Goal: Task Accomplishment & Management: Complete application form

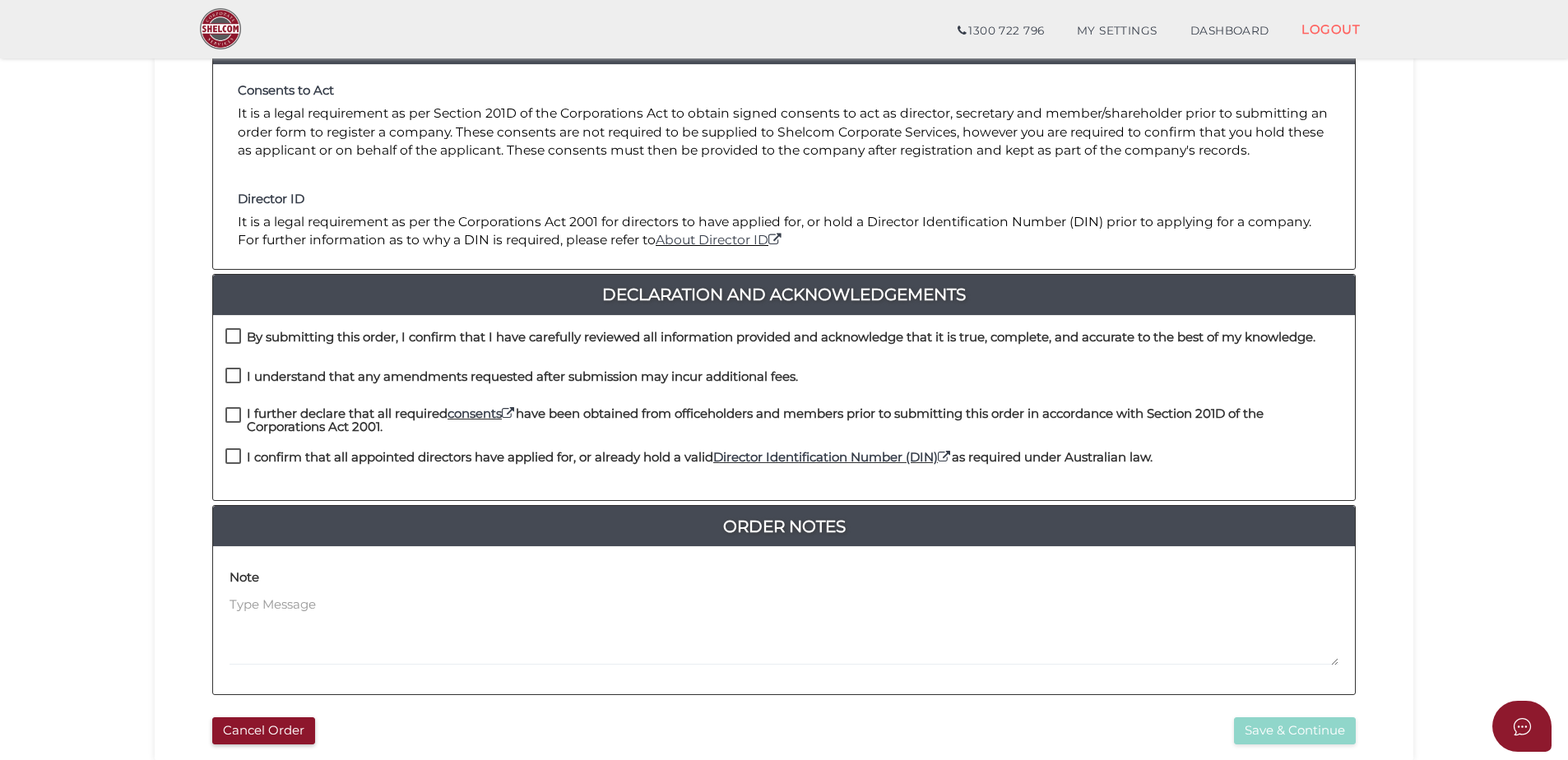
scroll to position [247, 0]
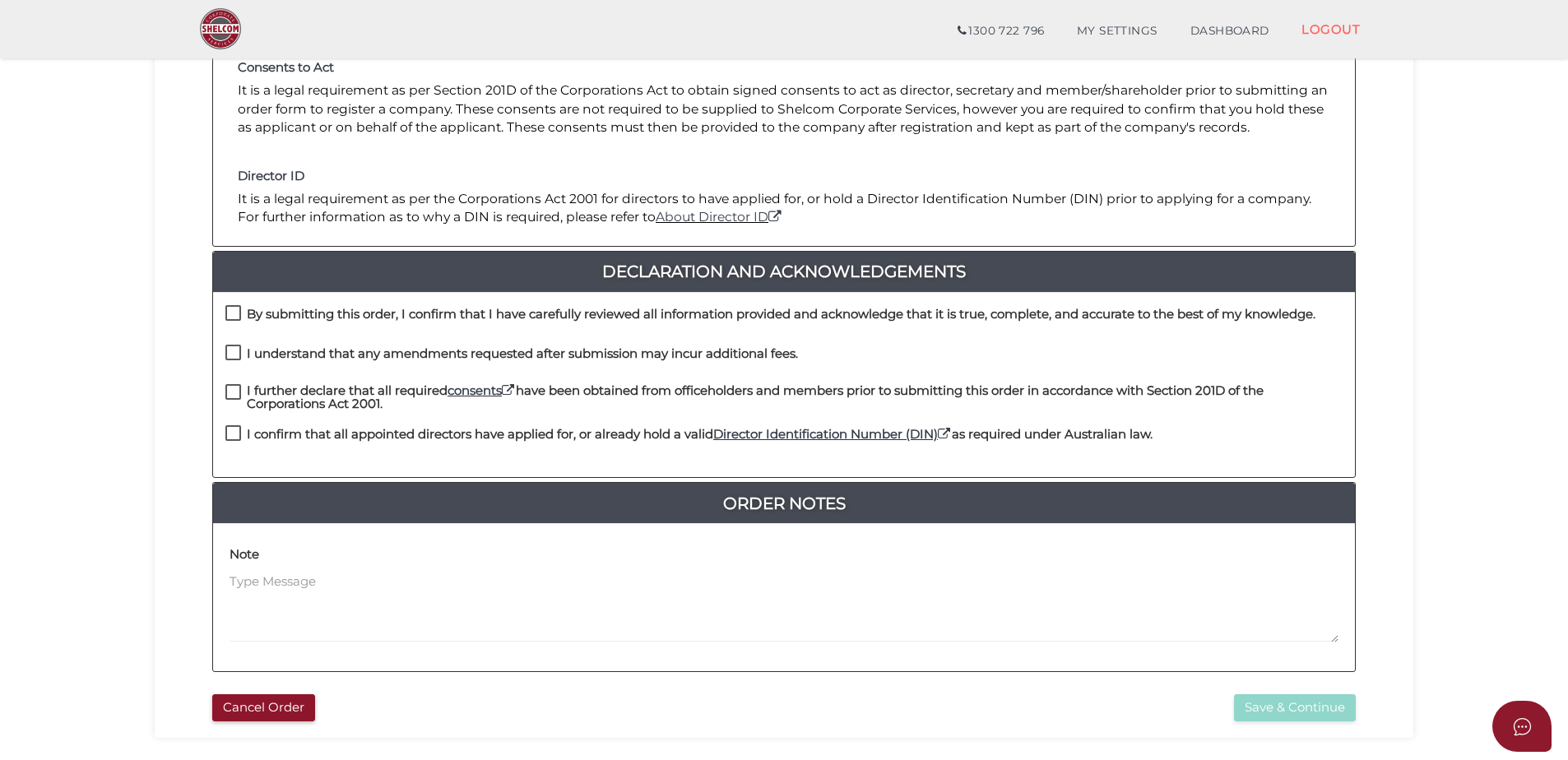
click at [236, 313] on label "By submitting this order, I confirm that I have carefully reviewed all informat…" at bounding box center [770, 317] width 1090 height 20
checkbox input "true"
click at [233, 355] on label "I understand that any amendments requested after submission may incur additiona…" at bounding box center [511, 356] width 573 height 20
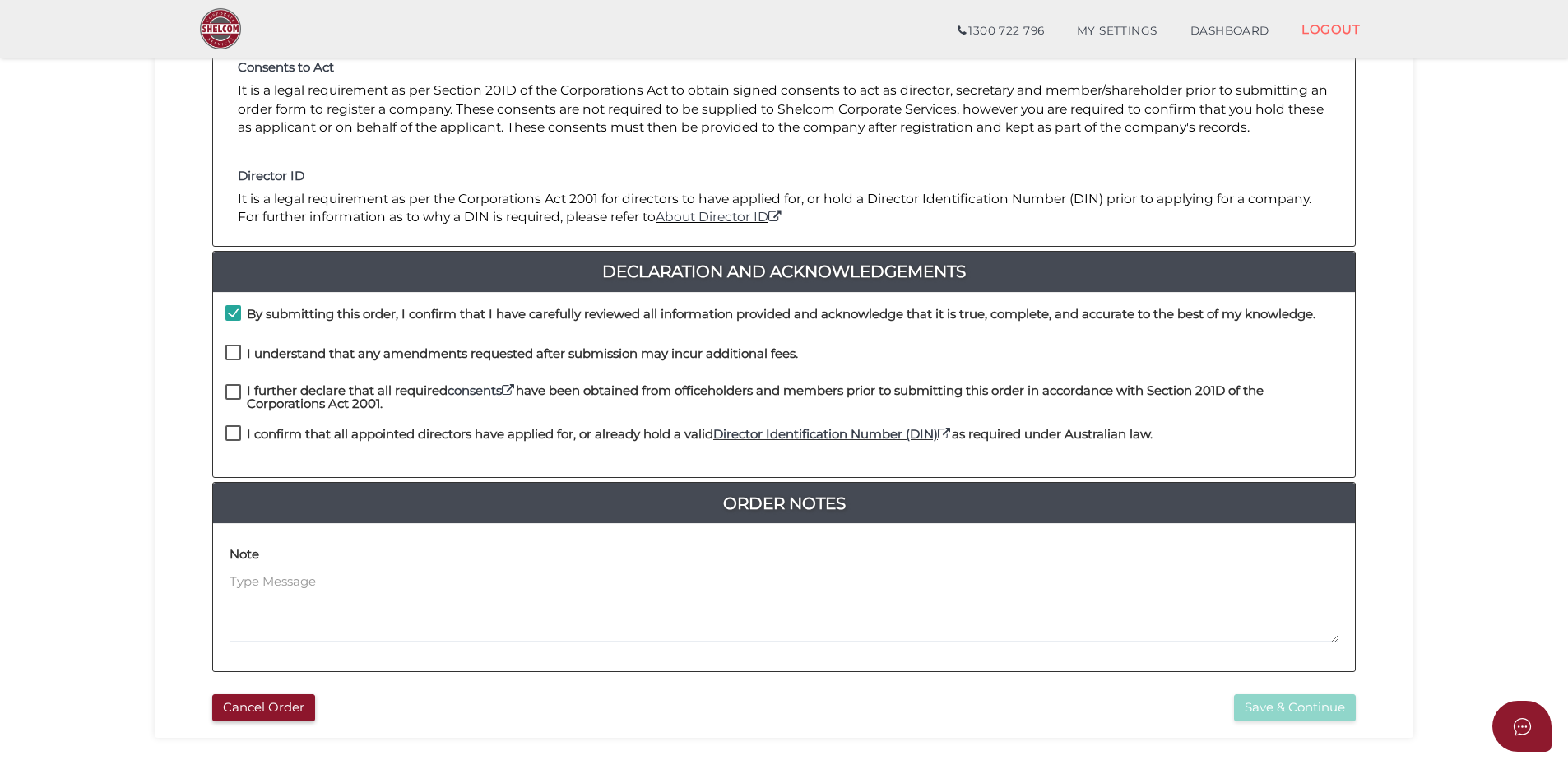
checkbox input "true"
click at [230, 391] on label "I further declare that all required consents have been obtained from officehold…" at bounding box center [784, 394] width 1117 height 20
checkbox input "true"
click at [236, 433] on label "I confirm that all appointed directors have applied for, or already hold a vali…" at bounding box center [688, 438] width 927 height 20
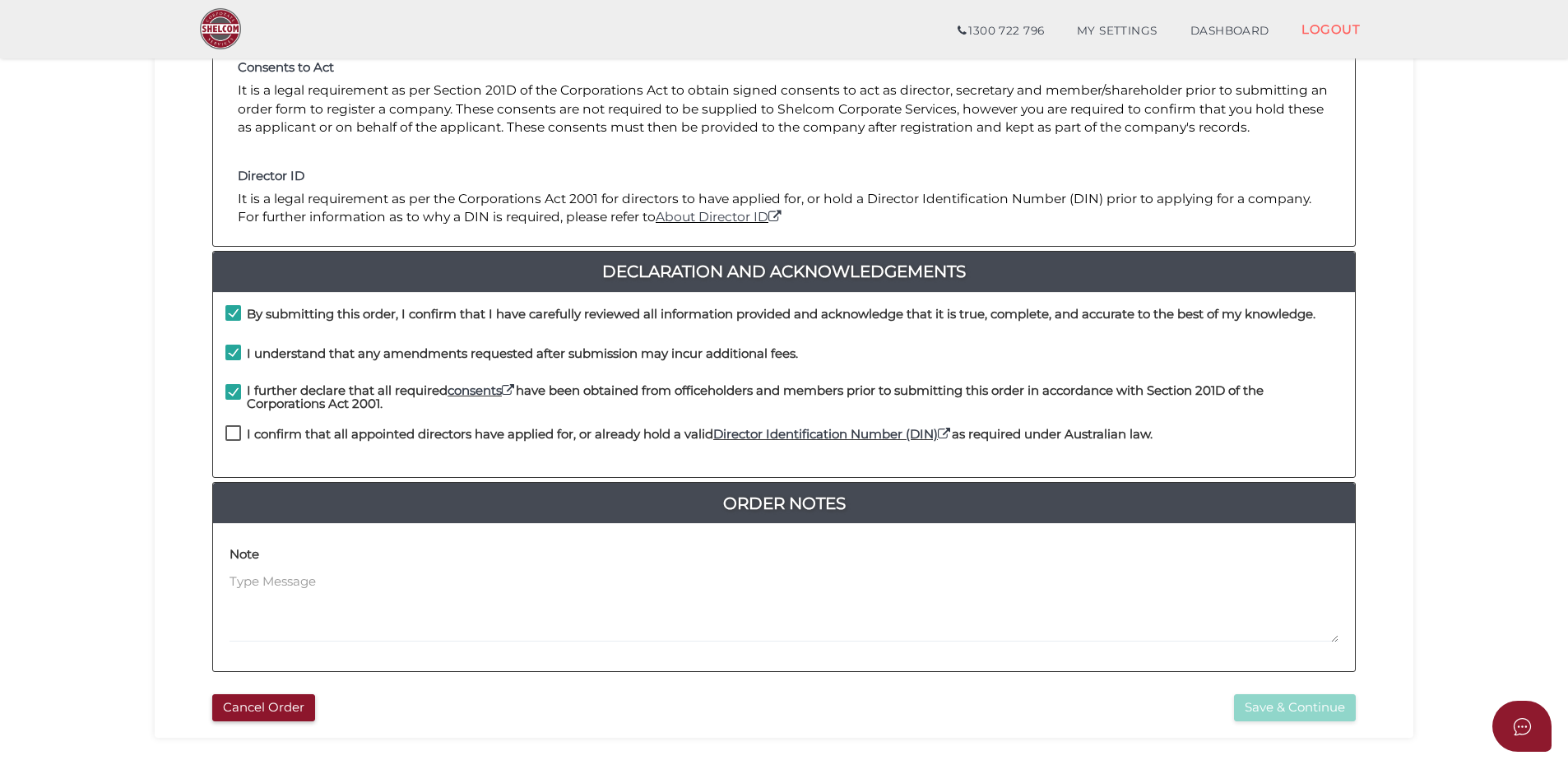
checkbox input "true"
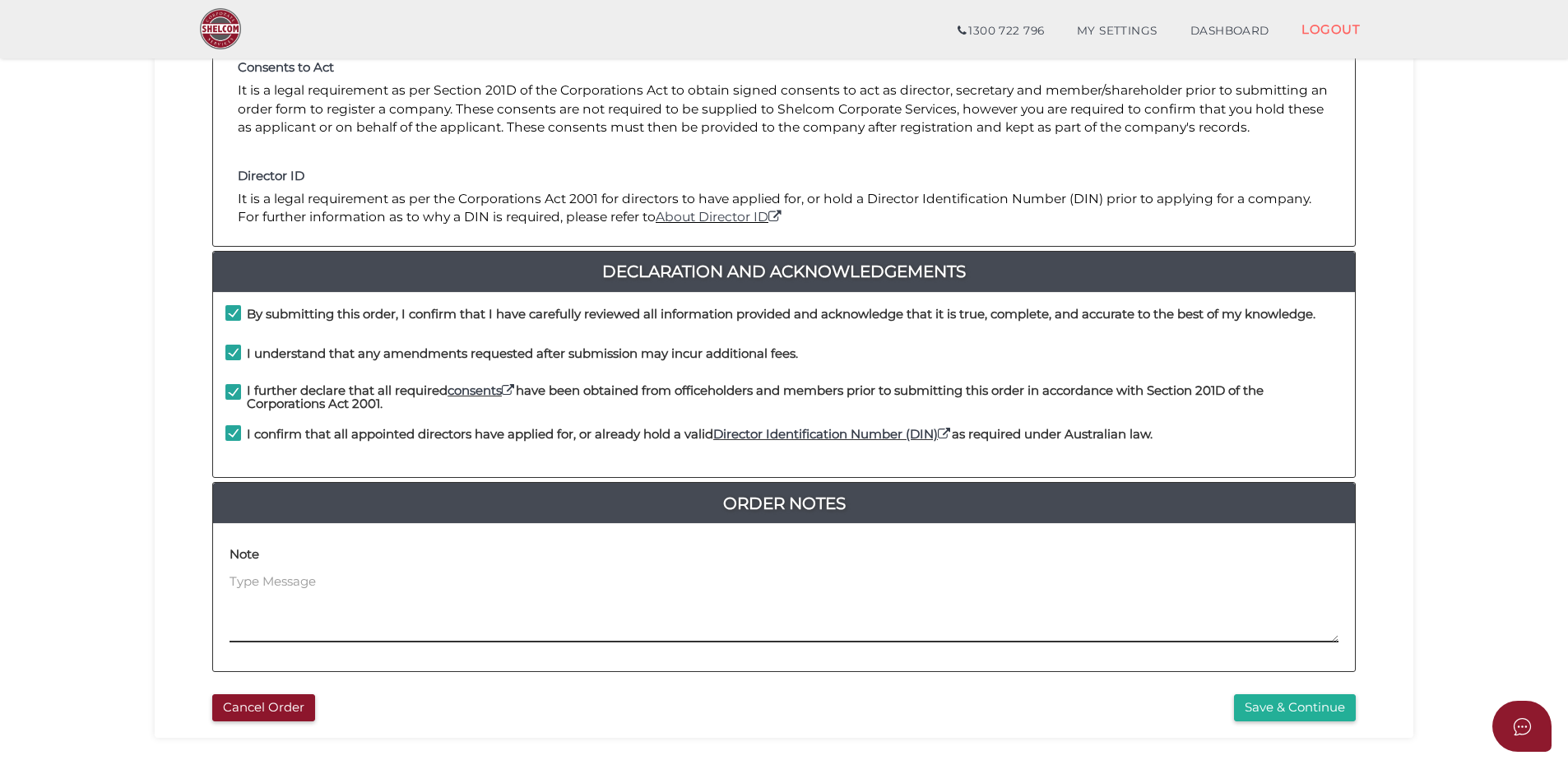
click at [439, 610] on textarea at bounding box center [784, 608] width 1108 height 71
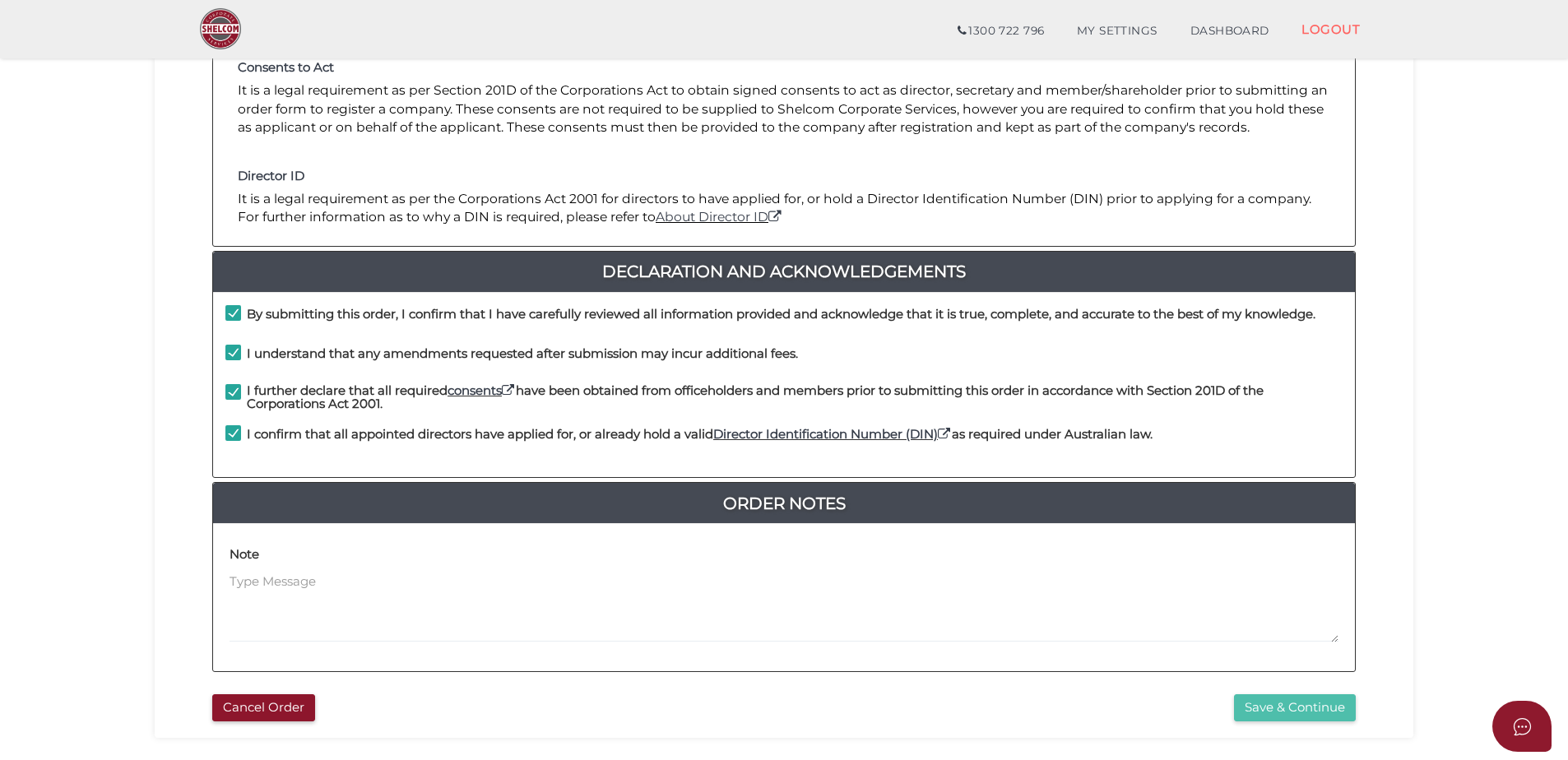
click at [1284, 714] on button "Save & Continue" at bounding box center [1294, 707] width 122 height 27
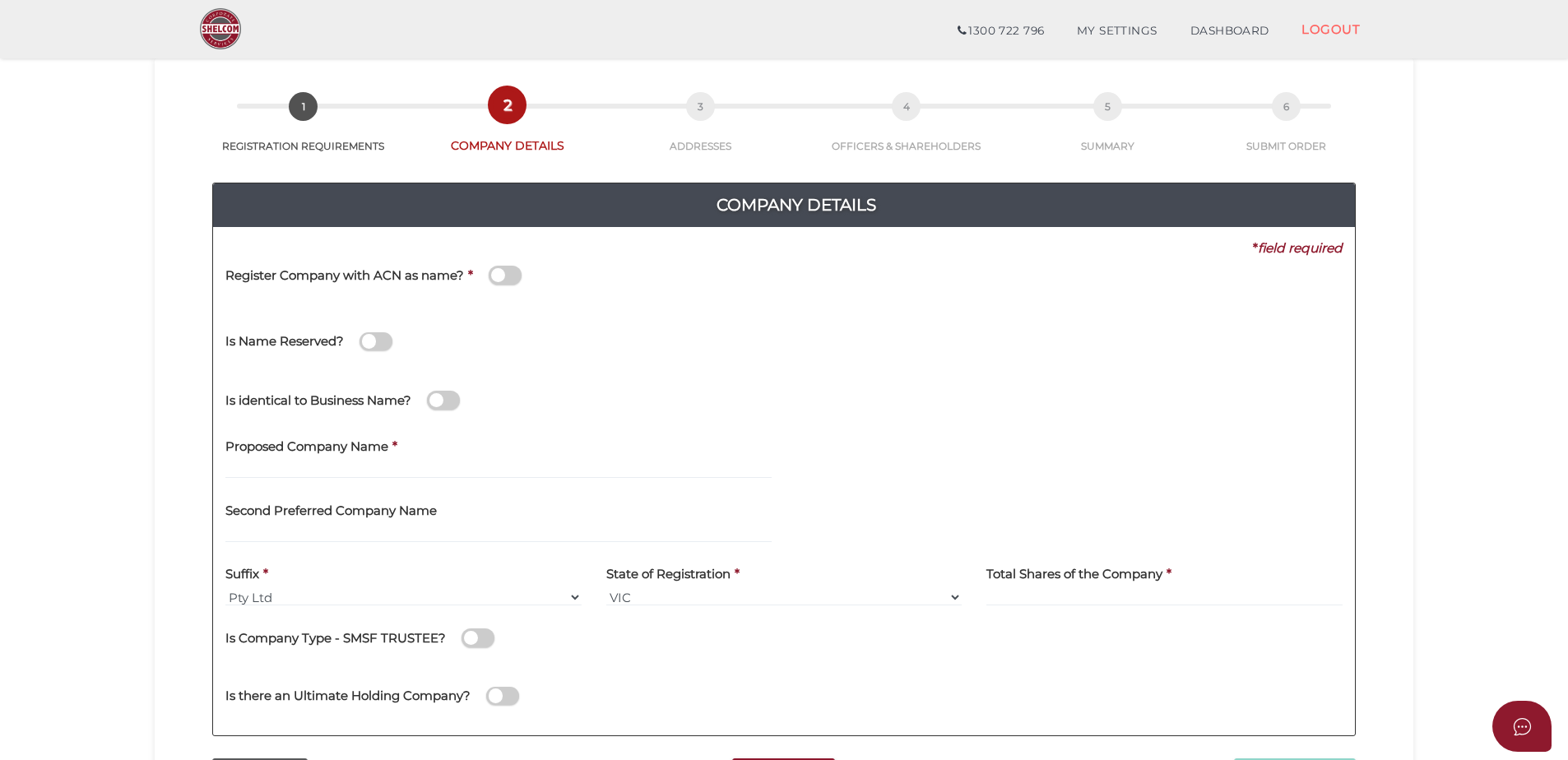
scroll to position [82, 0]
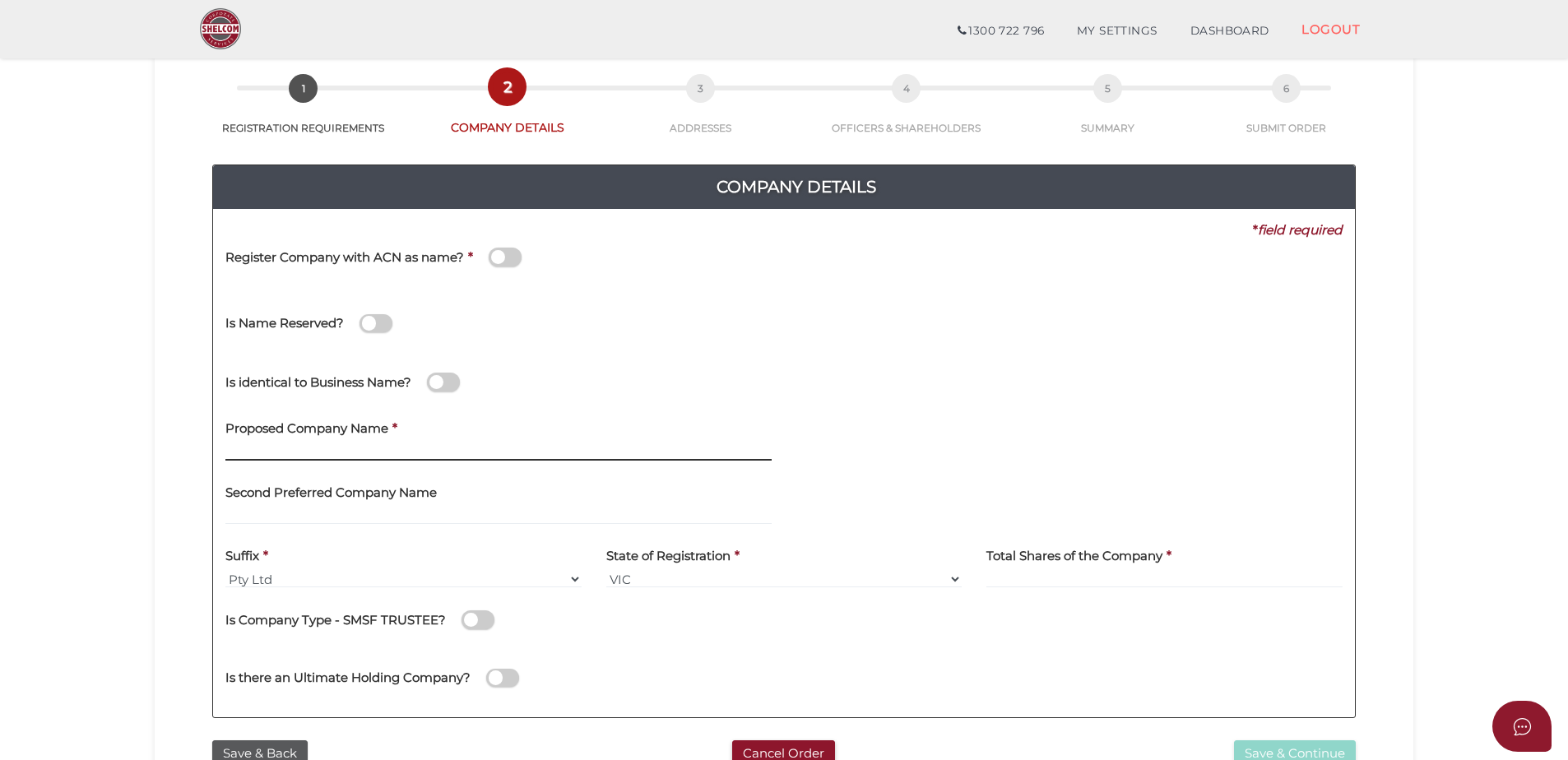
click at [337, 443] on input "text" at bounding box center [498, 451] width 546 height 18
type input "[US_STATE] RISE PTY LTD"
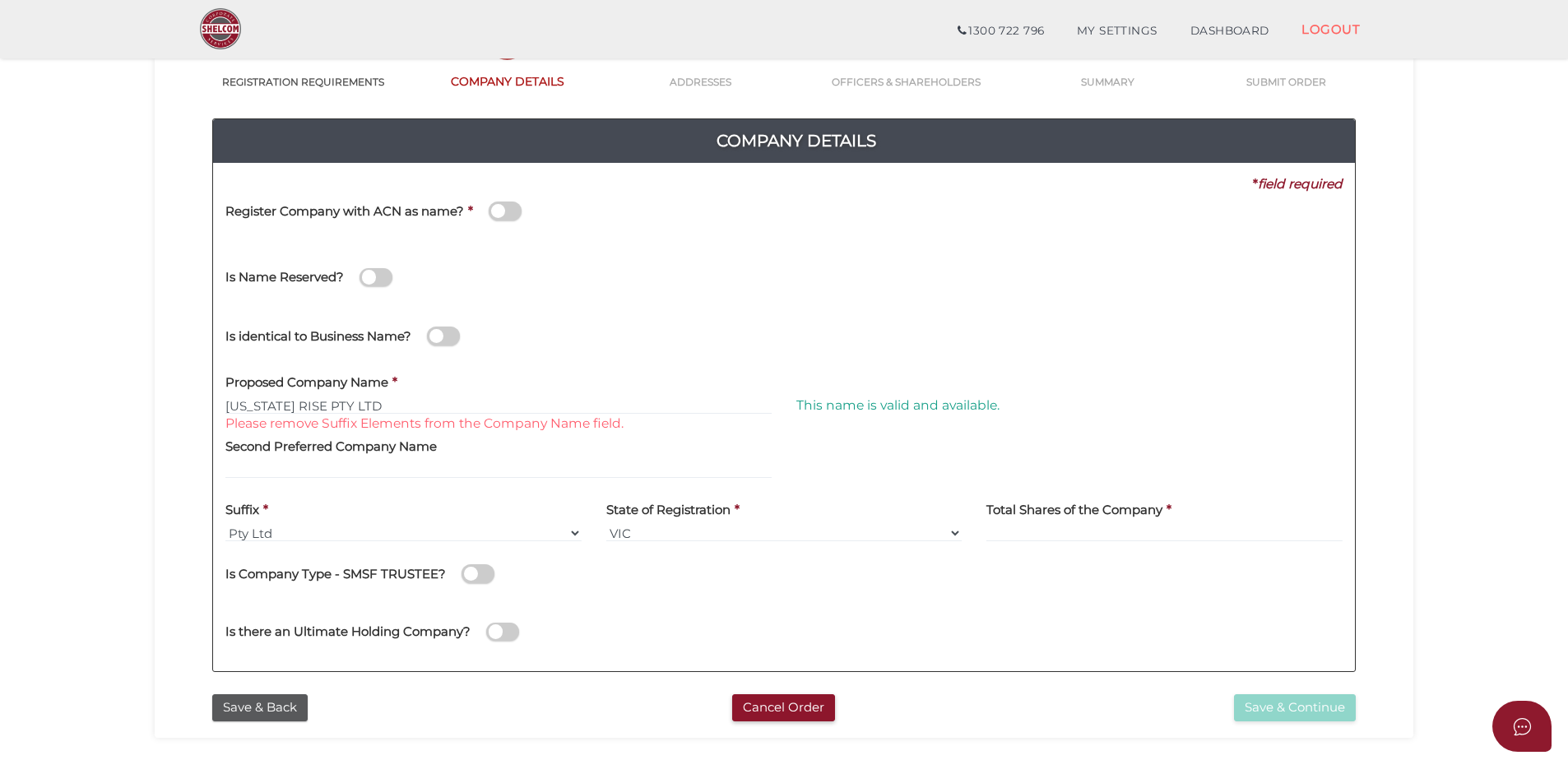
scroll to position [165, 0]
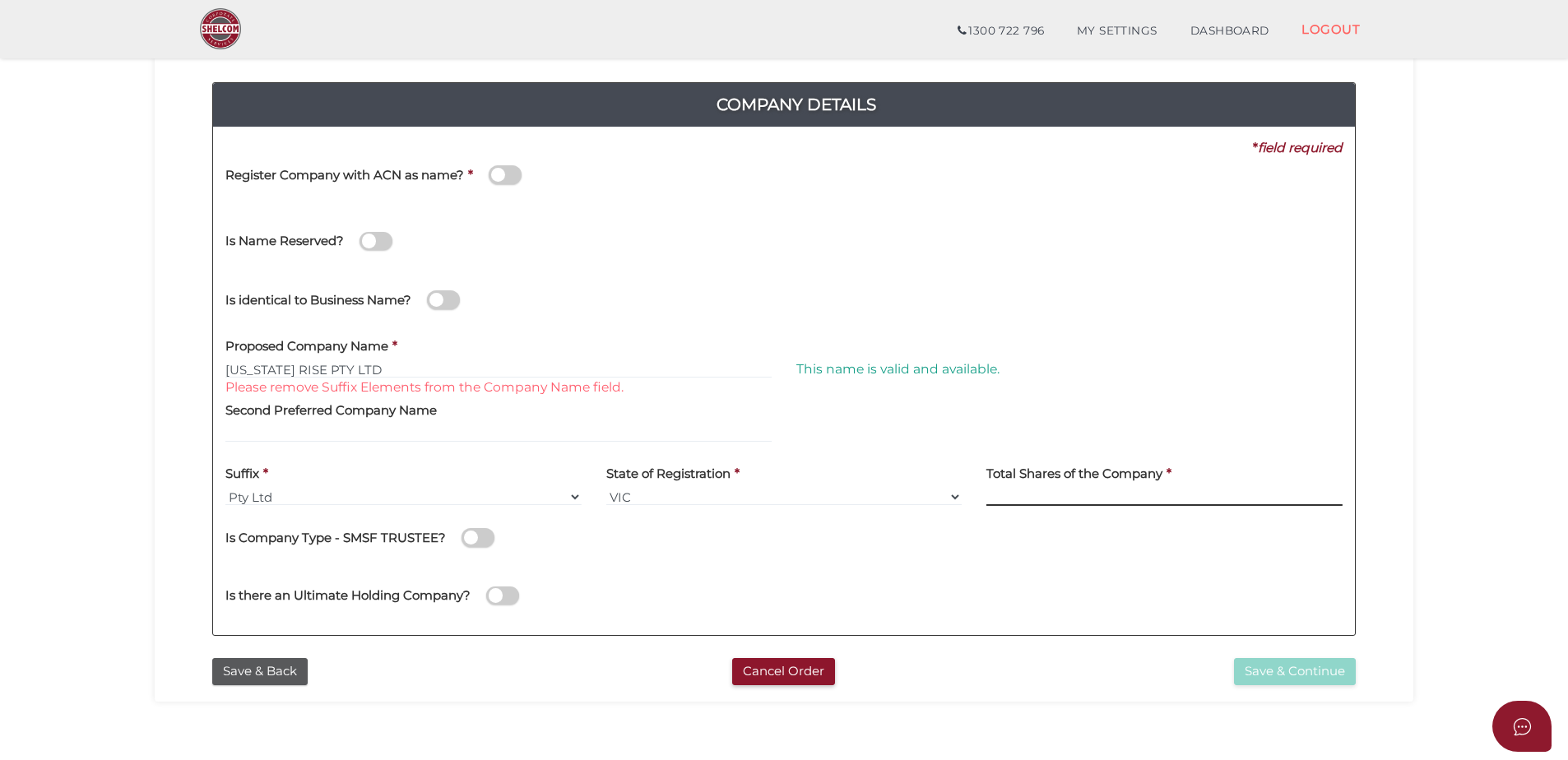
click at [1085, 495] on input at bounding box center [1164, 496] width 356 height 18
type input "12"
click at [1297, 676] on button "Save & Continue" at bounding box center [1294, 672] width 122 height 27
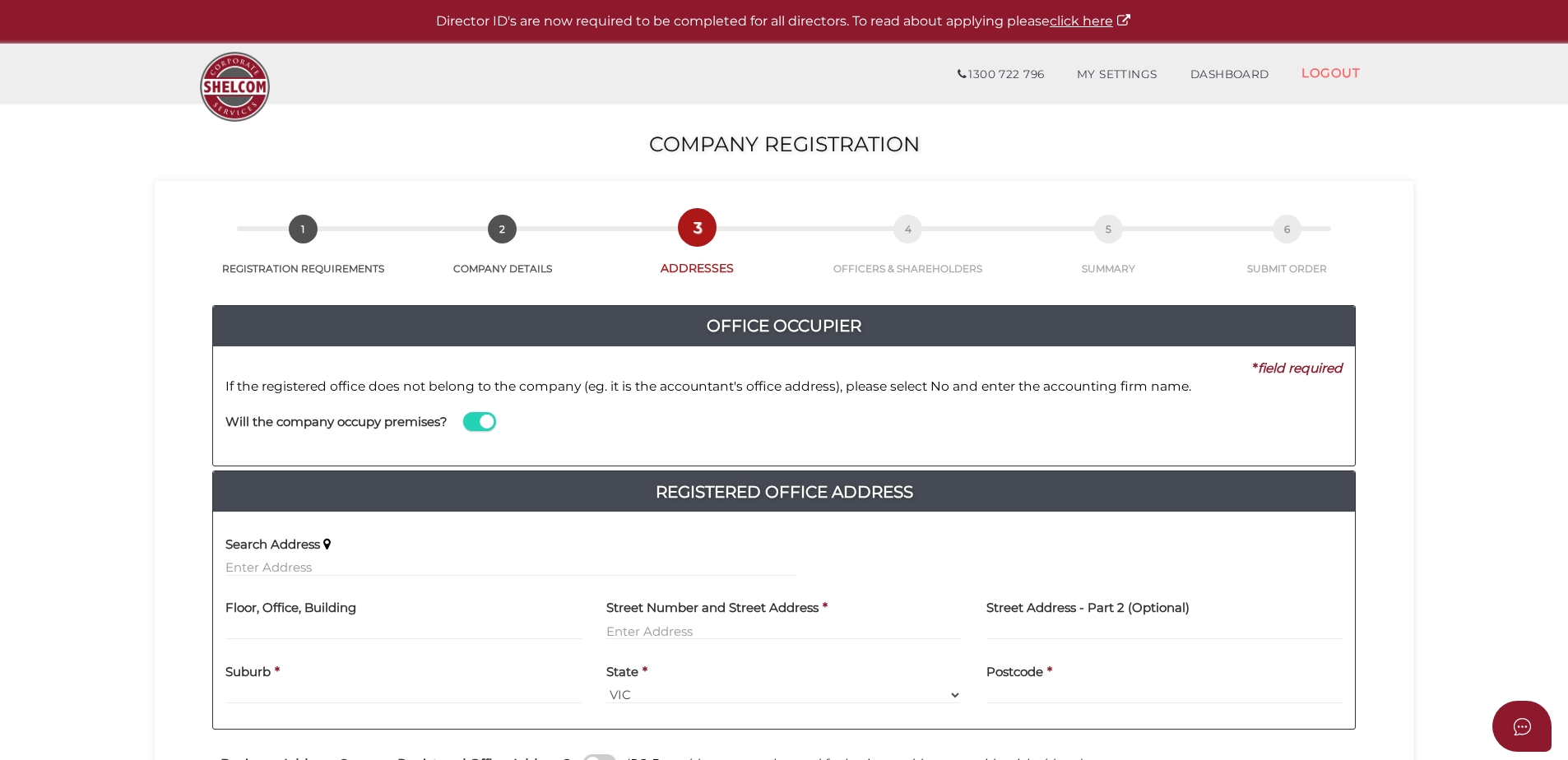
click at [470, 425] on span at bounding box center [480, 422] width 33 height 19
click at [0, 0] on input "checkbox" at bounding box center [0, 0] width 0 height 0
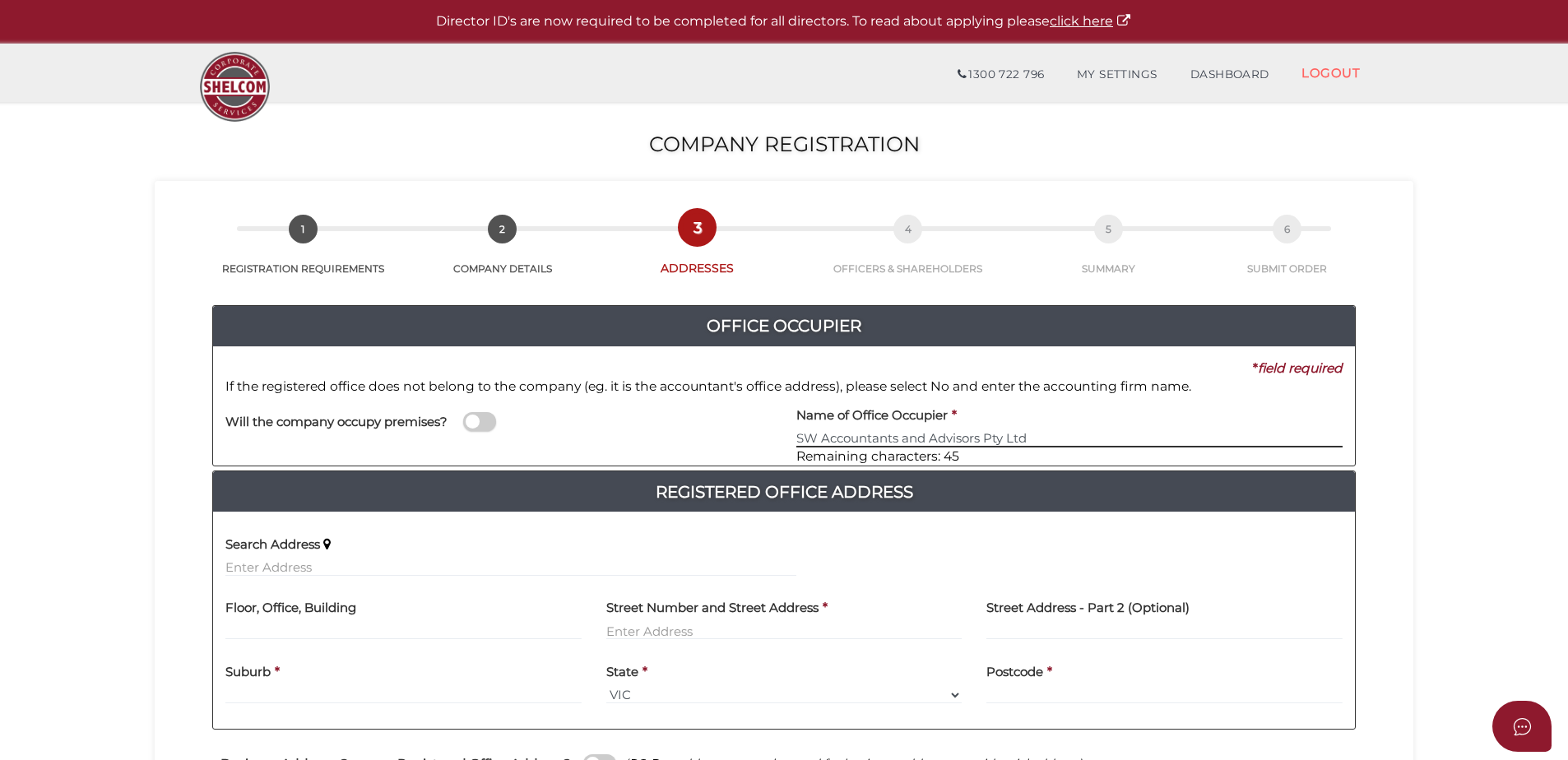
type input "SW Accountants and Advisors Pty Ltd"
click at [283, 630] on input "text" at bounding box center [403, 630] width 356 height 18
type input "Level 10"
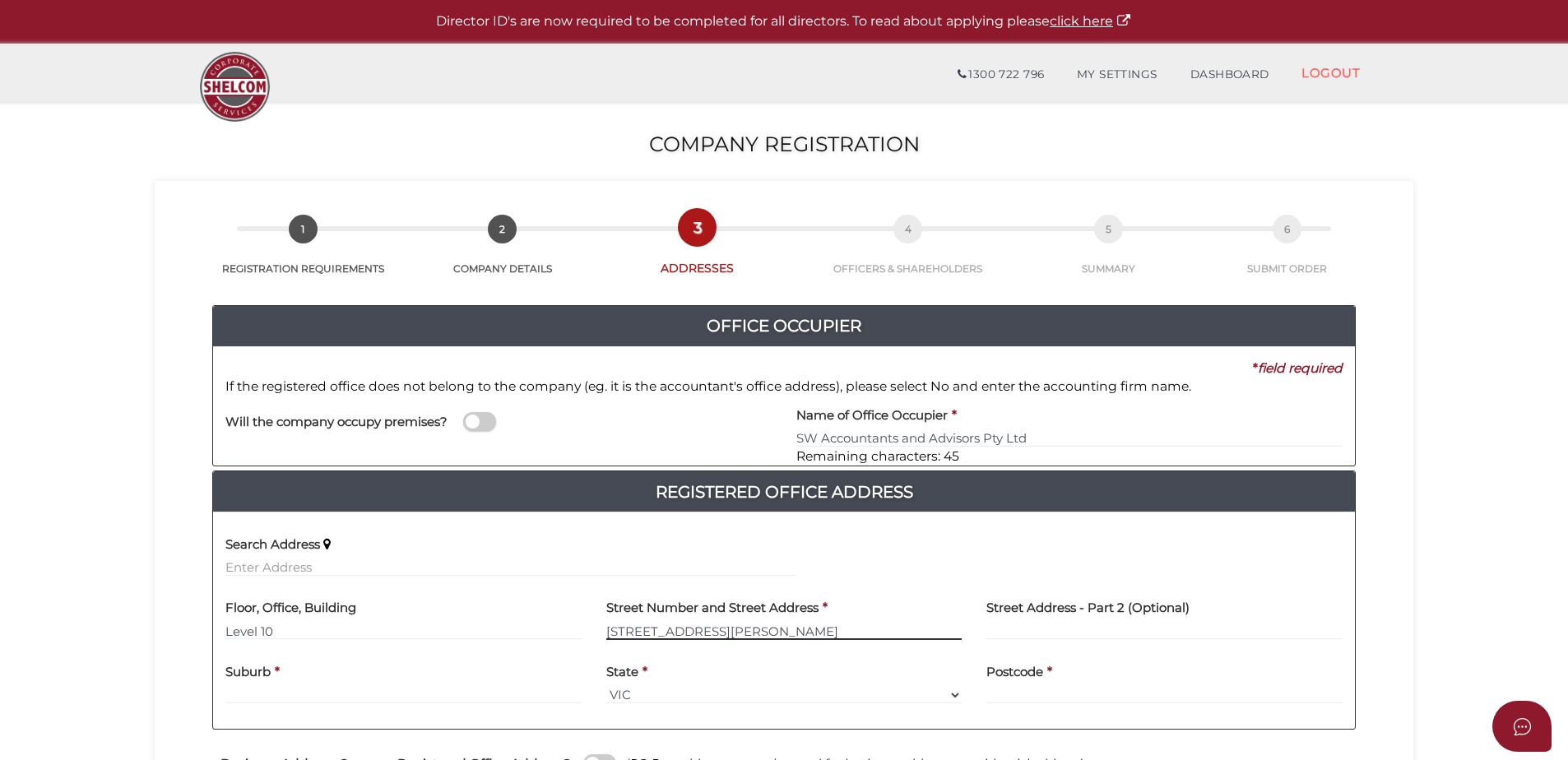
type input "530 Collins Street"
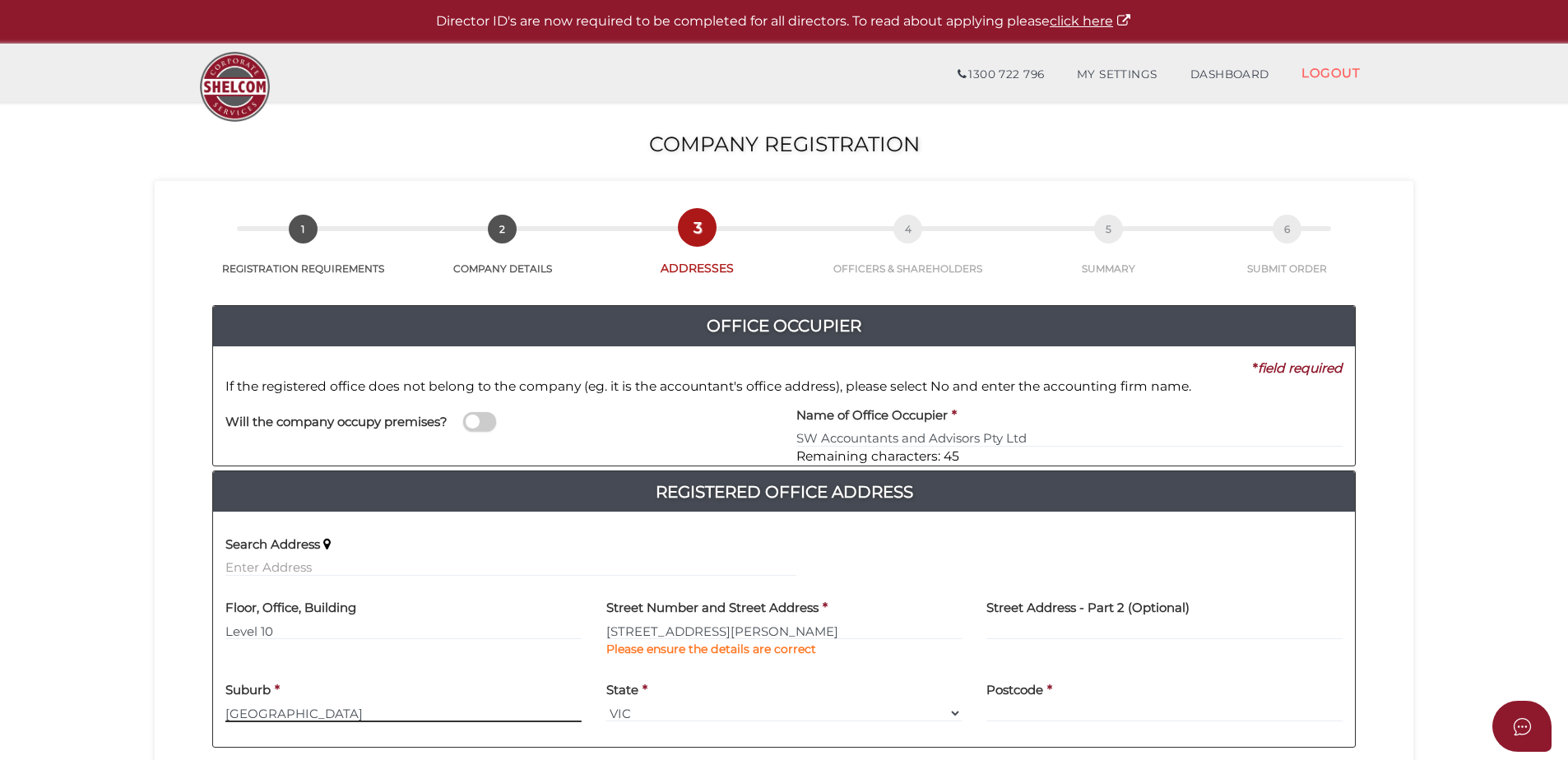
type input "MELBOURNE"
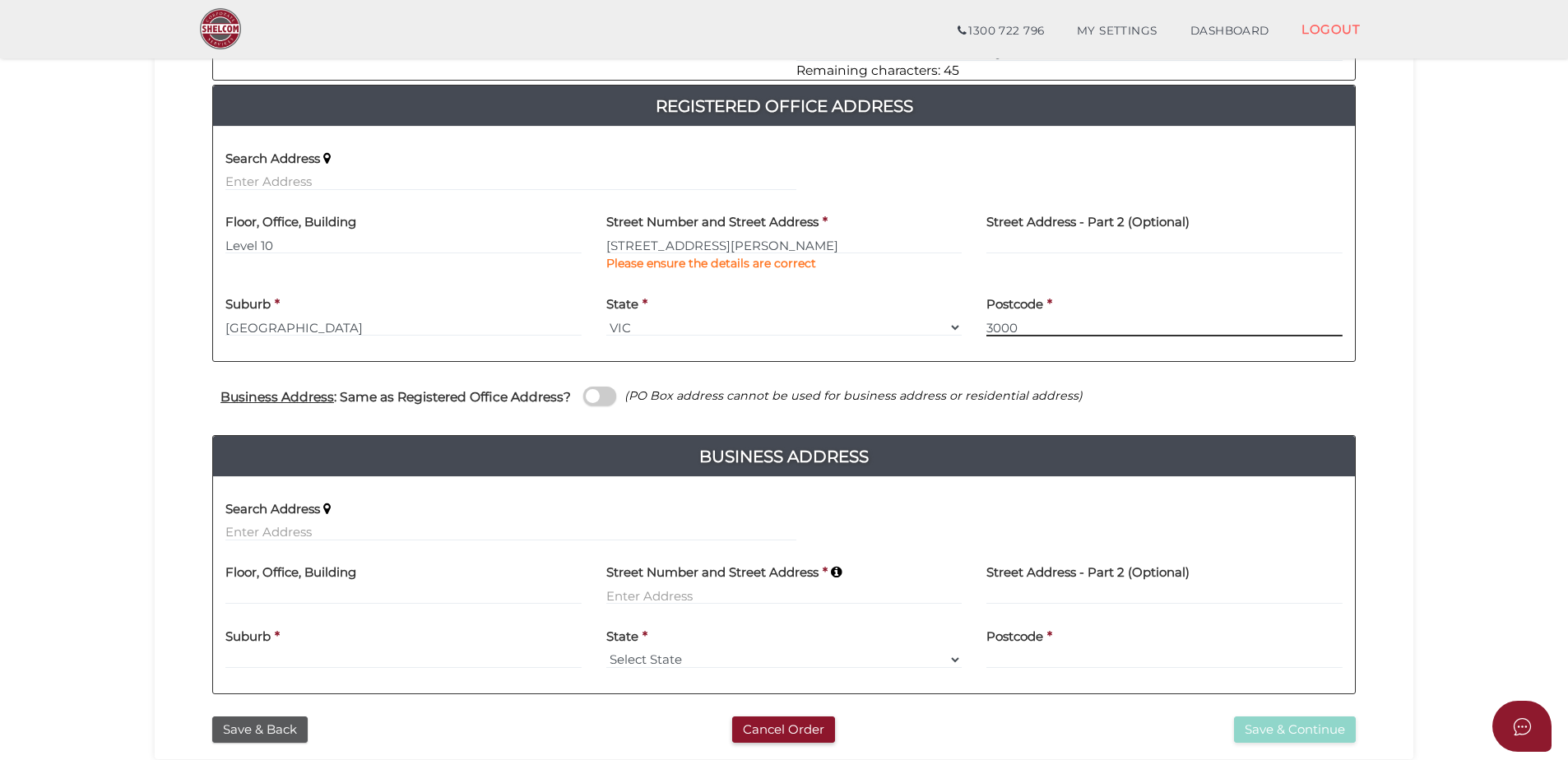
scroll to position [329, 0]
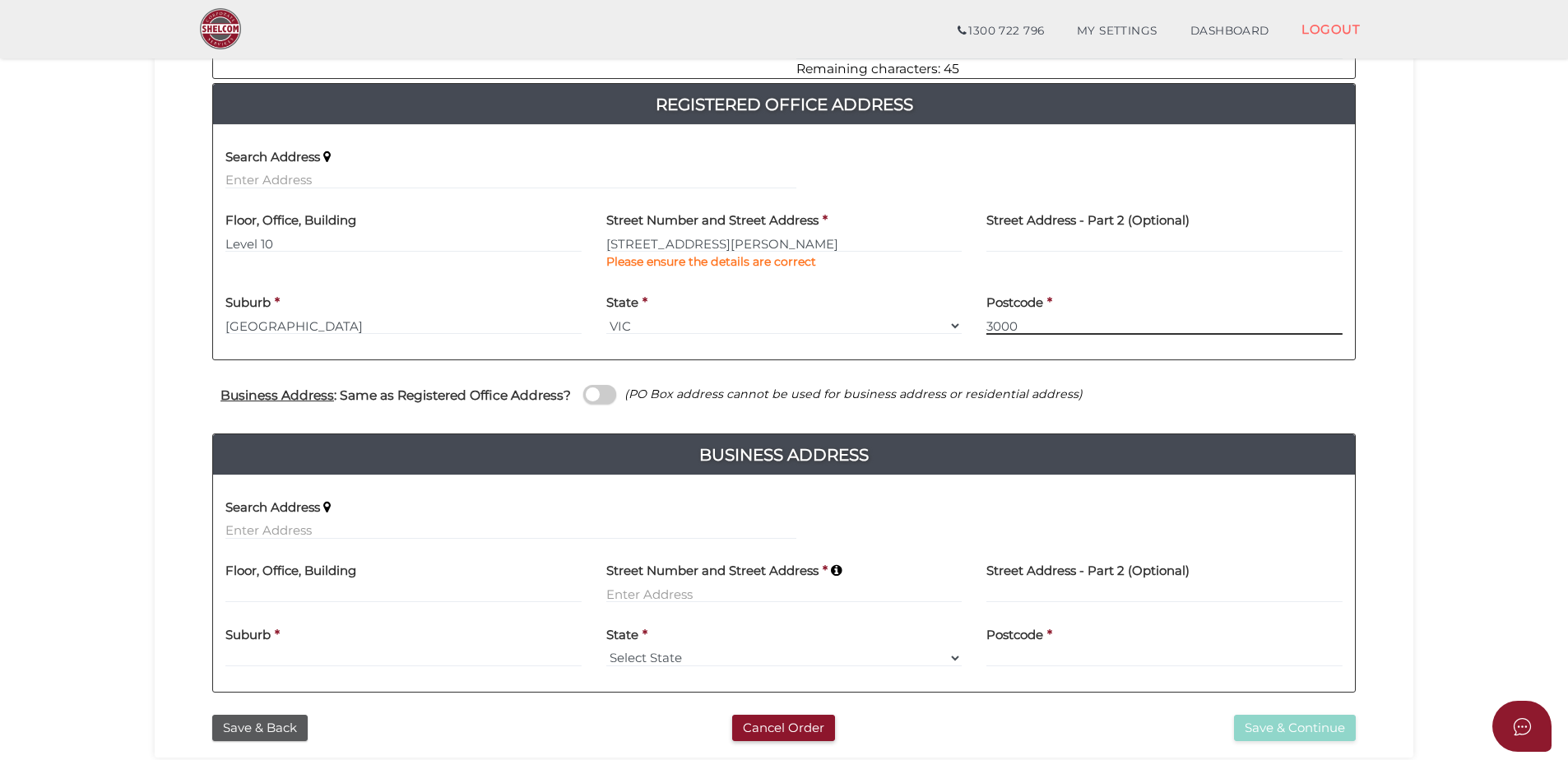
type input "3000"
click at [654, 593] on input at bounding box center [784, 594] width 356 height 18
type input "54 Powlett Street"
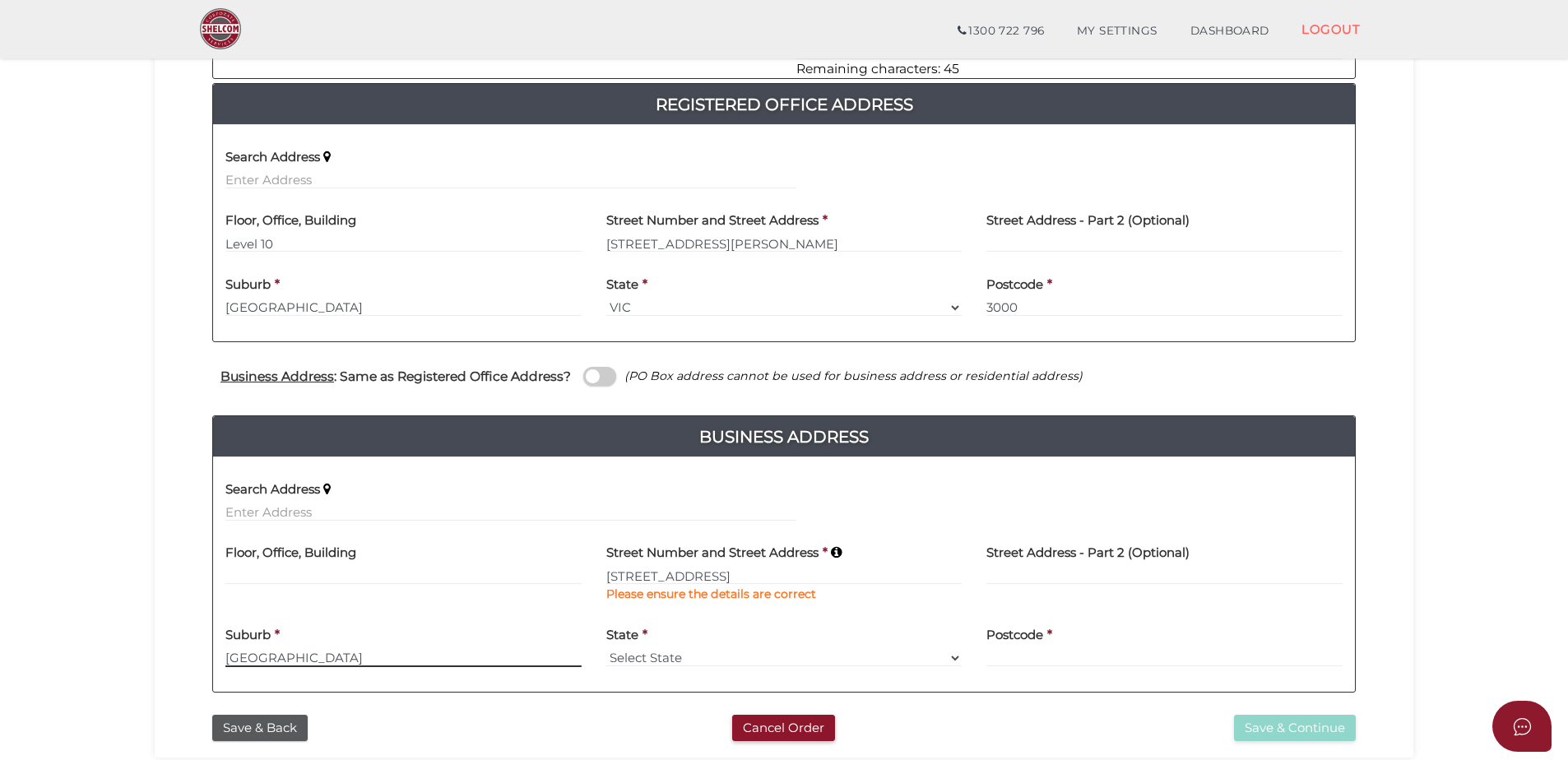
type input "East Melbourne"
select select "VIC"
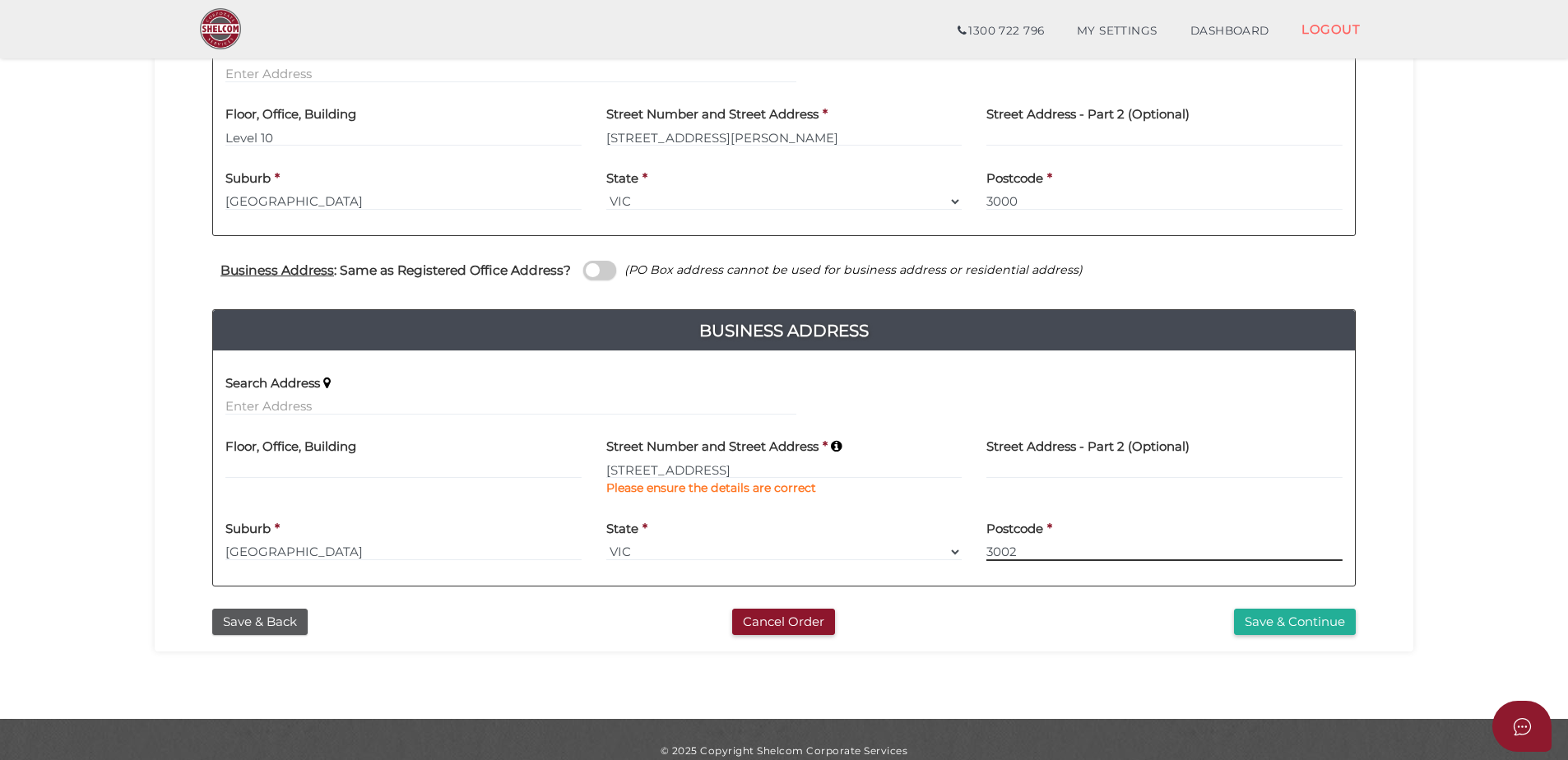
scroll to position [457, 0]
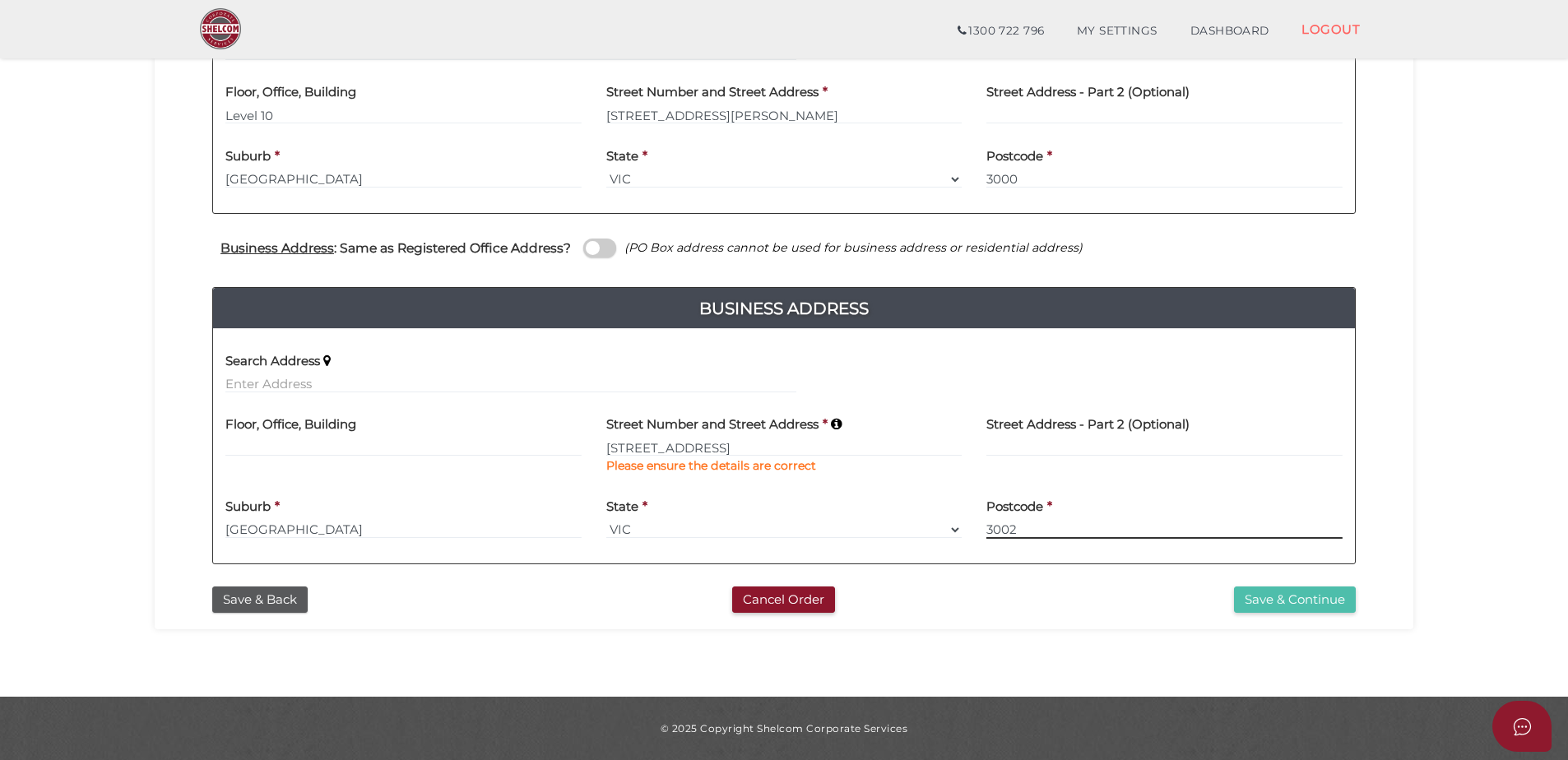
type input "3002"
click at [1251, 608] on button "Save & Continue" at bounding box center [1294, 600] width 122 height 27
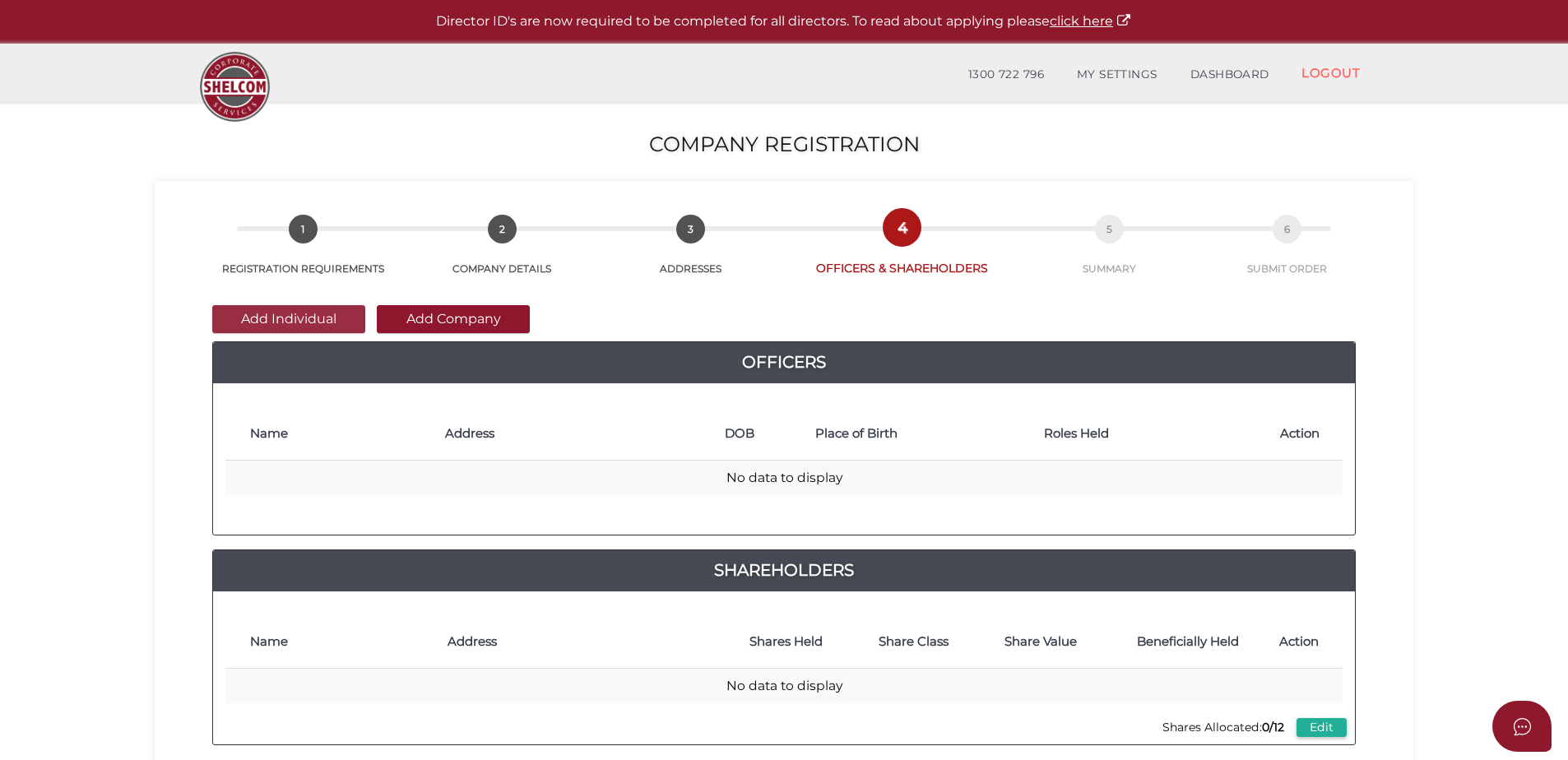
click at [347, 316] on button "Add Individual" at bounding box center [288, 320] width 153 height 28
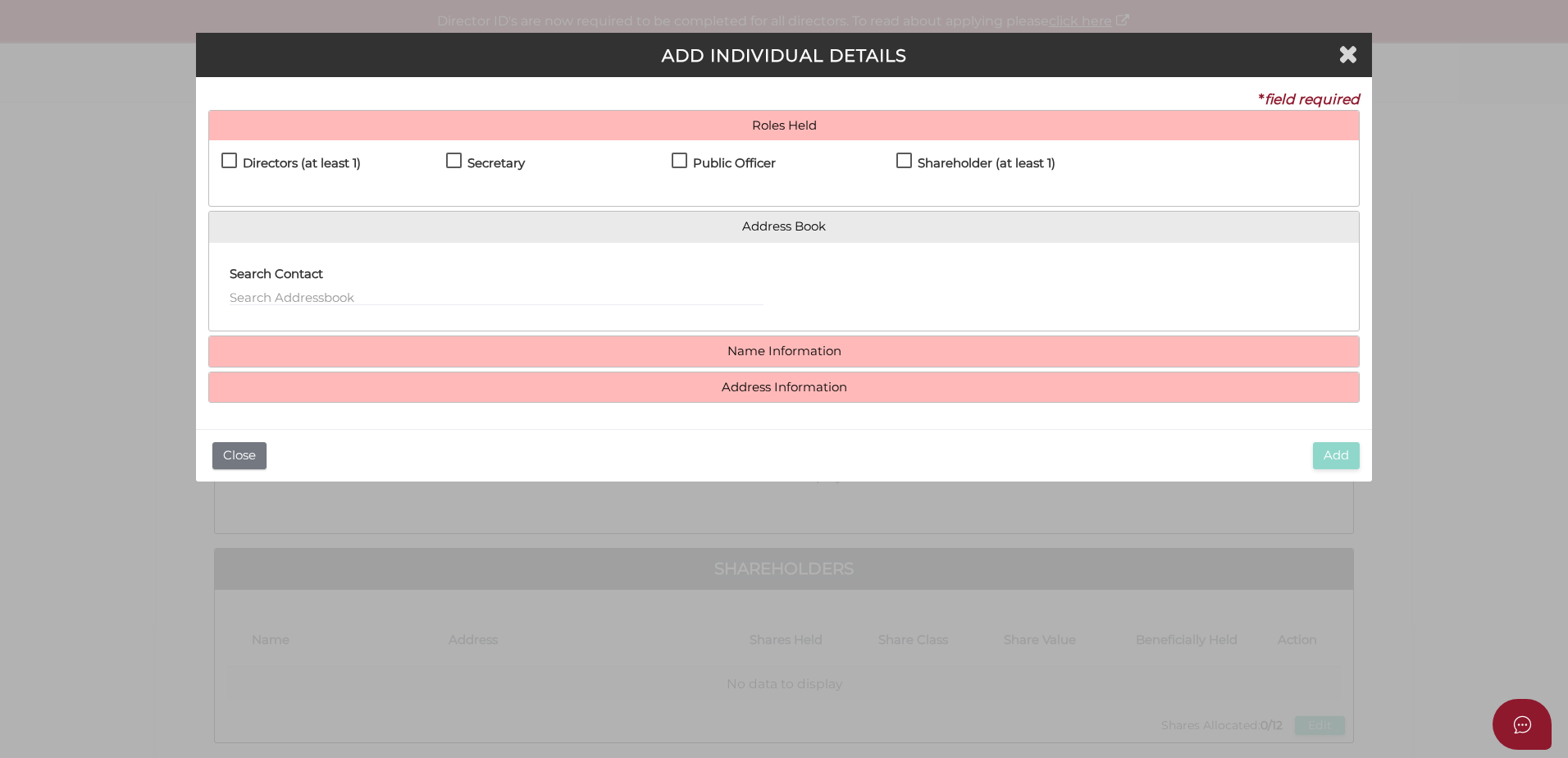
click at [227, 162] on label "Directors (at least 1)" at bounding box center [292, 166] width 140 height 20
checkbox input "true"
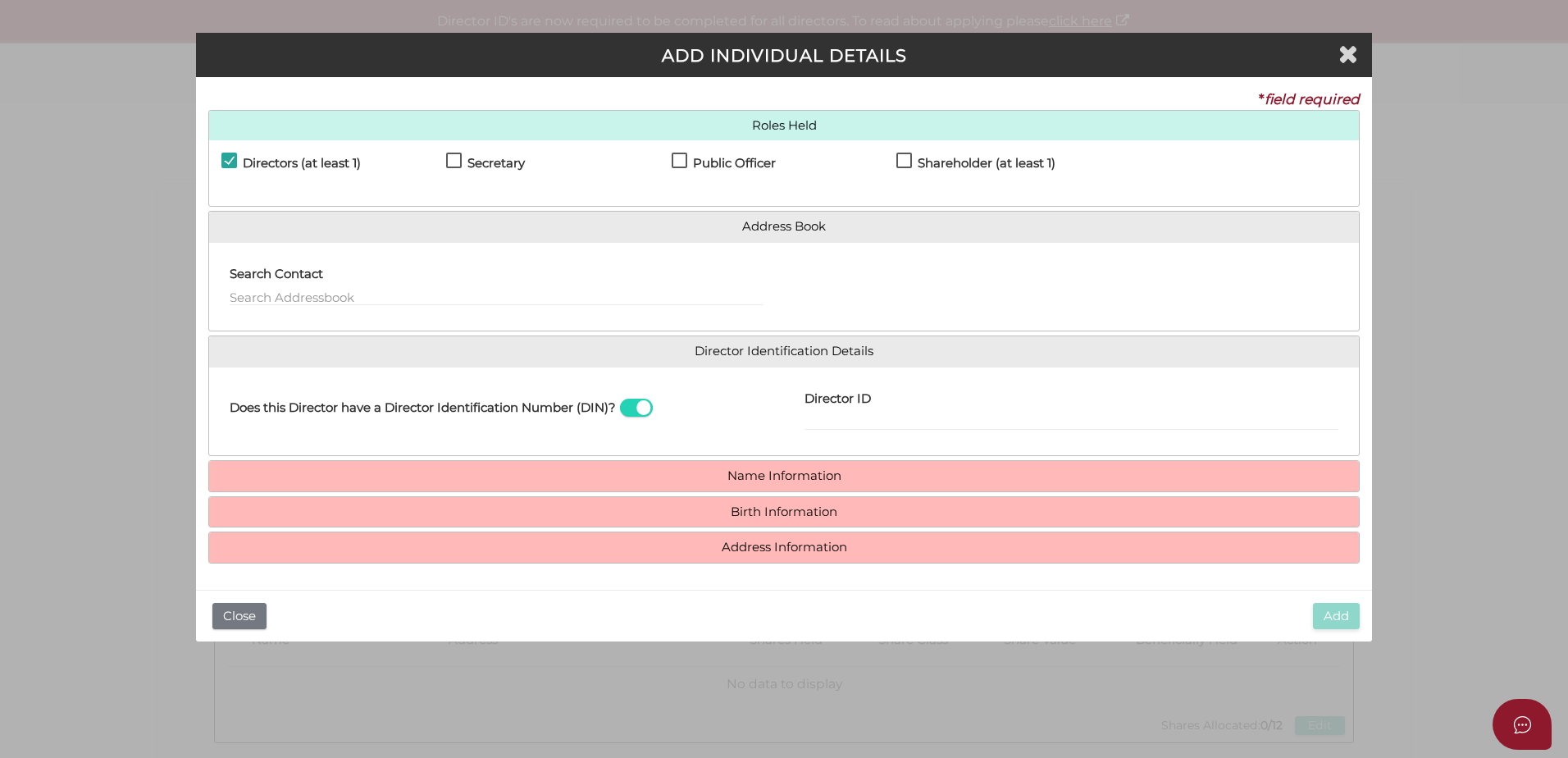
click at [460, 159] on label "Secretary" at bounding box center [485, 166] width 79 height 20
checkbox input "true"
click at [677, 162] on label "Public Officer" at bounding box center [723, 166] width 104 height 20
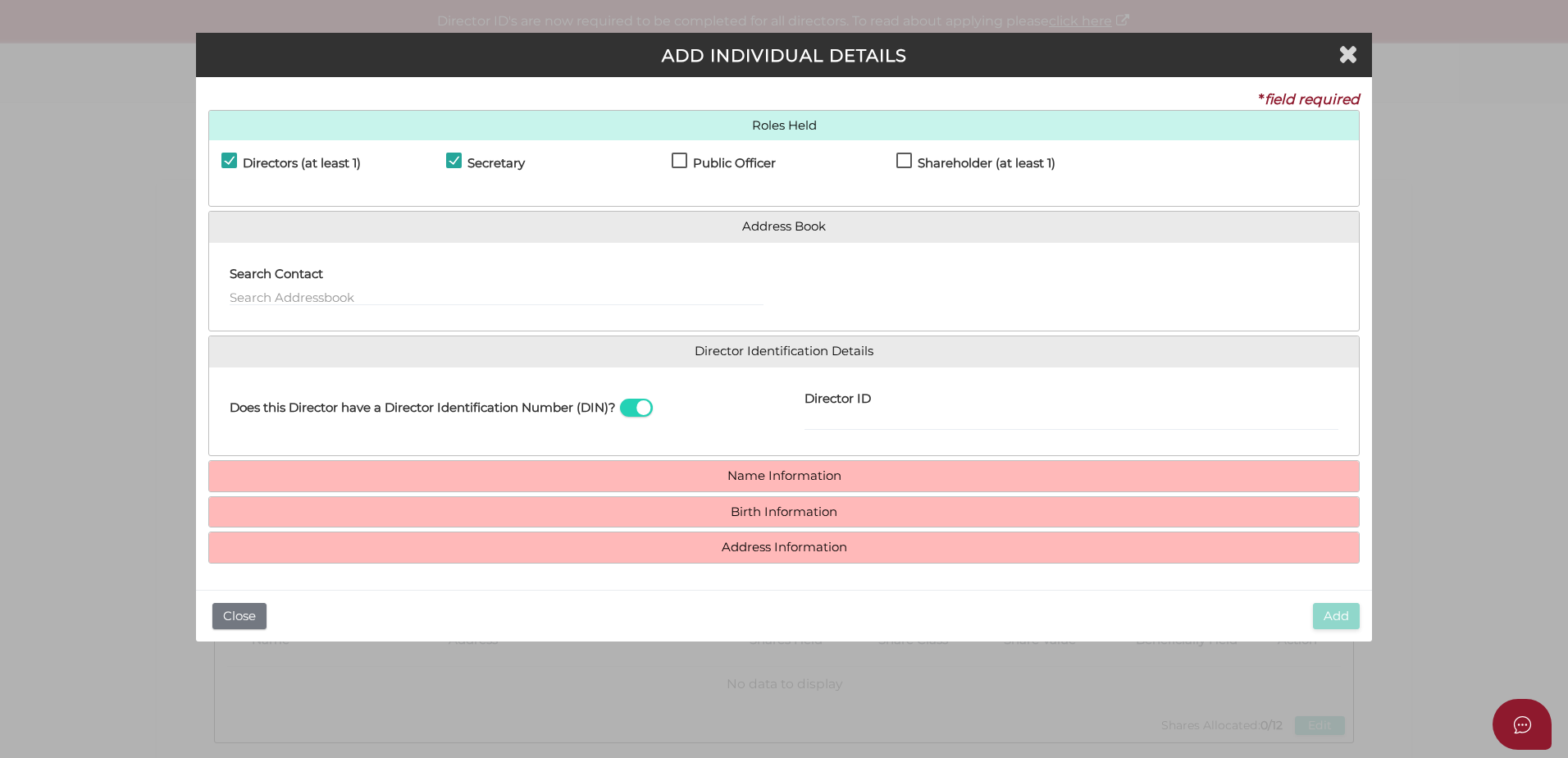
checkbox input "true"
click at [300, 289] on input "text" at bounding box center [497, 297] width 534 height 18
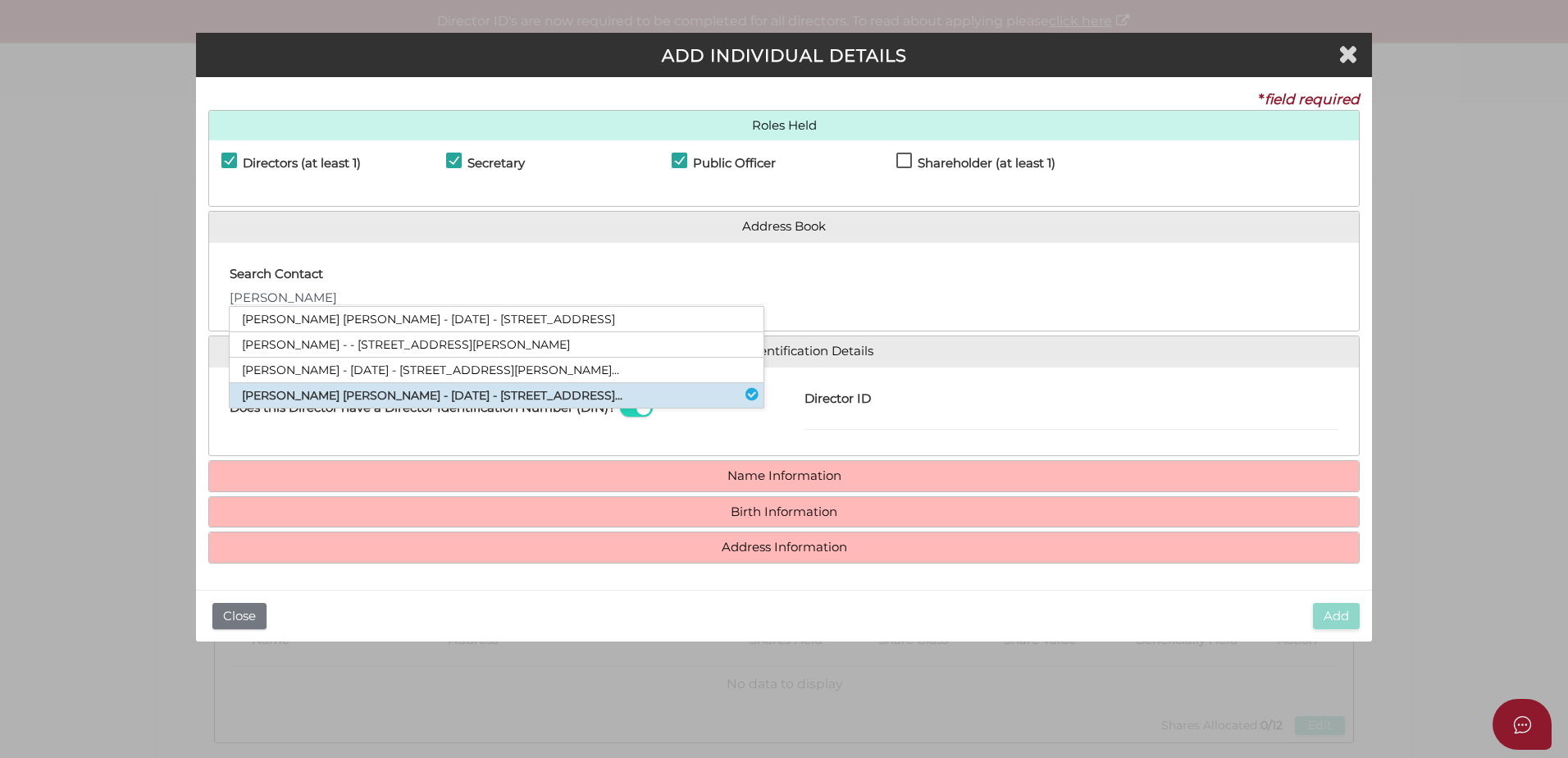
click at [574, 396] on li "Brian Mark Austin - 10/07/1957 - 54 Powlett Street, East Melbourne, VIC, 30..." at bounding box center [497, 396] width 534 height 24
type input "Brian"
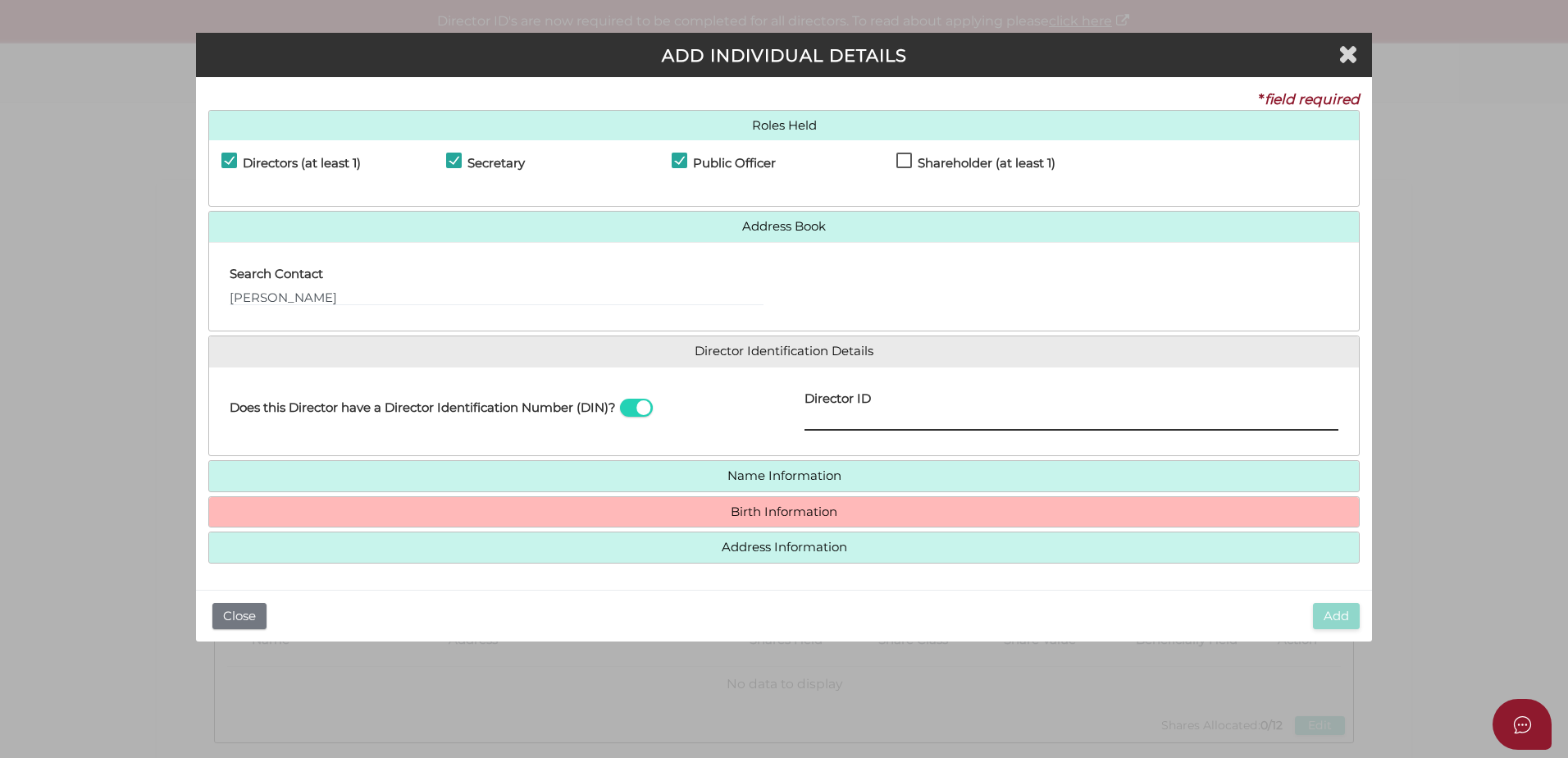
click at [822, 420] on input "Director ID" at bounding box center [1072, 422] width 534 height 18
click at [808, 421] on input "Director ID" at bounding box center [1072, 422] width 534 height 18
type input "036046139287095"
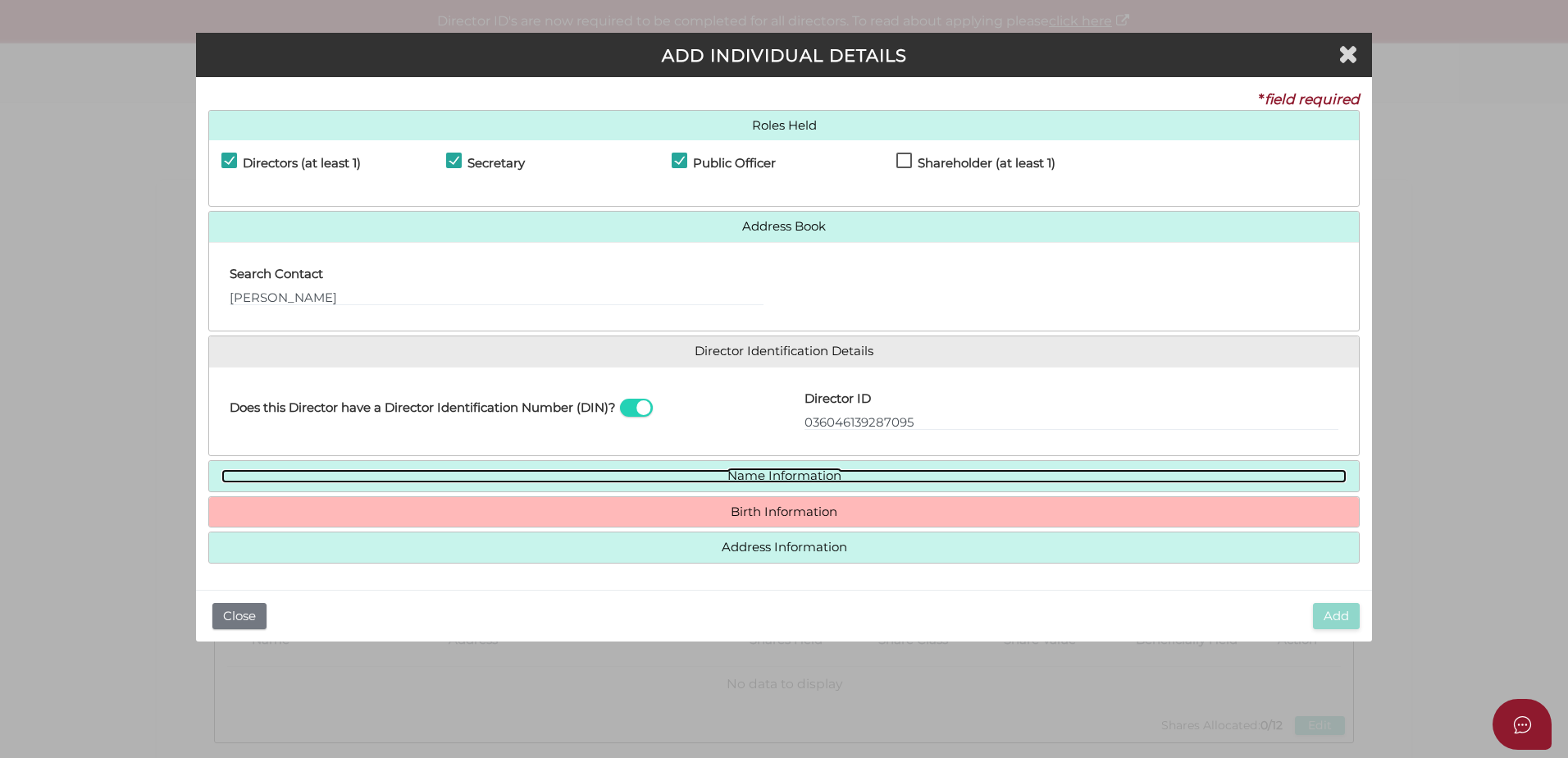
click at [802, 469] on link "Name Information" at bounding box center [784, 476] width 1125 height 14
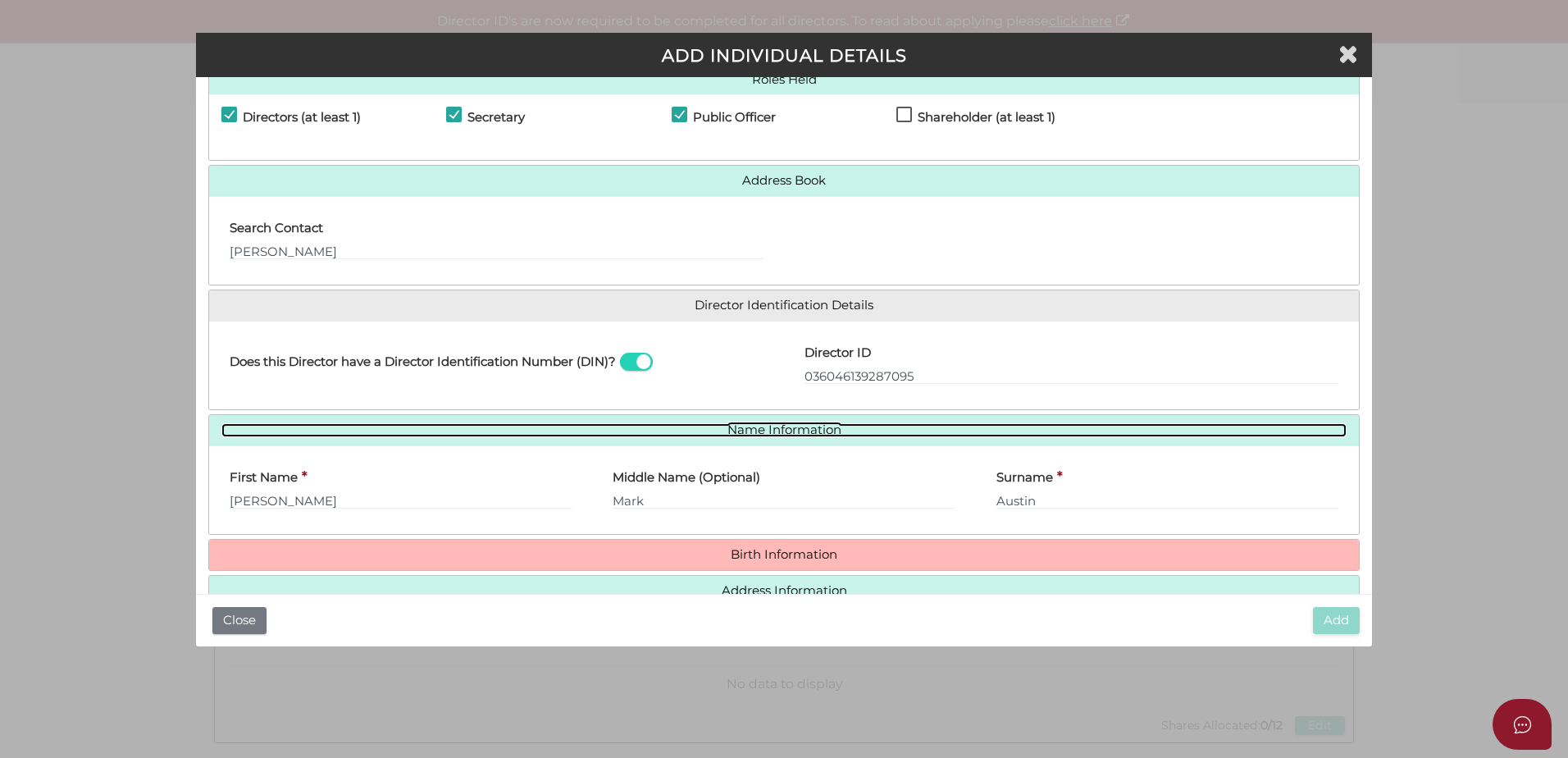
scroll to position [85, 0]
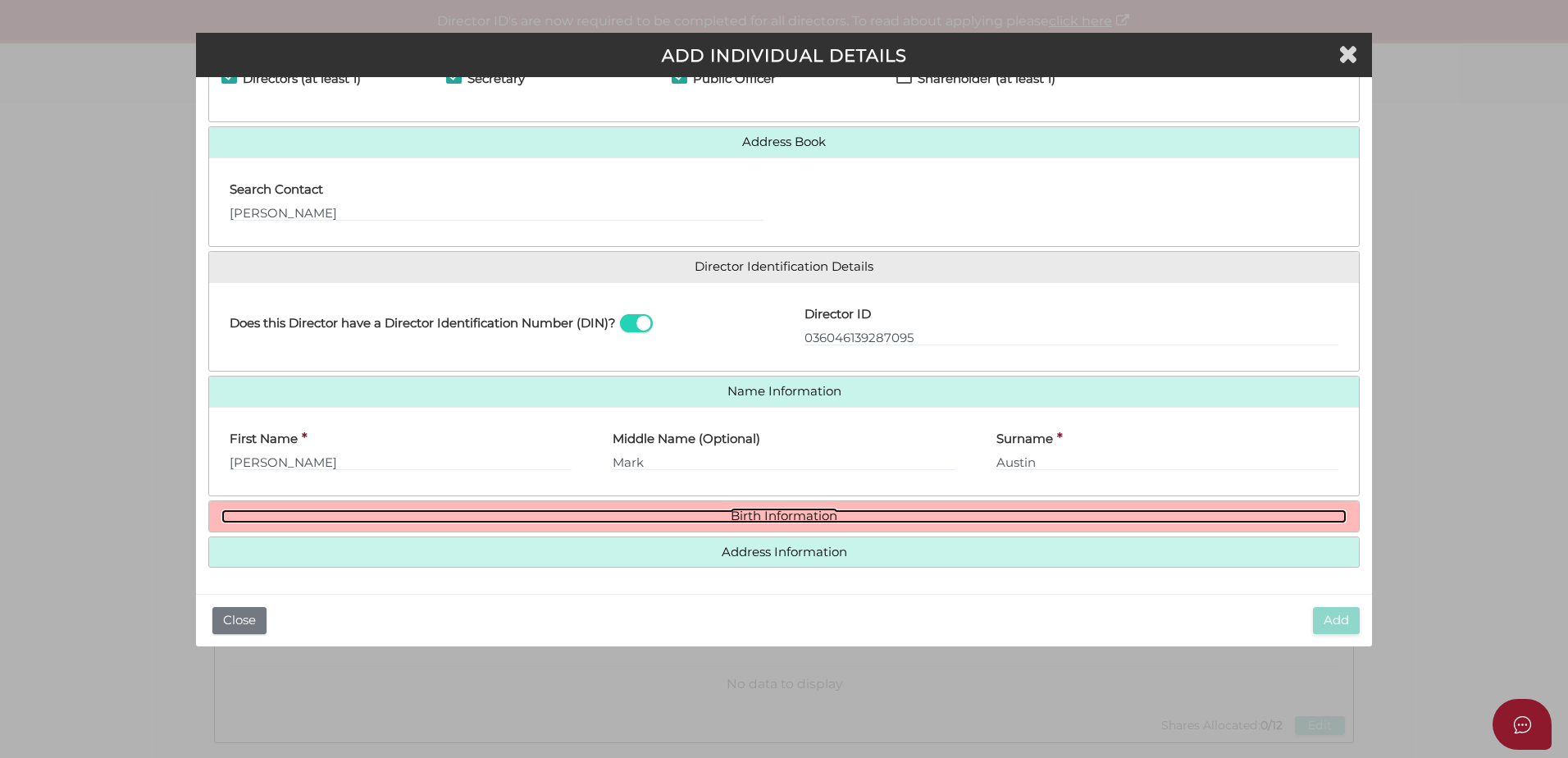
click at [664, 510] on link "Birth Information" at bounding box center [784, 516] width 1125 height 14
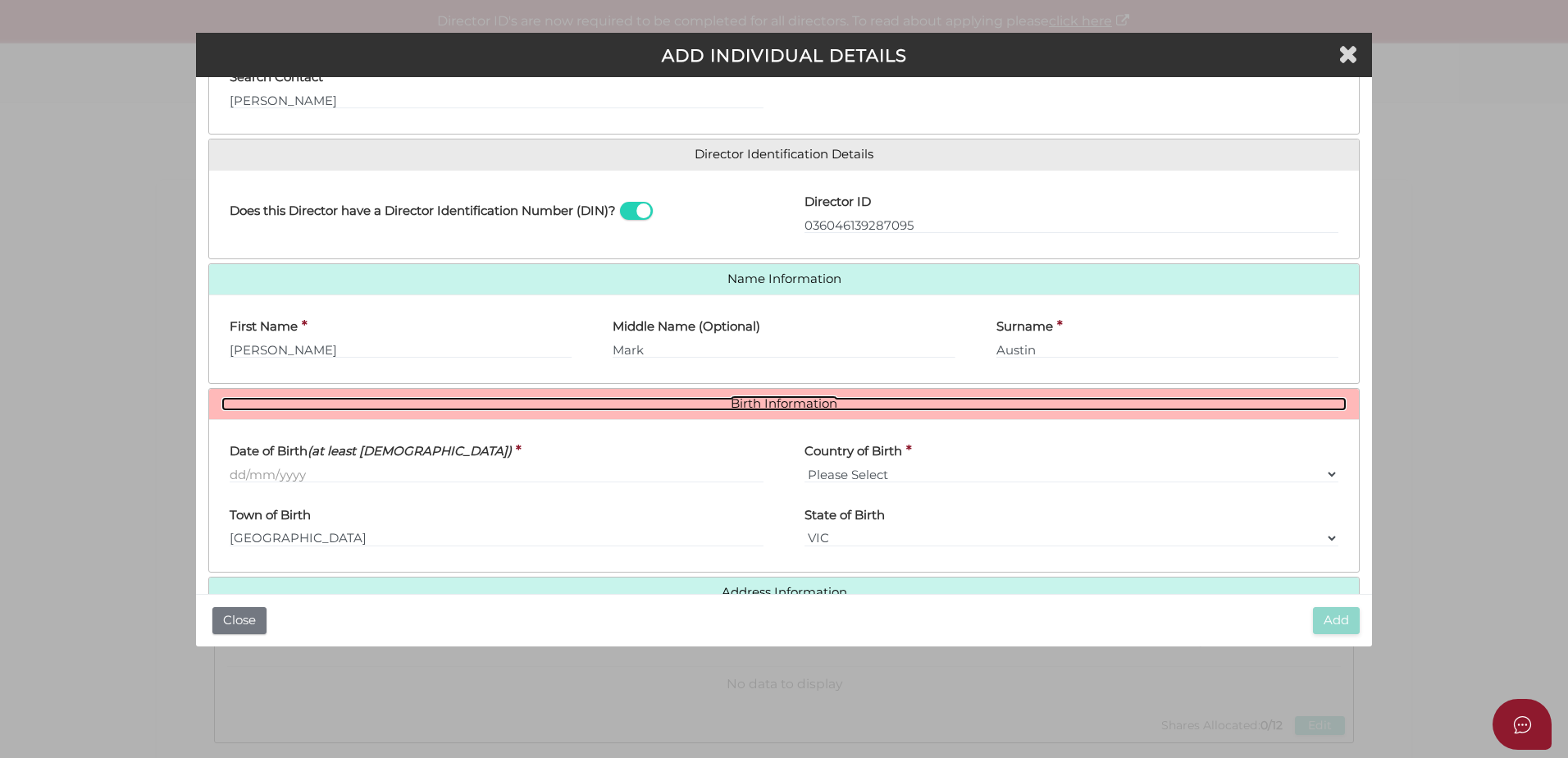
scroll to position [238, 0]
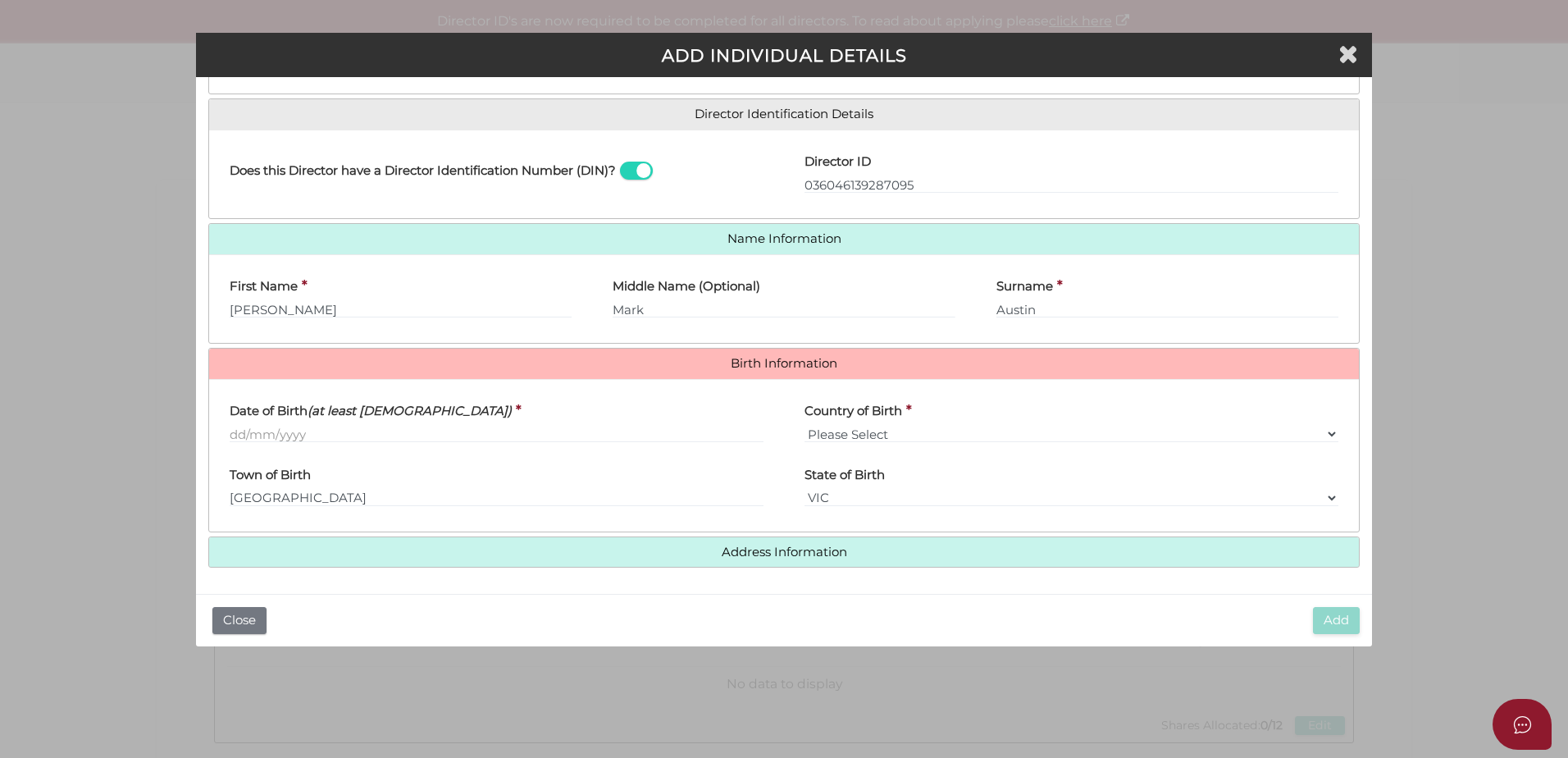
click at [224, 430] on div "Date of Birth (at least 18 years old) *" at bounding box center [497, 424] width 575 height 64
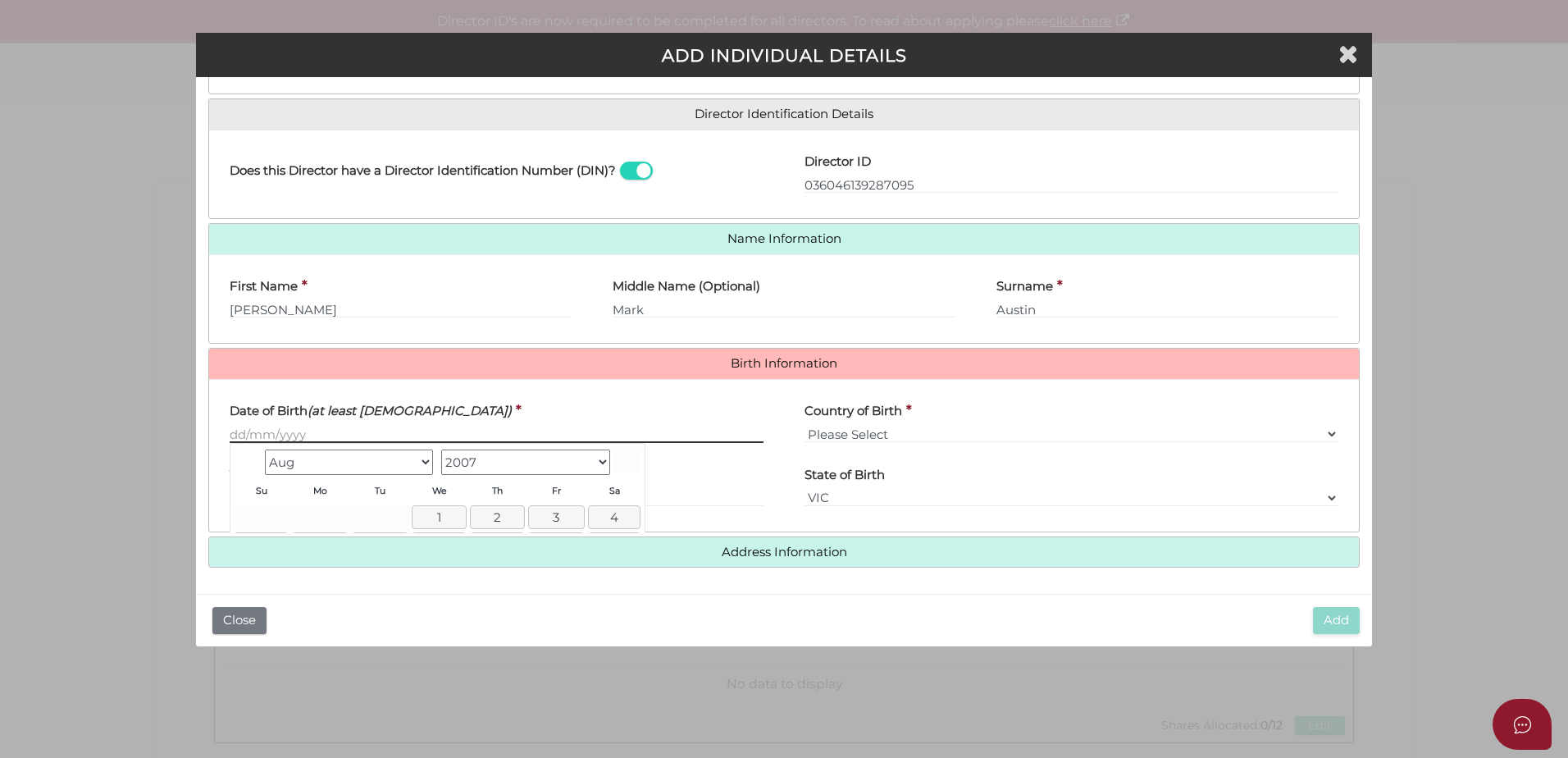
click at [230, 432] on input "Date of Birth (at least 18 years old)" at bounding box center [497, 434] width 534 height 18
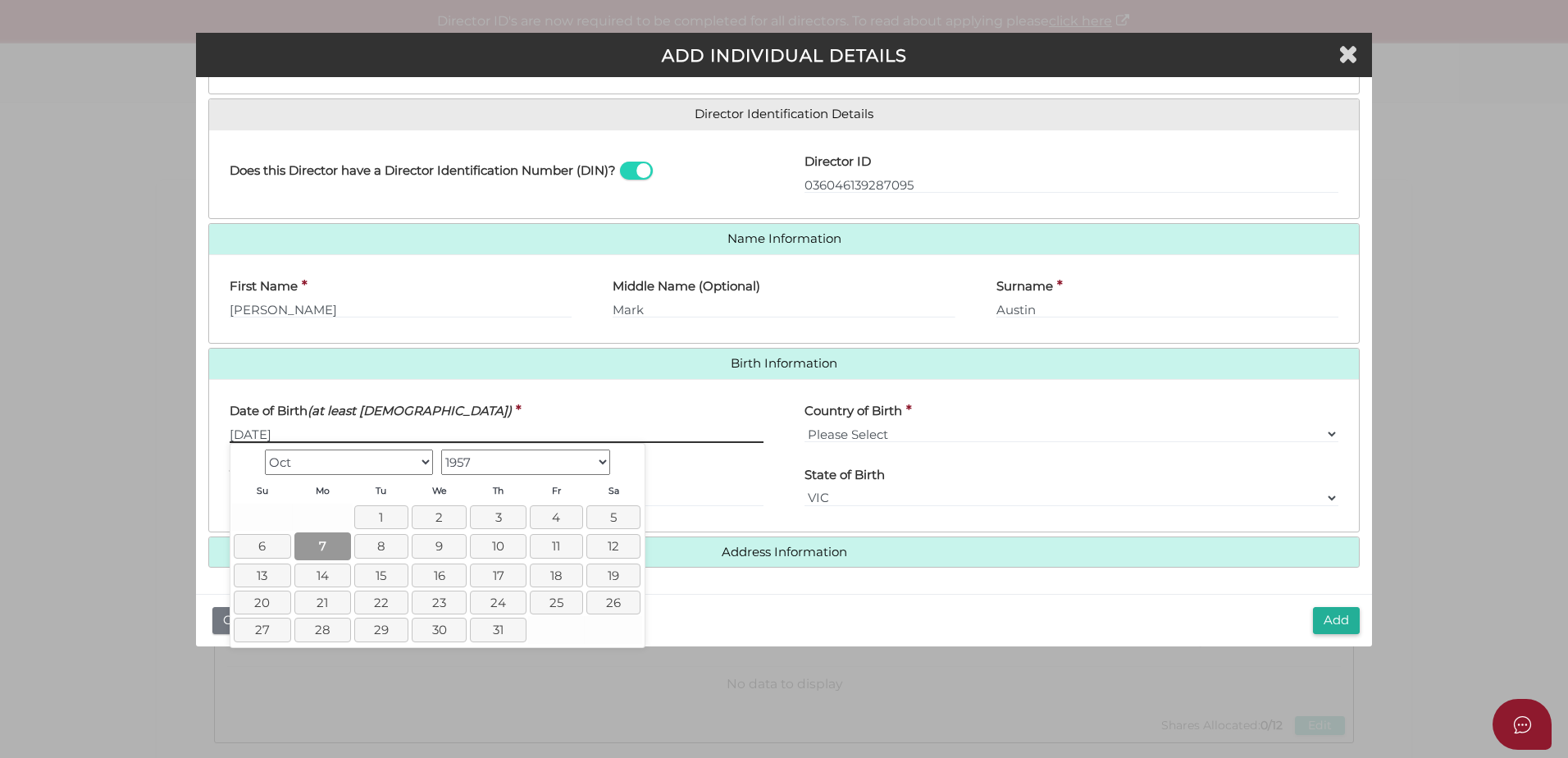
type input "[DATE]"
click at [312, 545] on link "7" at bounding box center [322, 546] width 57 height 27
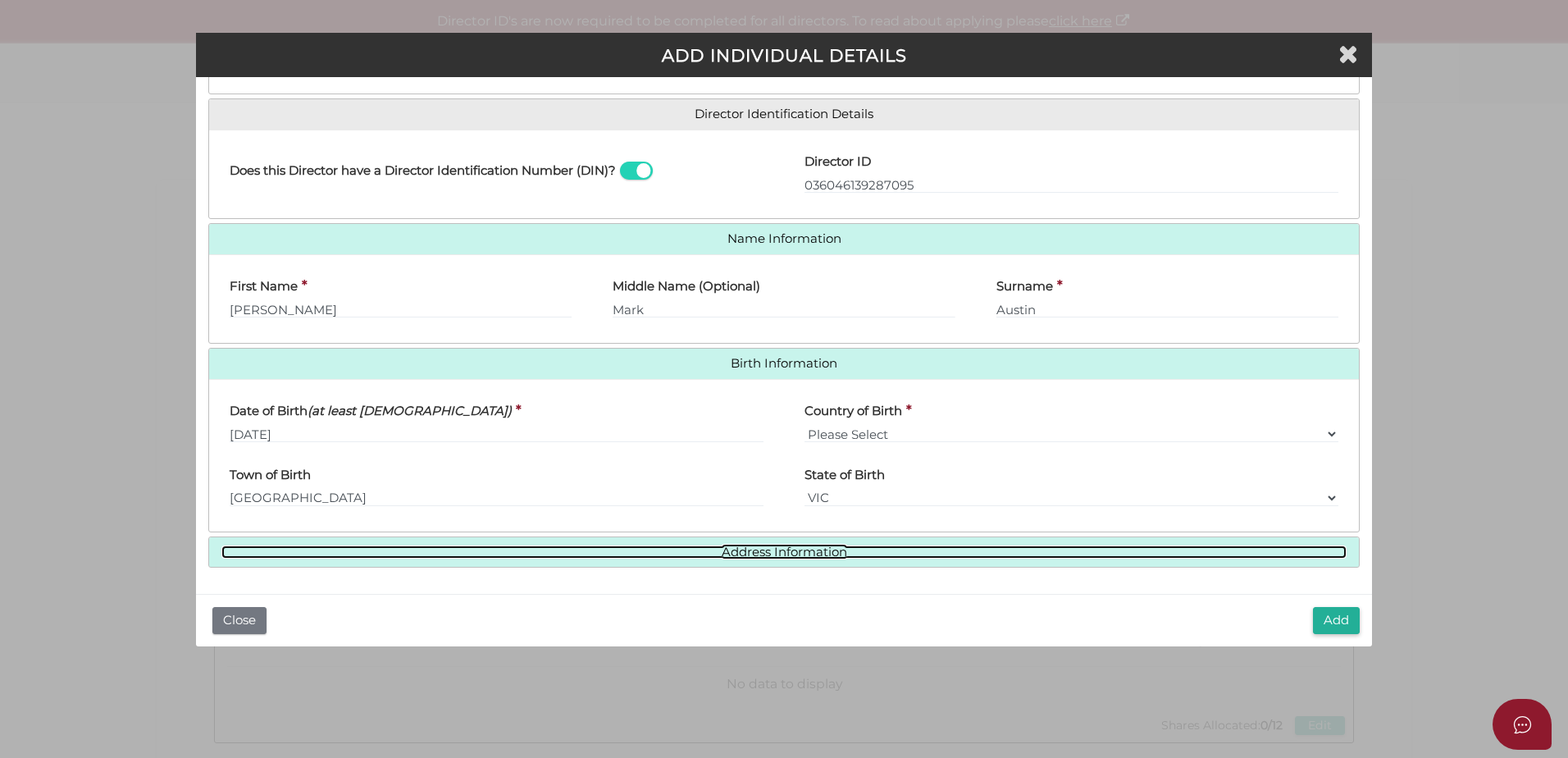
click at [820, 558] on link "Address Information" at bounding box center [784, 553] width 1125 height 14
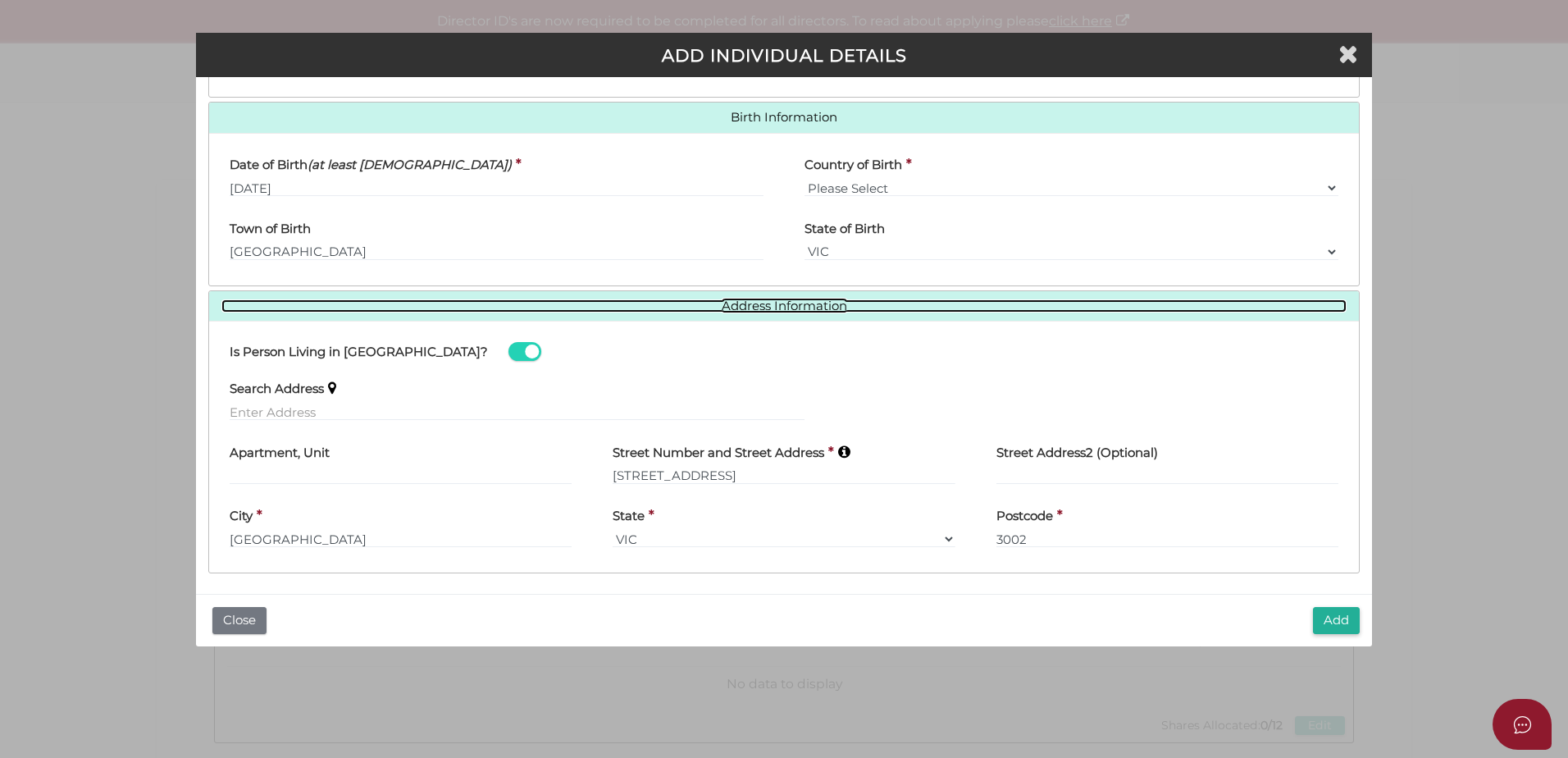
scroll to position [489, 0]
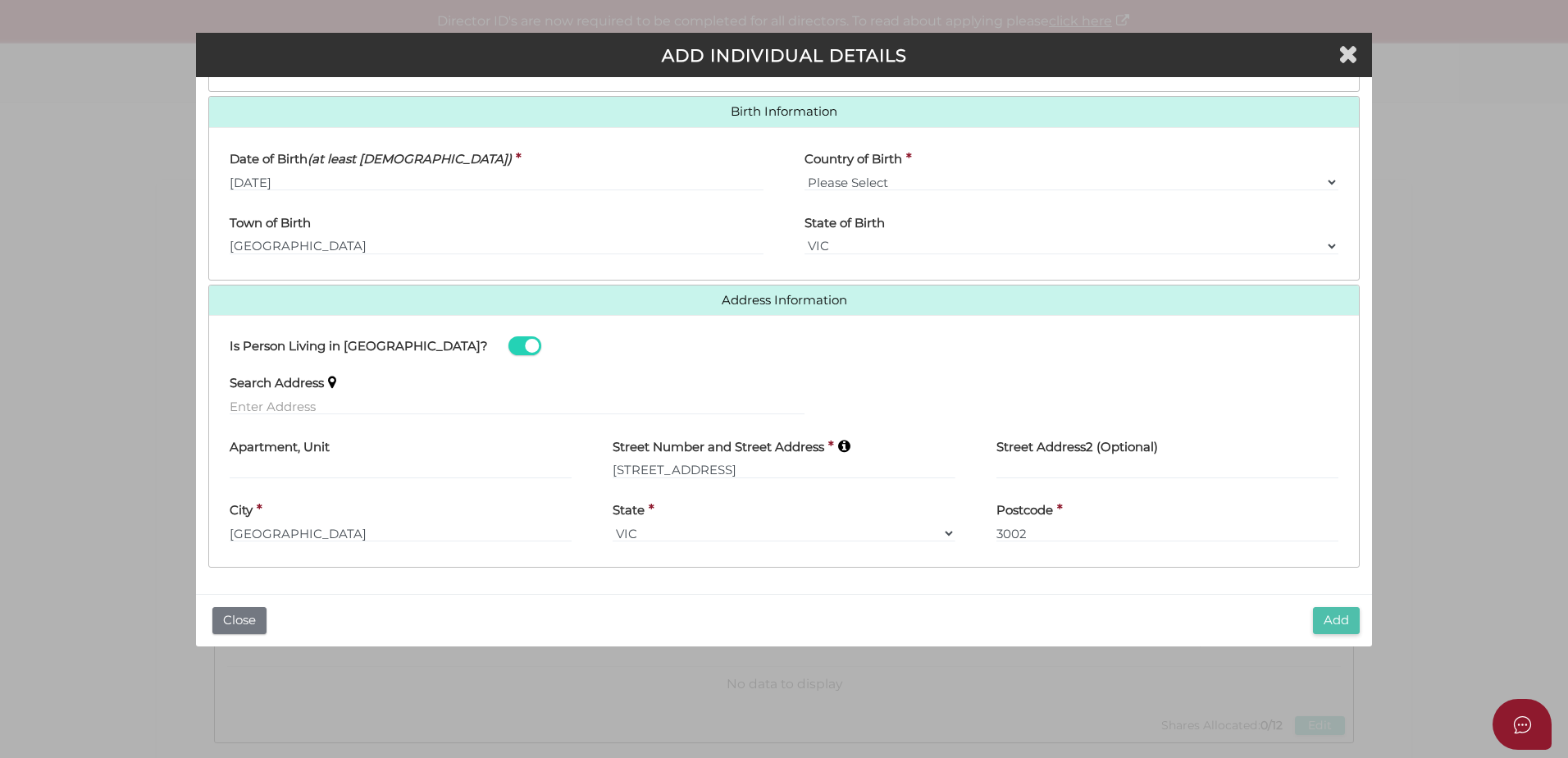
click at [1334, 623] on button "Add" at bounding box center [1337, 620] width 47 height 27
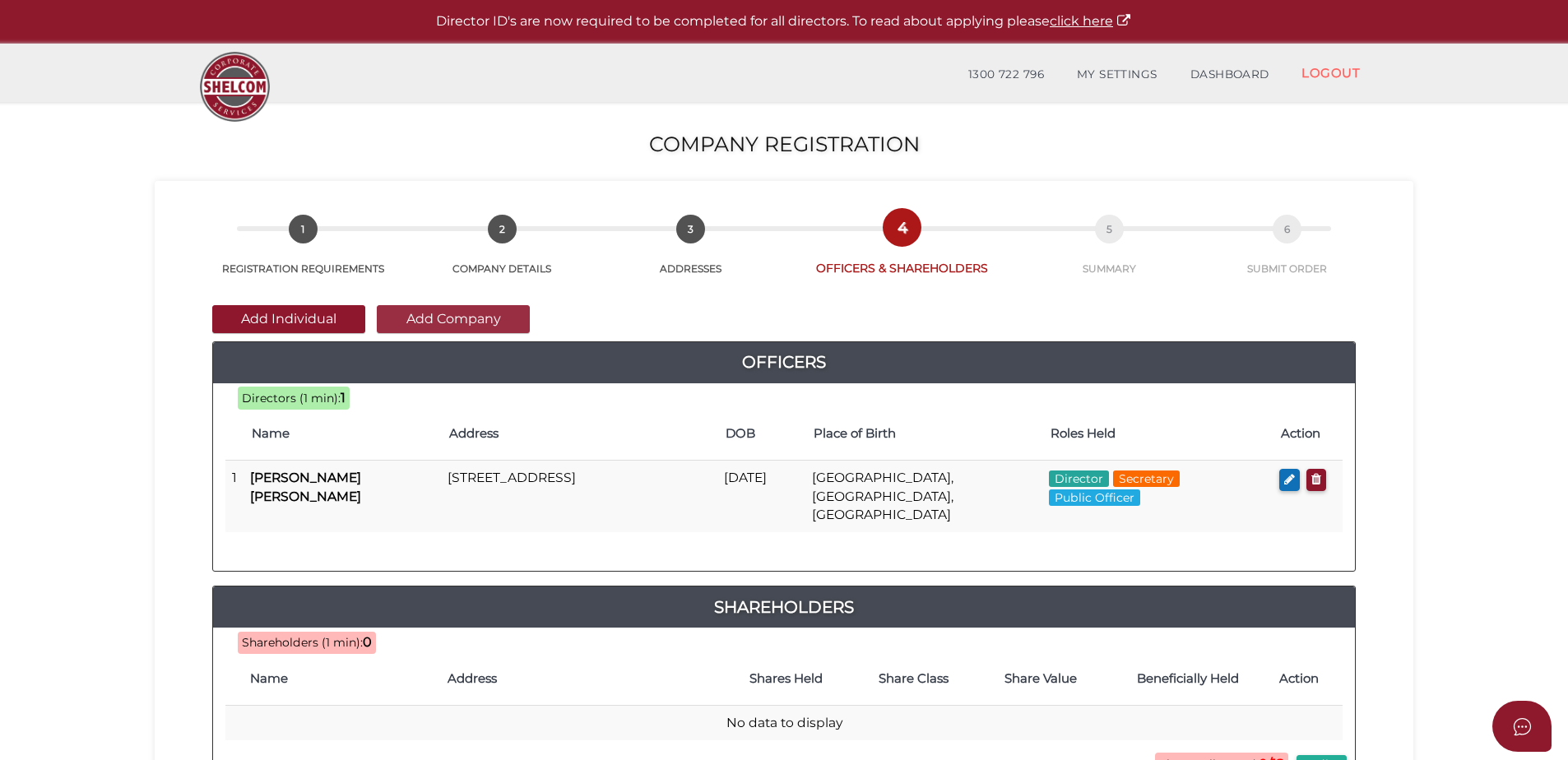
click at [455, 316] on button "Add Company" at bounding box center [453, 320] width 153 height 28
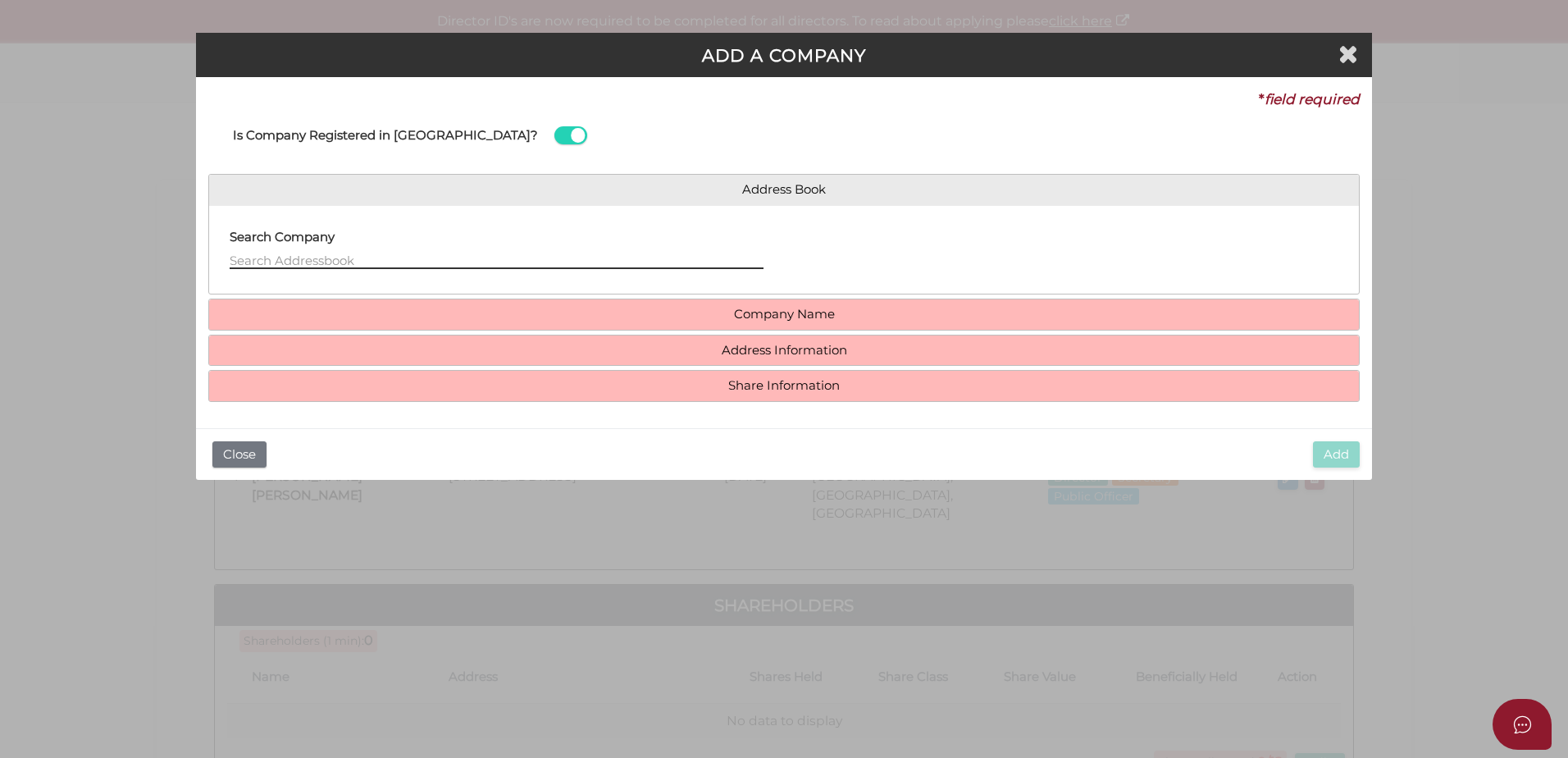
click at [522, 264] on input "text" at bounding box center [497, 259] width 534 height 18
type input "M"
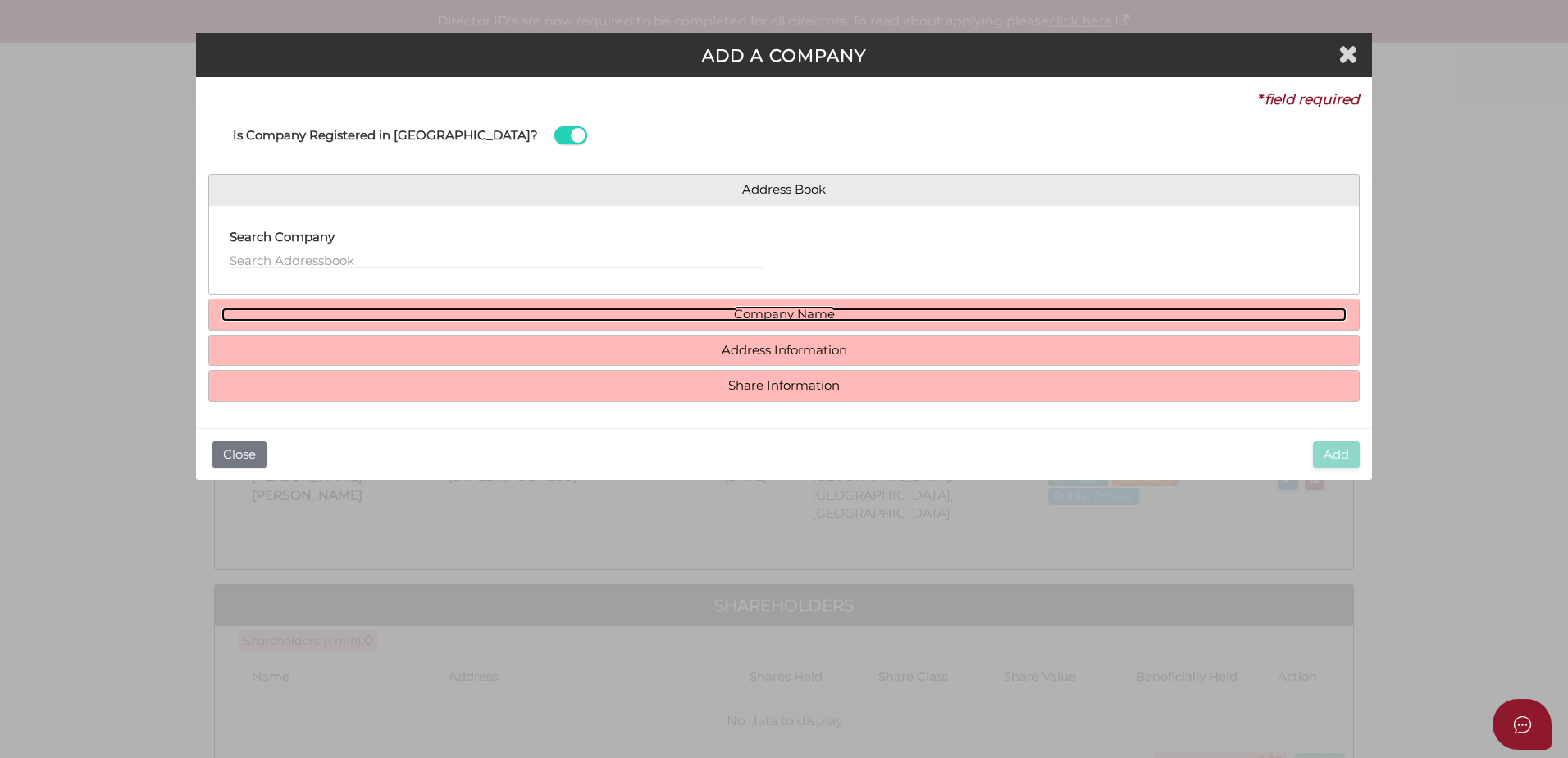
click at [725, 316] on link "Company Name" at bounding box center [784, 314] width 1125 height 14
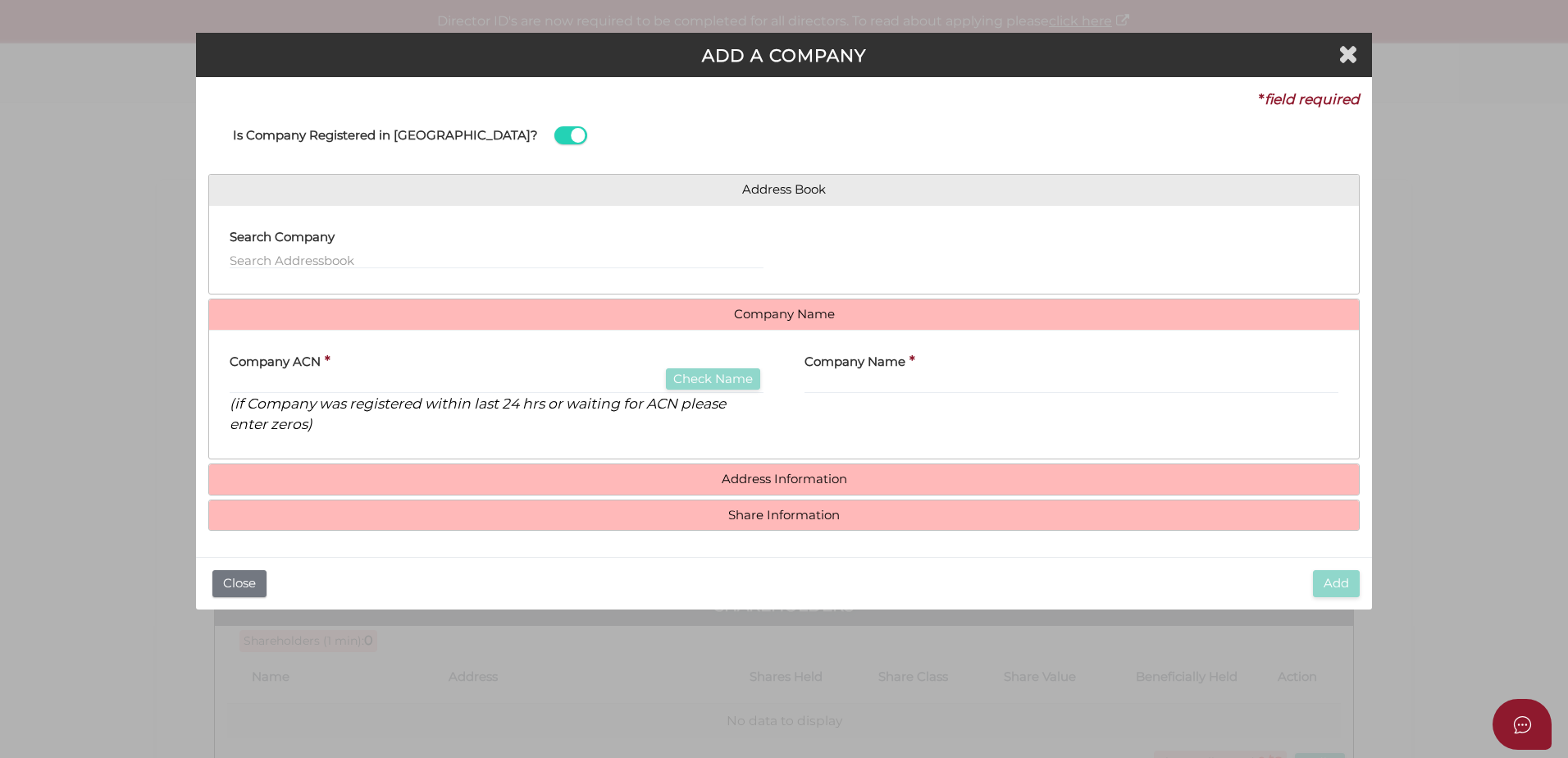
click at [397, 373] on div "Company ACN * Check Name (if Company was registered within last 24 hrs or waiti…" at bounding box center [497, 389] width 534 height 92
click at [360, 385] on input "text" at bounding box center [497, 384] width 534 height 18
type input "097307910"
click at [844, 386] on input "text" at bounding box center [1072, 384] width 534 height 18
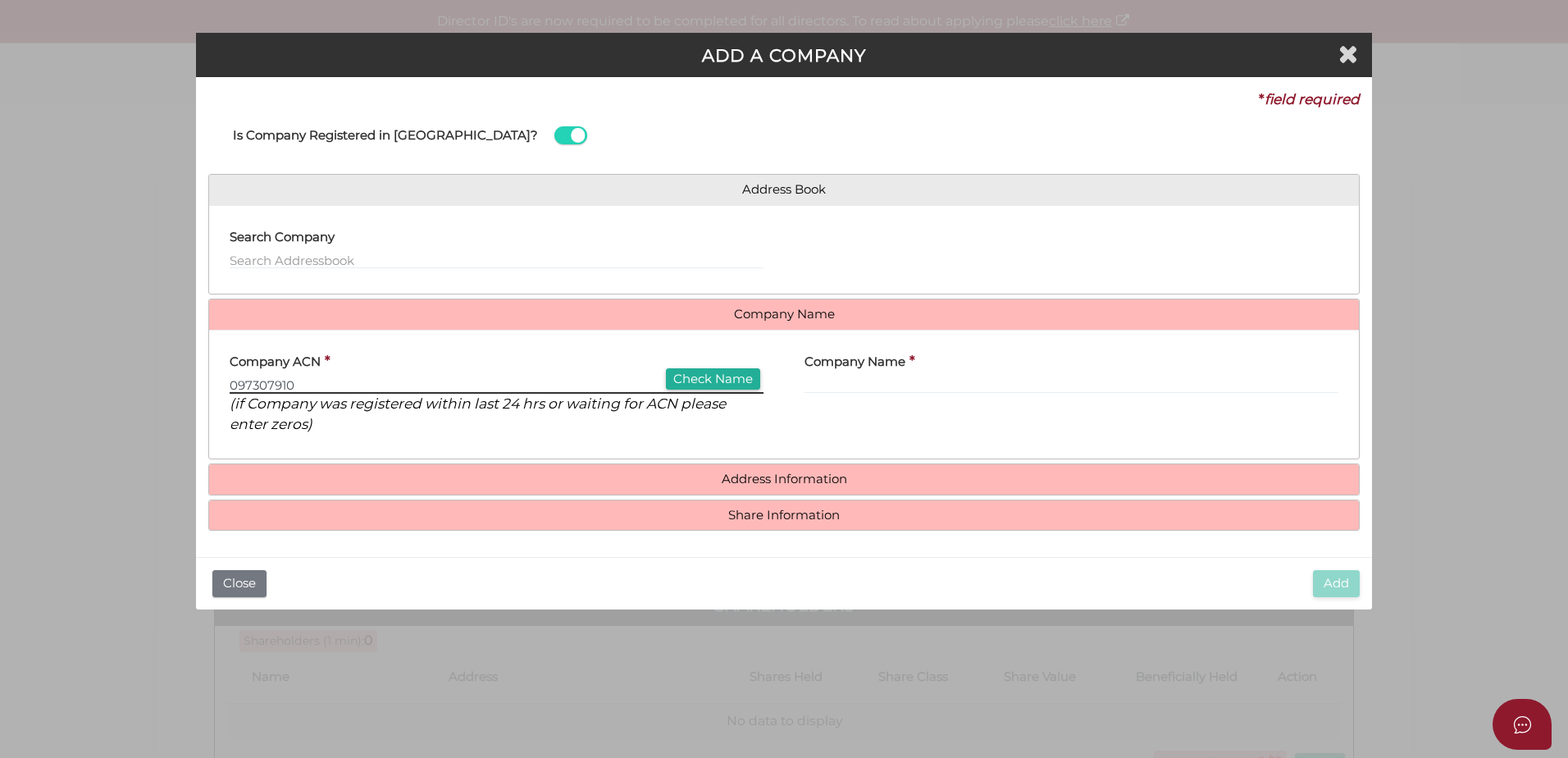
click at [254, 386] on input "097307910" at bounding box center [497, 384] width 534 height 18
click at [795, 380] on div "Company Name *" at bounding box center [1071, 395] width 575 height 104
click at [820, 386] on input "text" at bounding box center [1072, 384] width 534 height 18
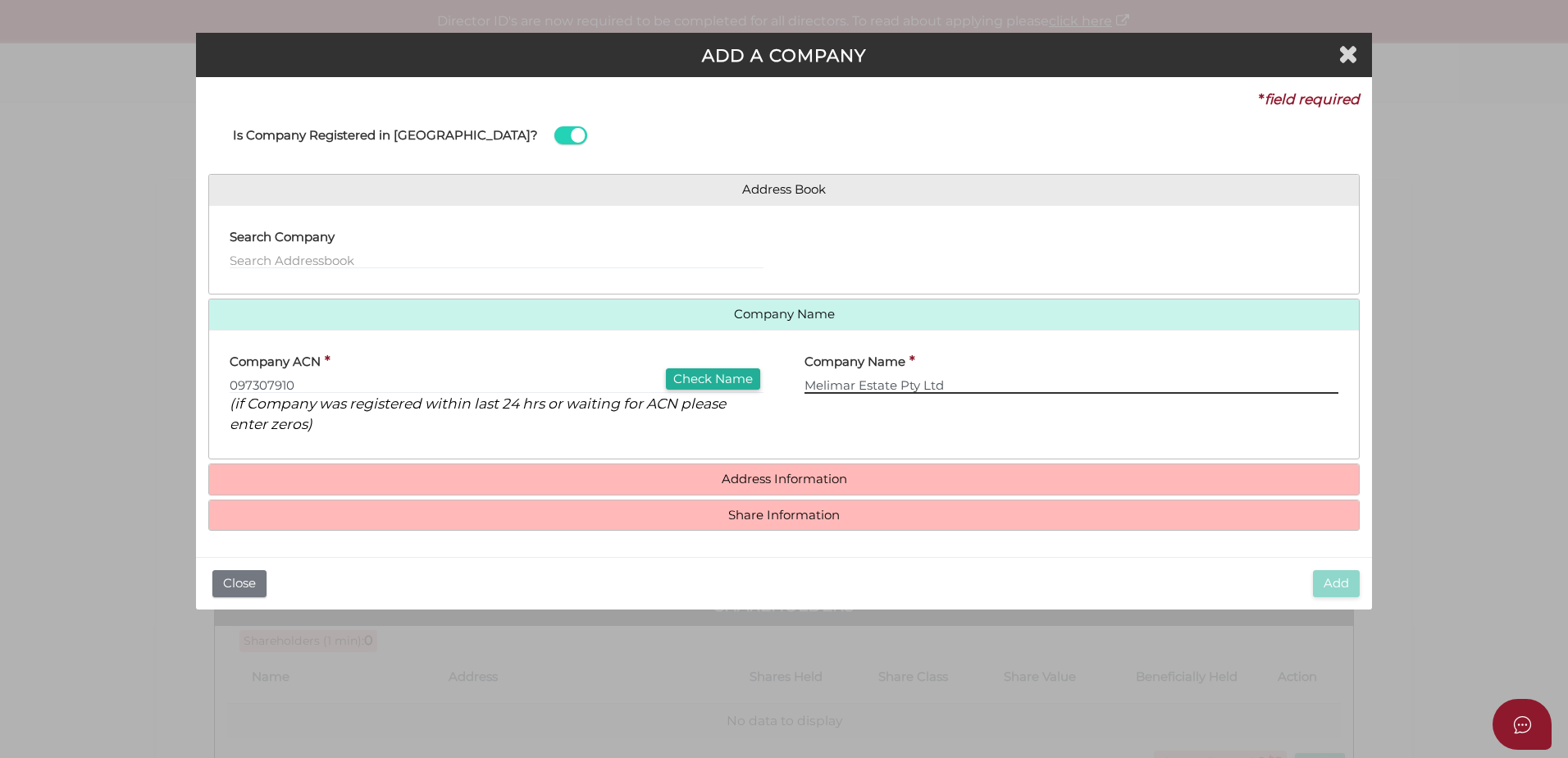
type input "Melimar Estate Pty Ltd"
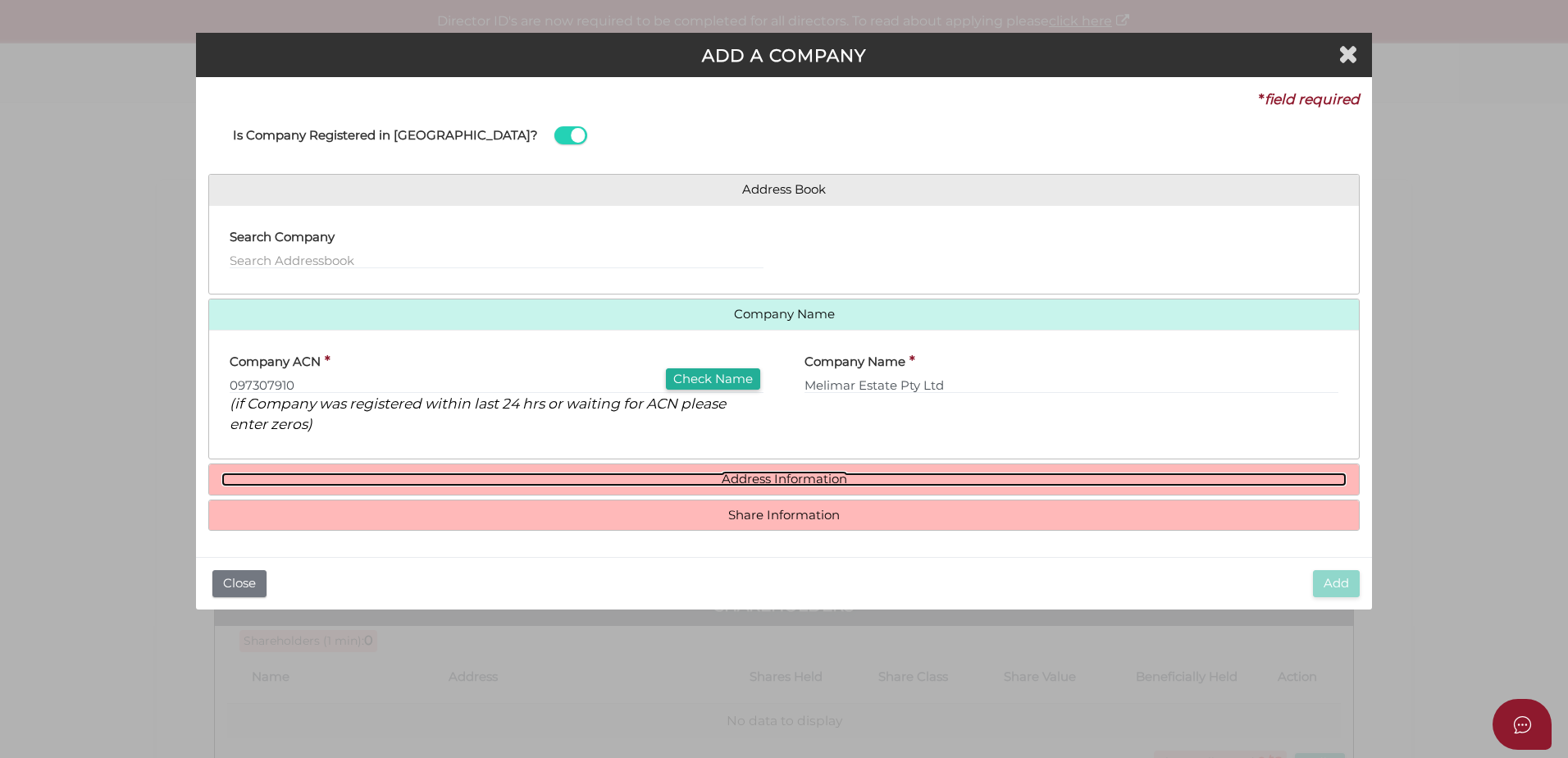
click at [767, 480] on link "Address Information" at bounding box center [784, 479] width 1125 height 14
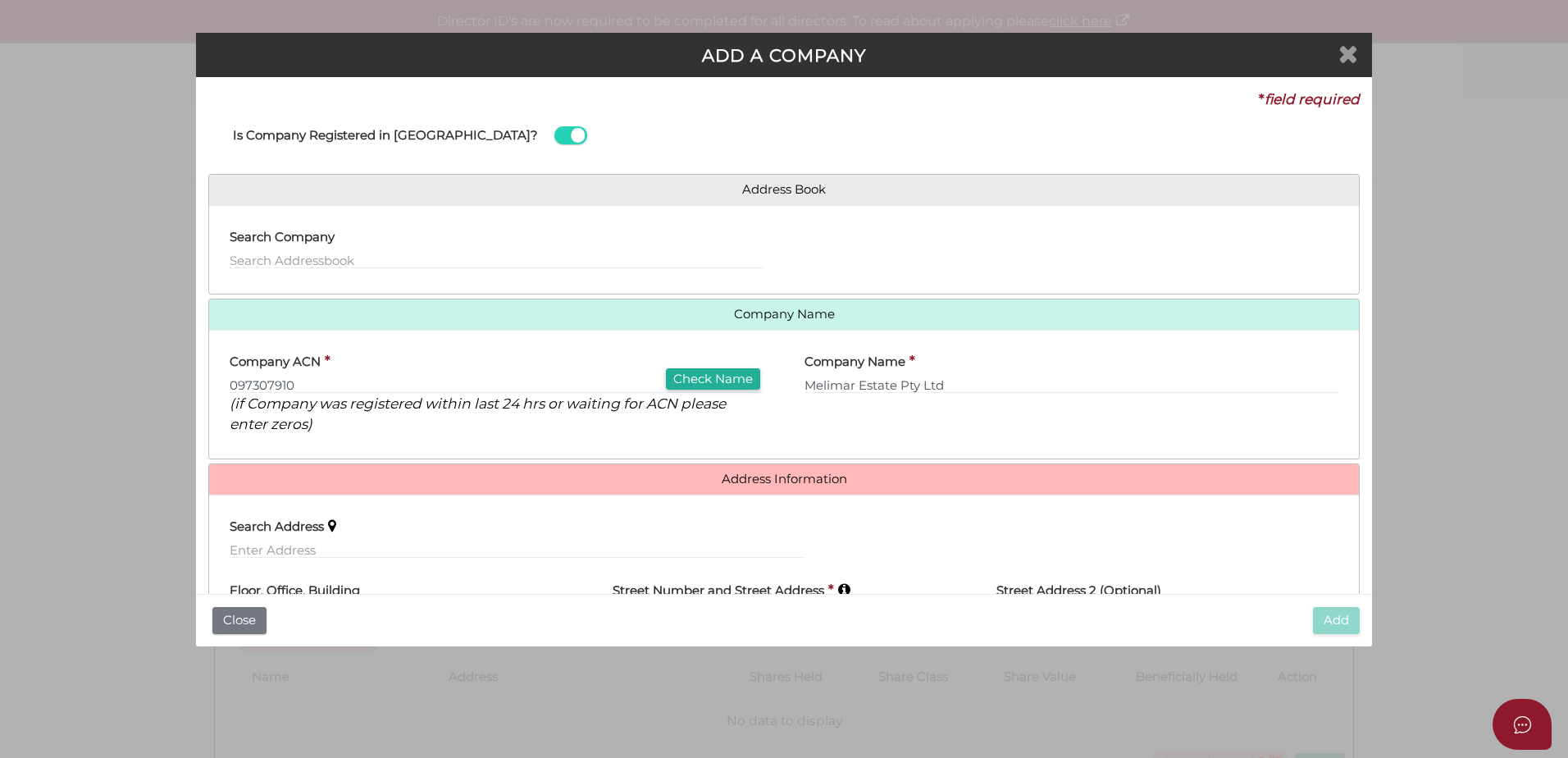
click at [1341, 59] on icon "Close" at bounding box center [1348, 53] width 20 height 24
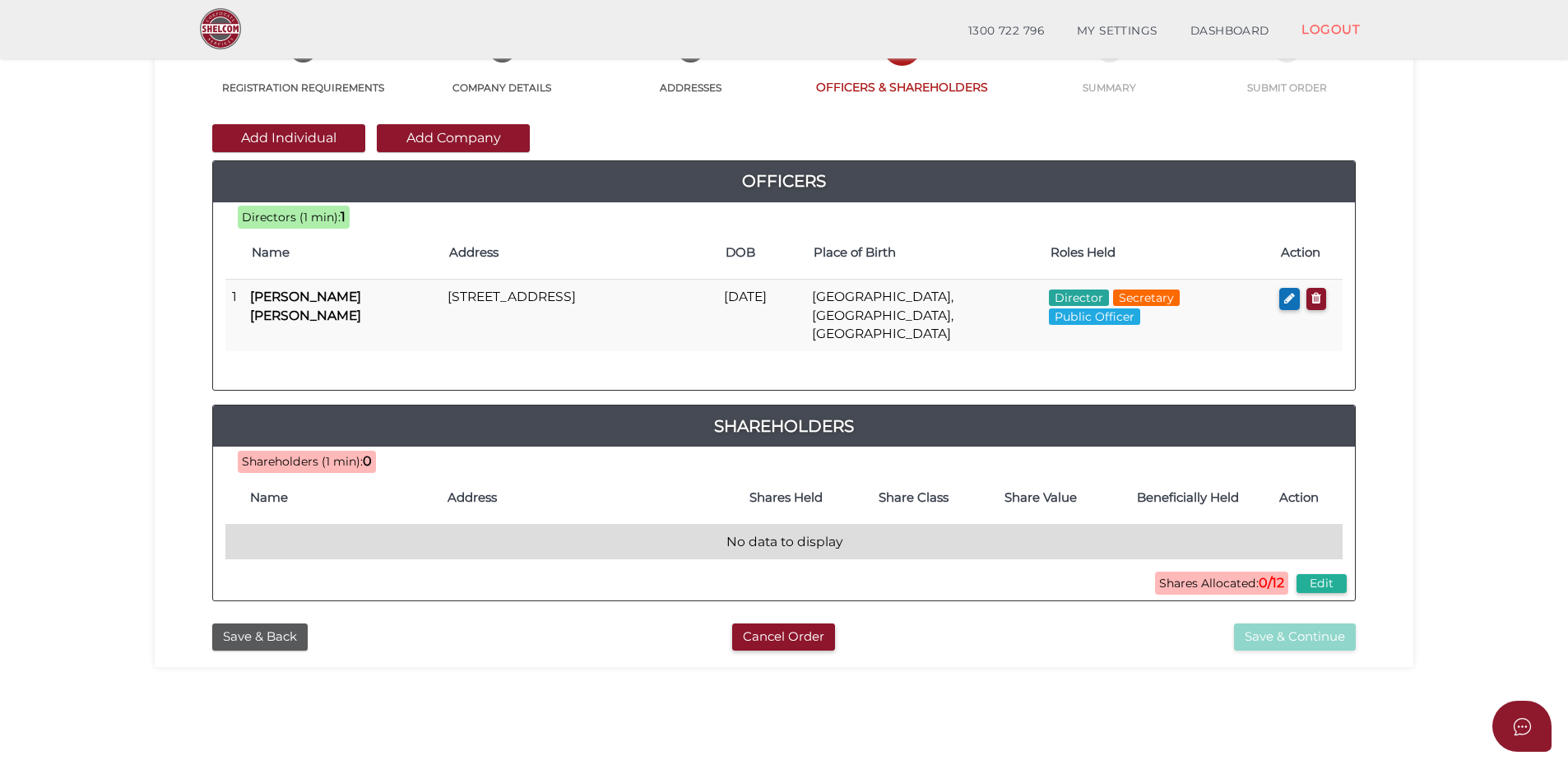
scroll to position [165, 0]
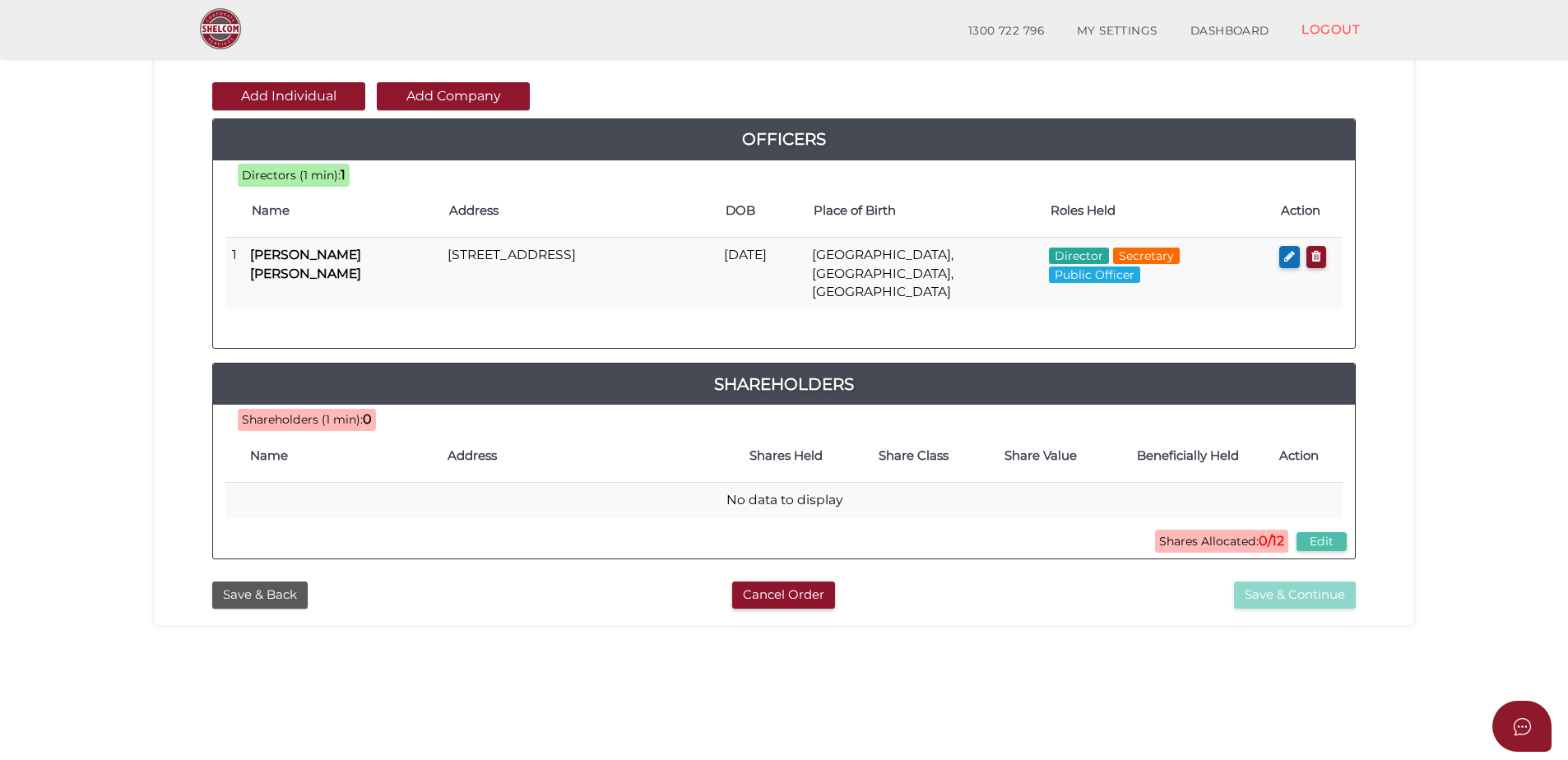
click at [1334, 532] on button "Edit" at bounding box center [1321, 542] width 50 height 19
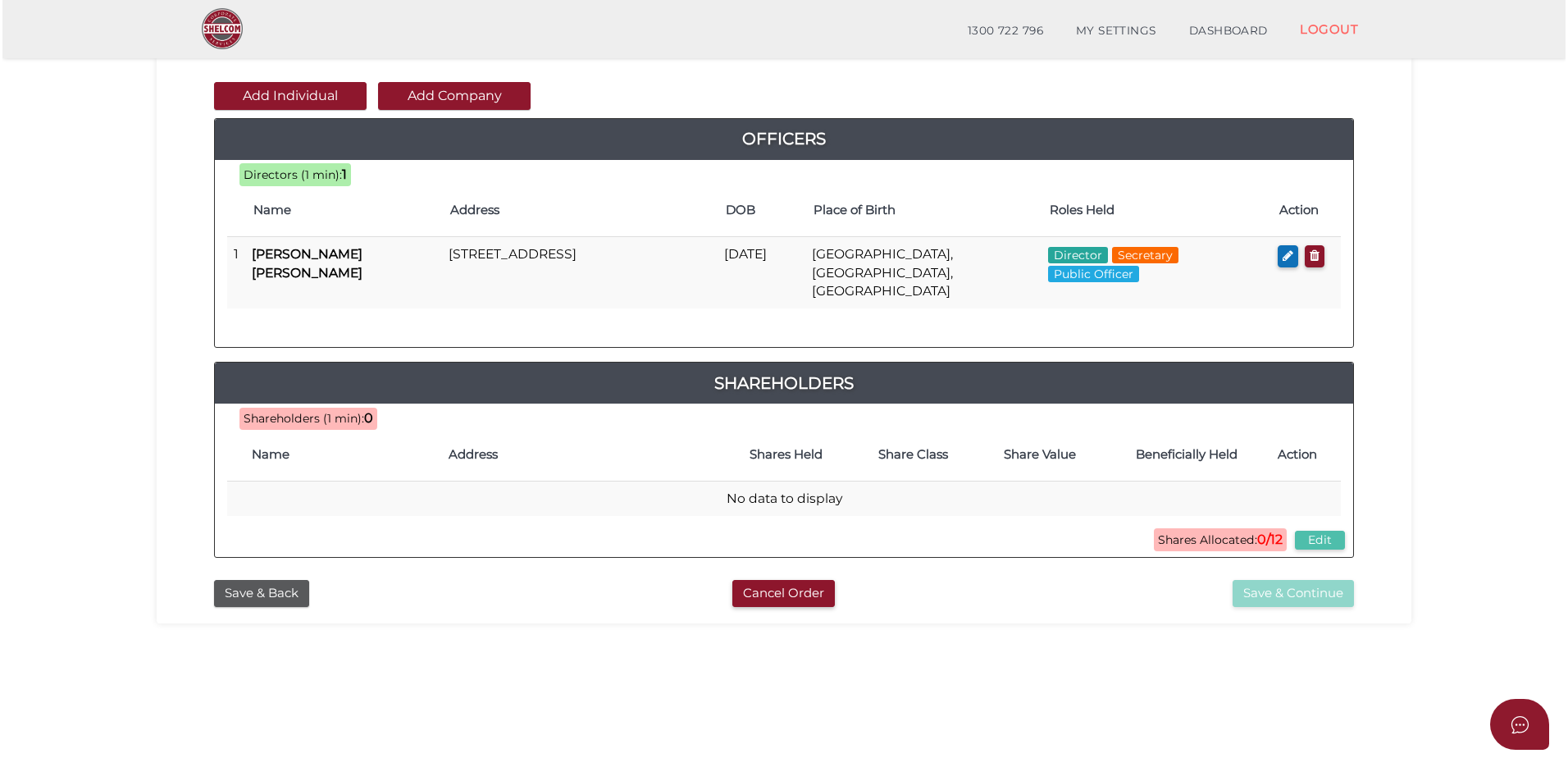
scroll to position [0, 0]
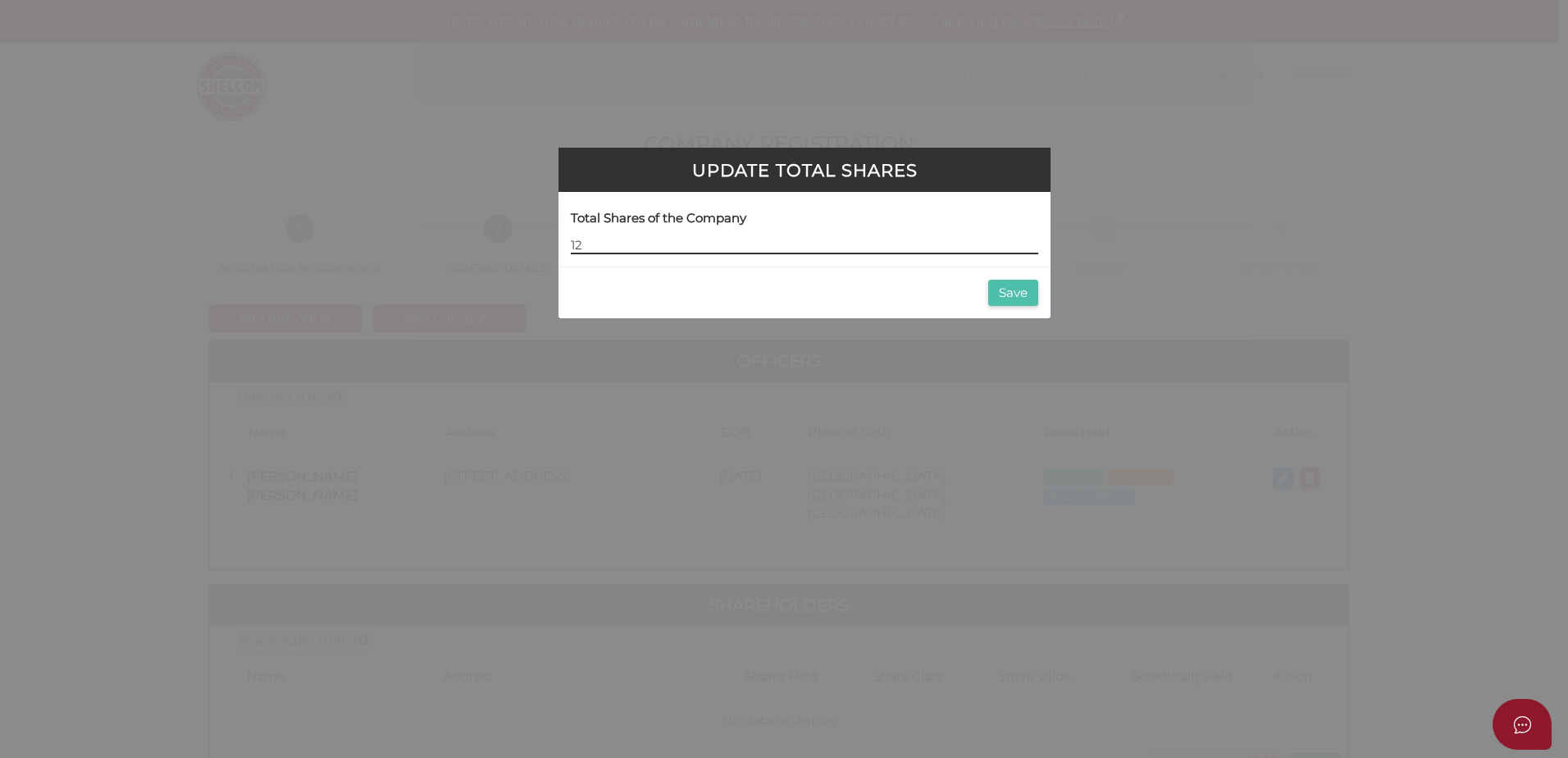
type input "12"
click at [1015, 288] on button "Save" at bounding box center [1013, 293] width 50 height 27
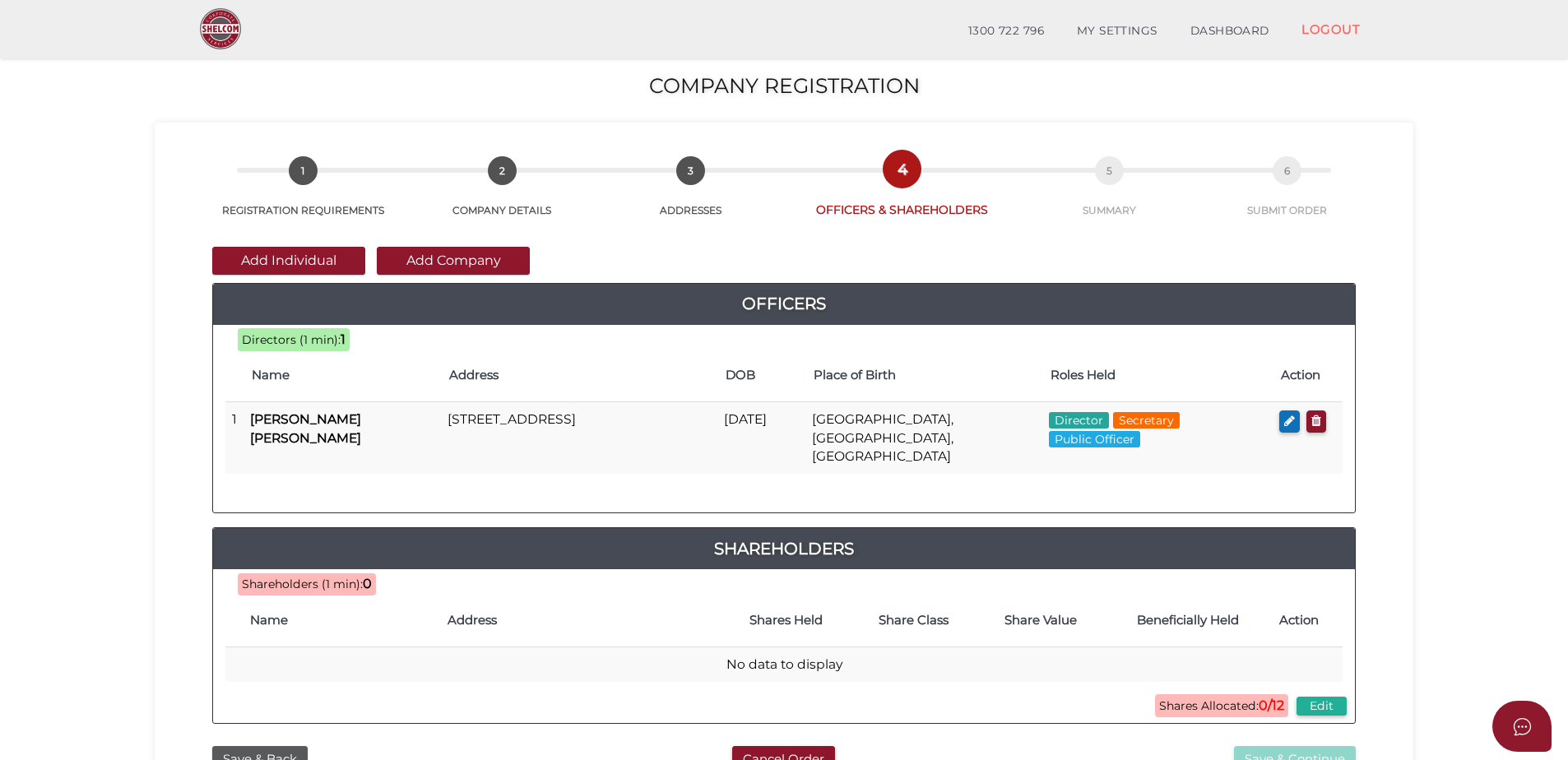
scroll to position [165, 0]
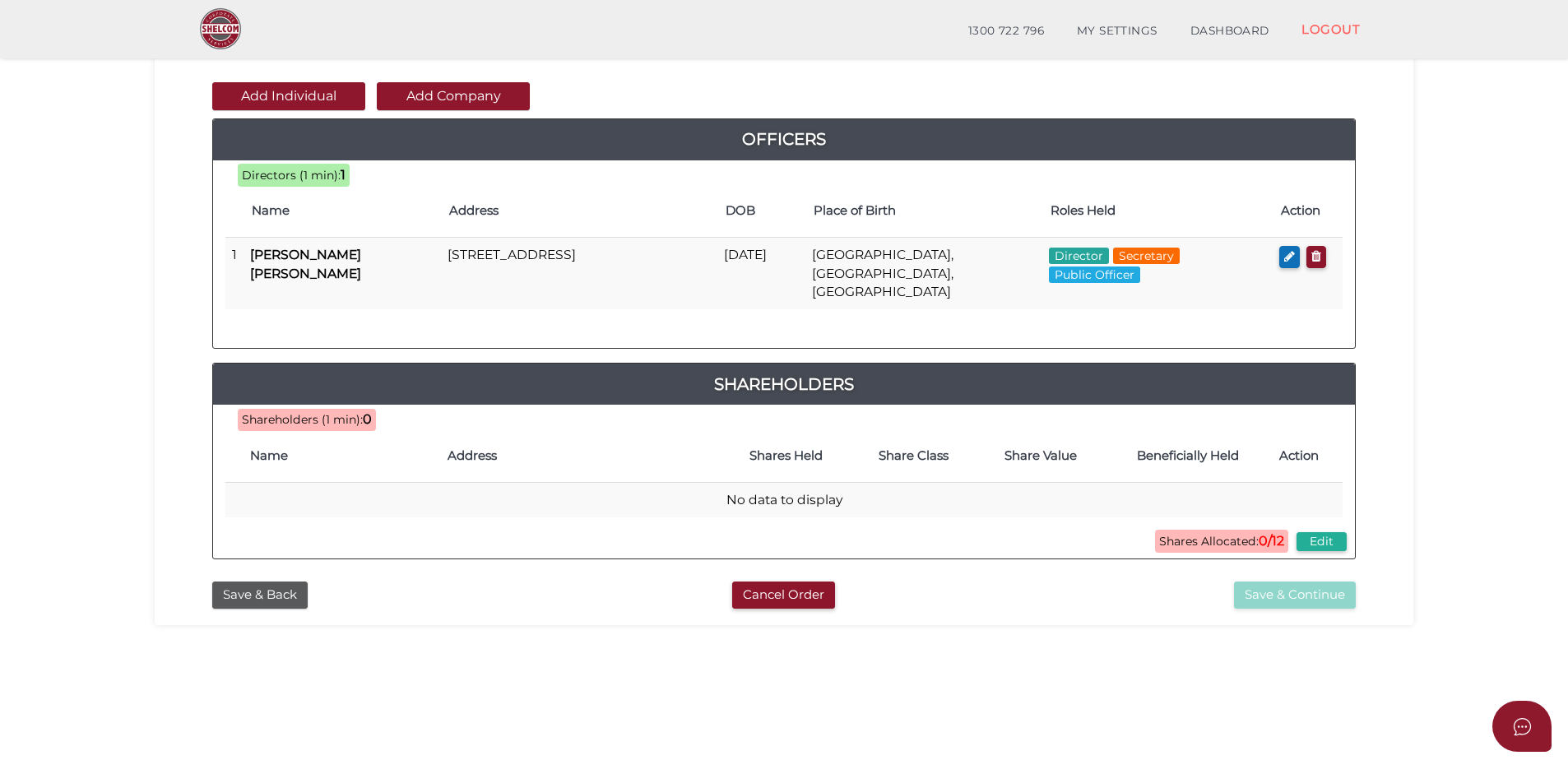
click at [327, 455] on th "Name" at bounding box center [340, 455] width 197 height 53
click at [1333, 532] on button "Edit" at bounding box center [1321, 542] width 50 height 19
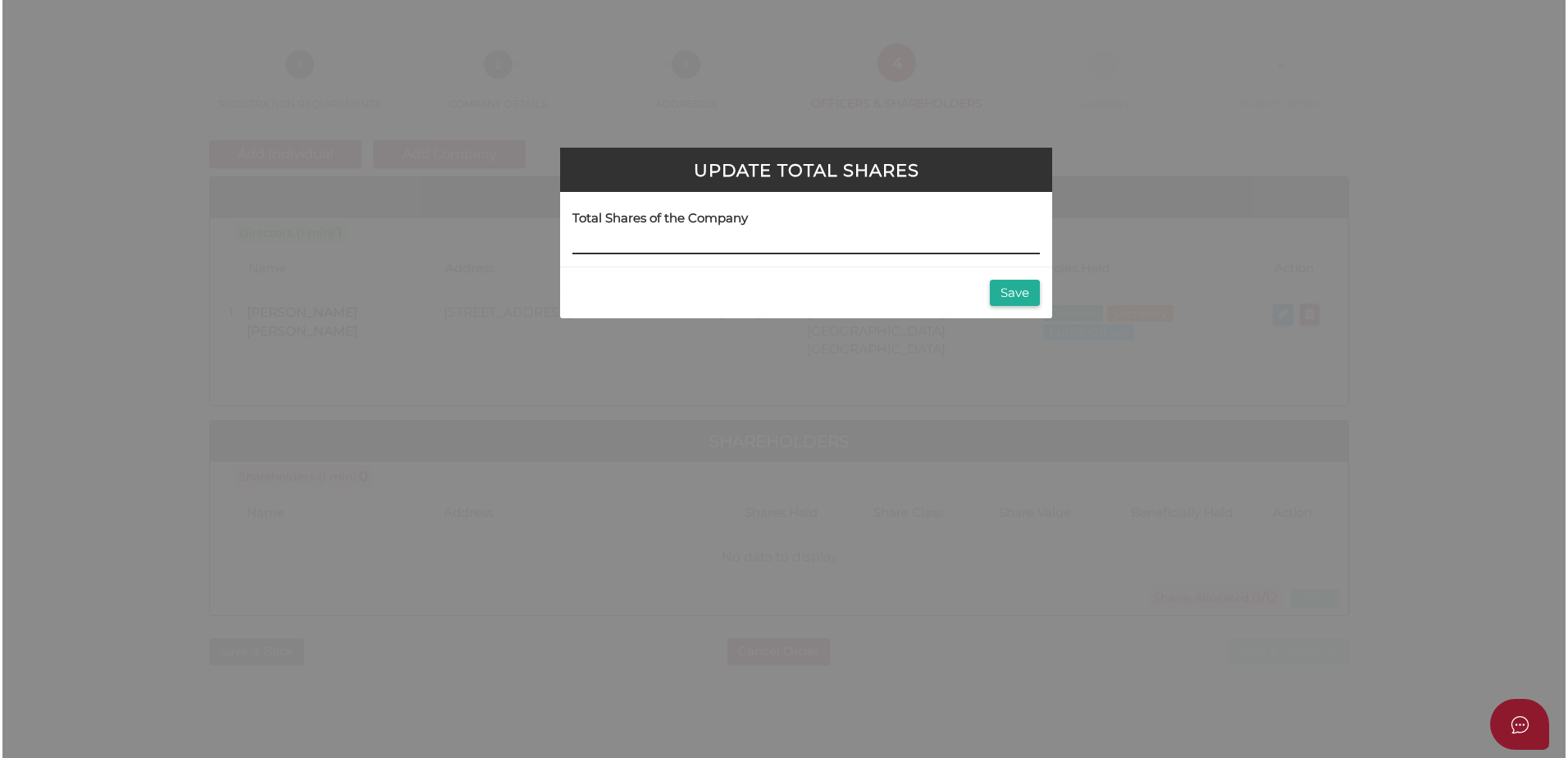
scroll to position [0, 0]
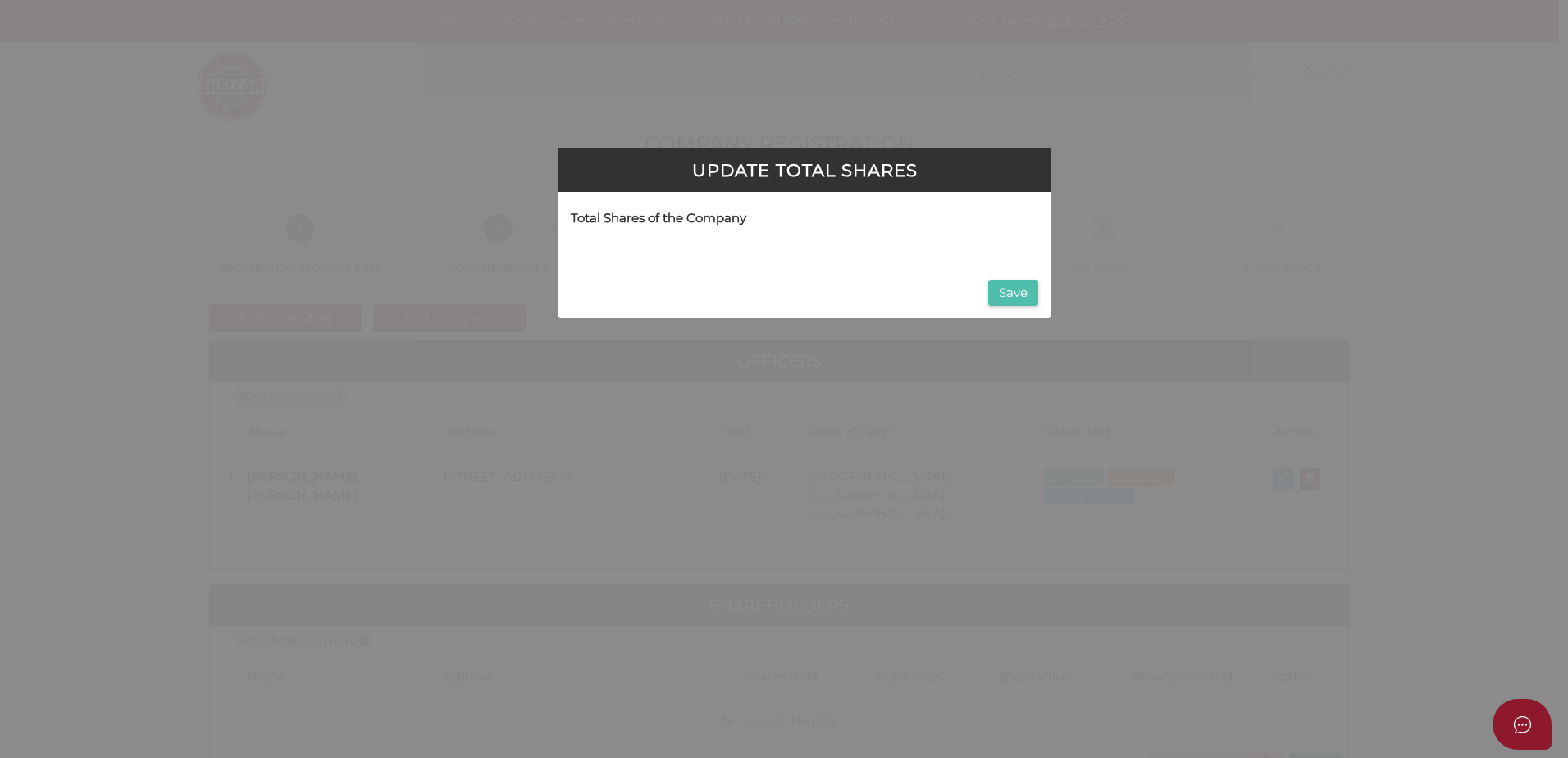
click at [1008, 293] on button "Save" at bounding box center [1013, 293] width 50 height 27
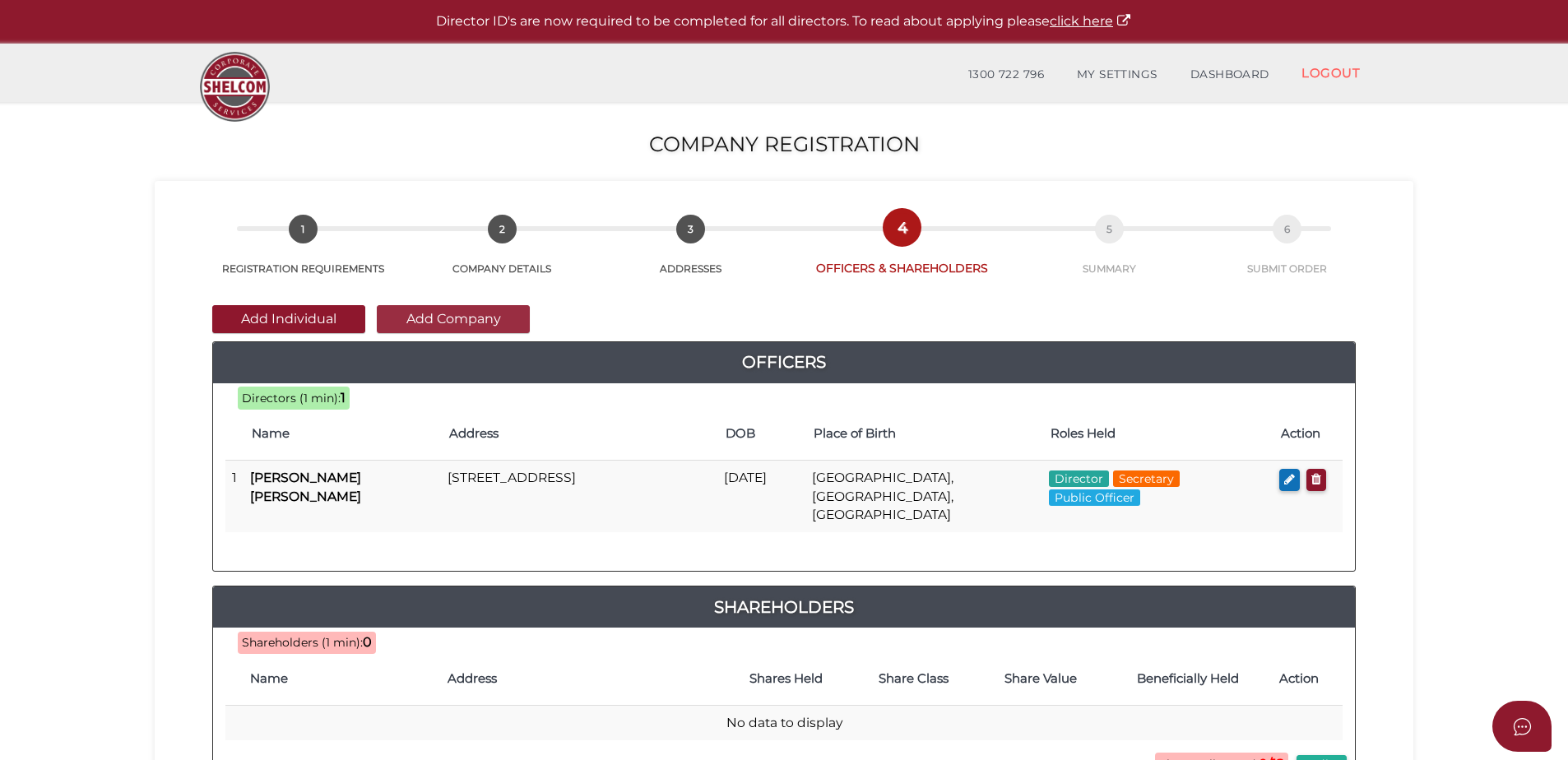
click at [451, 320] on button "Add Company" at bounding box center [453, 320] width 153 height 28
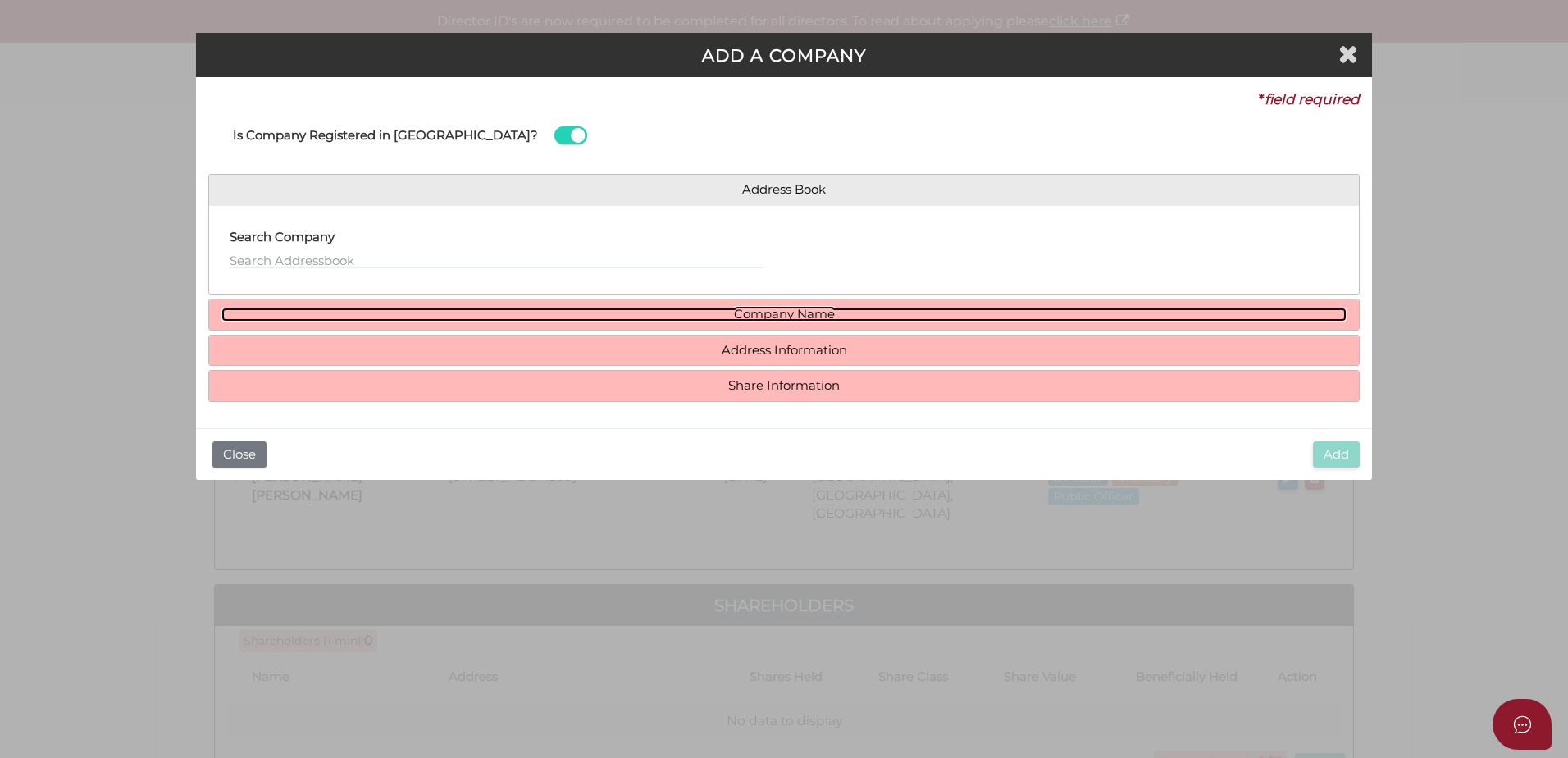
click at [633, 310] on link "Company Name" at bounding box center [784, 314] width 1125 height 14
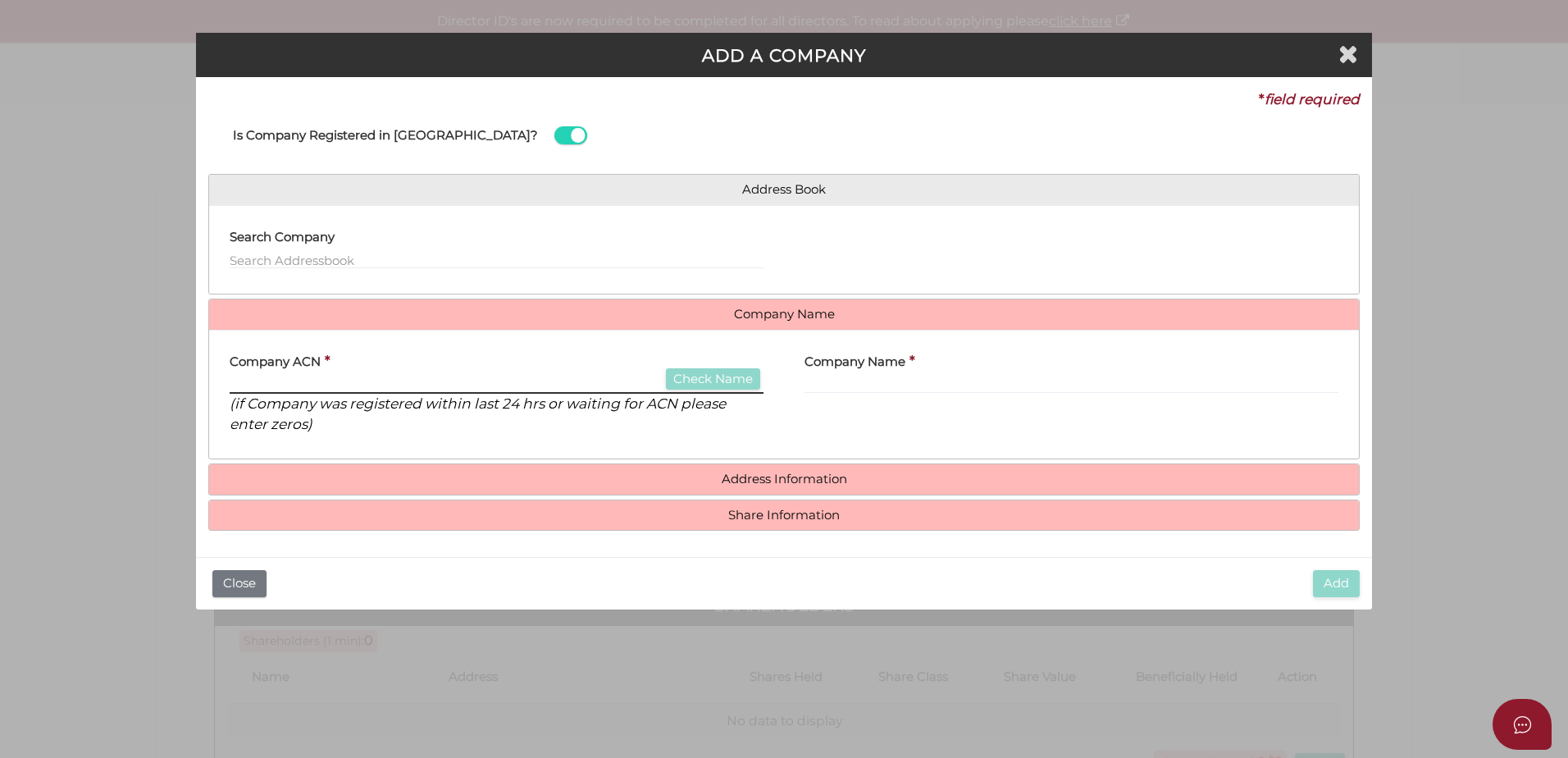
click at [381, 379] on input "text" at bounding box center [497, 384] width 534 height 18
type input "097307910"
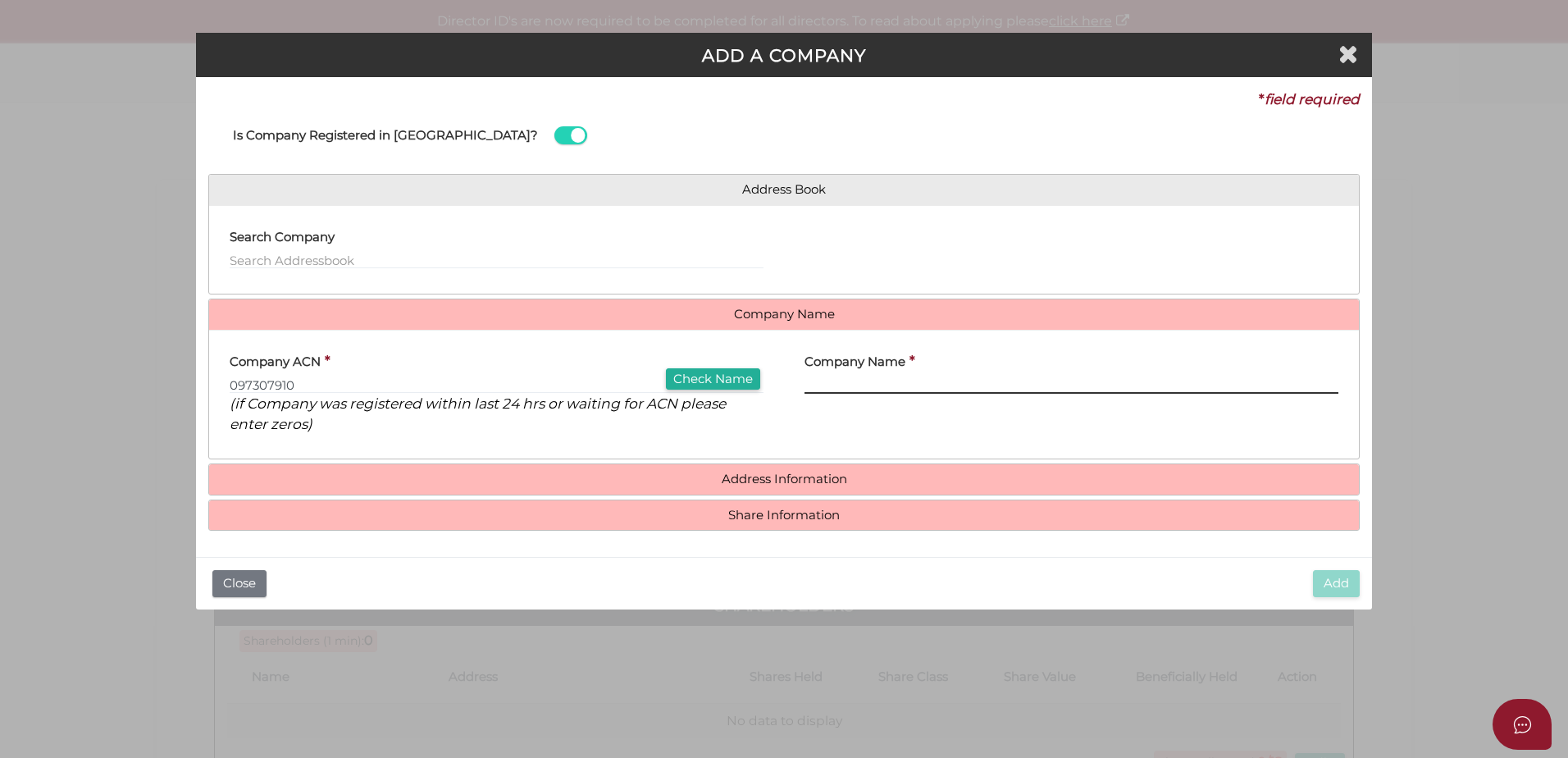
click at [831, 389] on input "text" at bounding box center [1072, 384] width 534 height 18
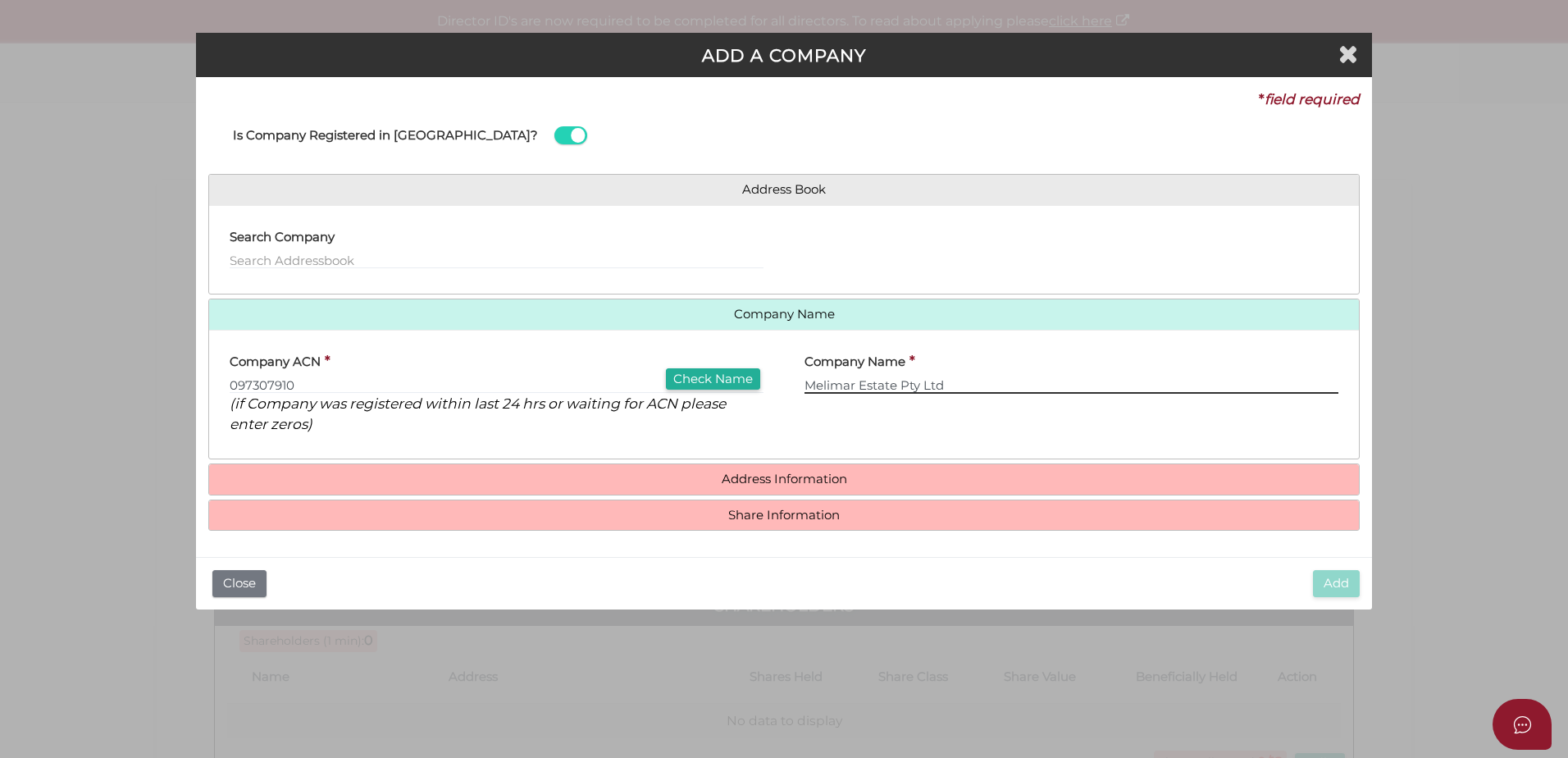
type input "Melimar Estate Pty Ltd"
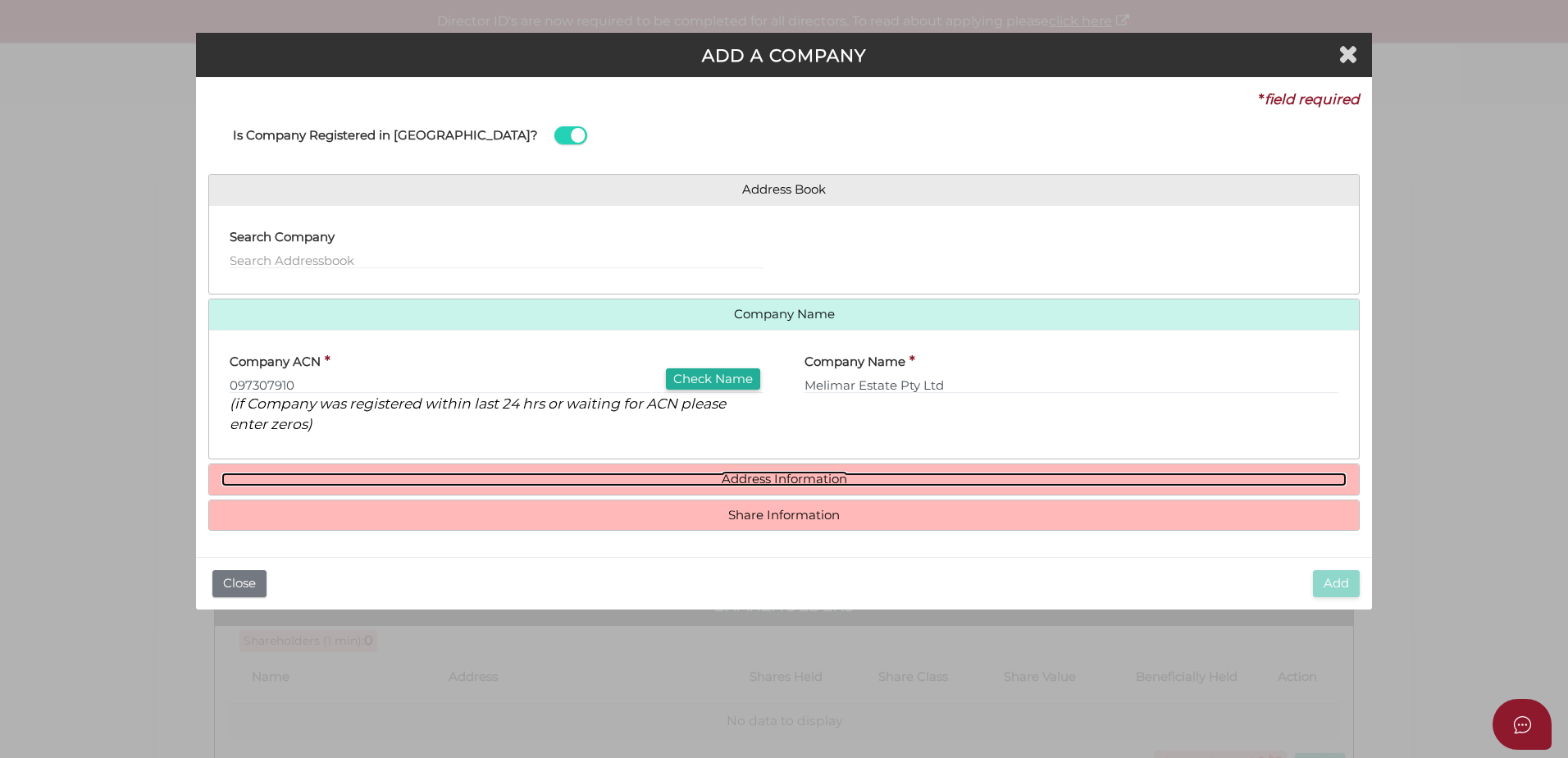
click at [821, 479] on link "Address Information" at bounding box center [784, 479] width 1125 height 14
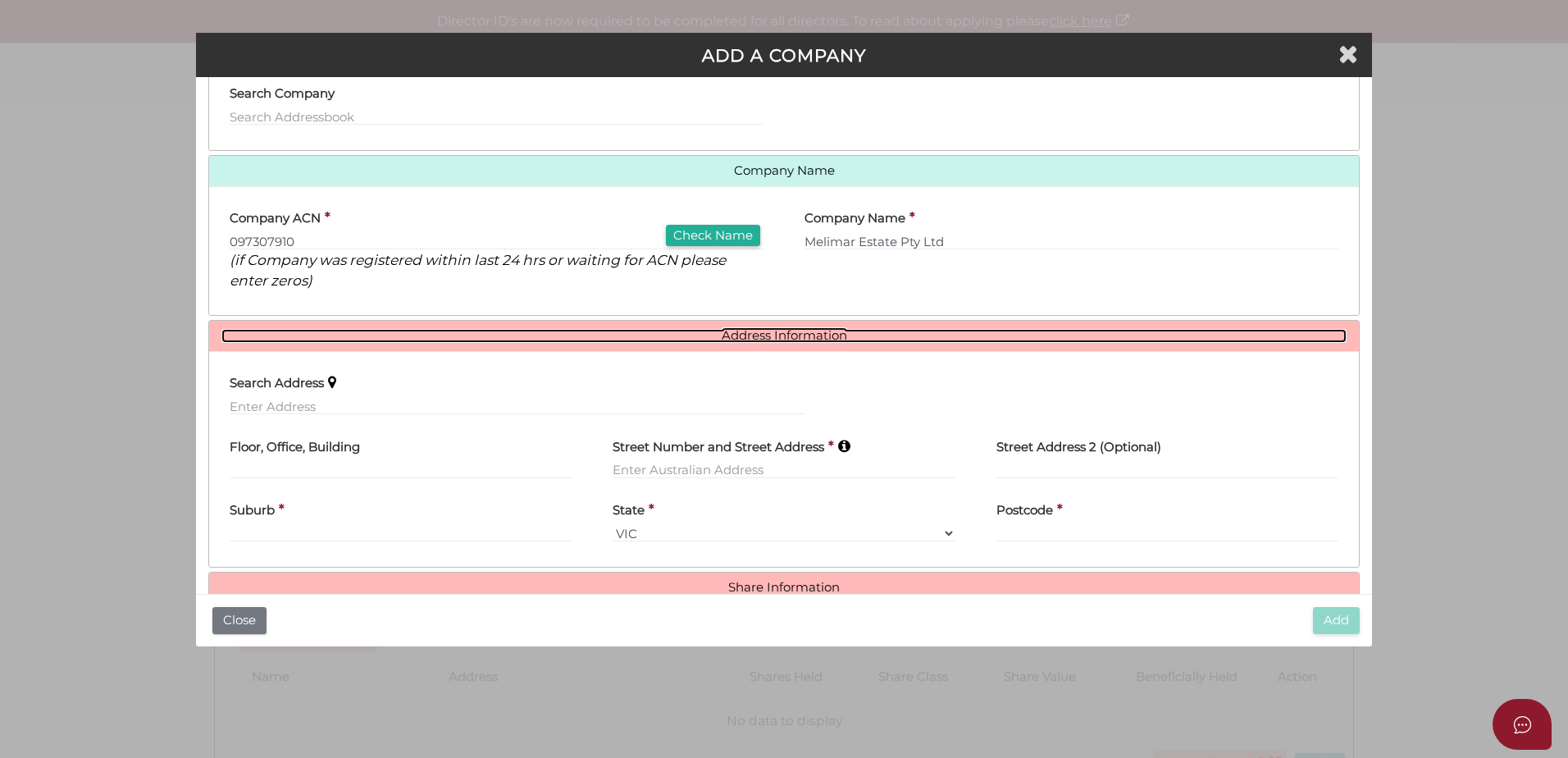
scroll to position [164, 0]
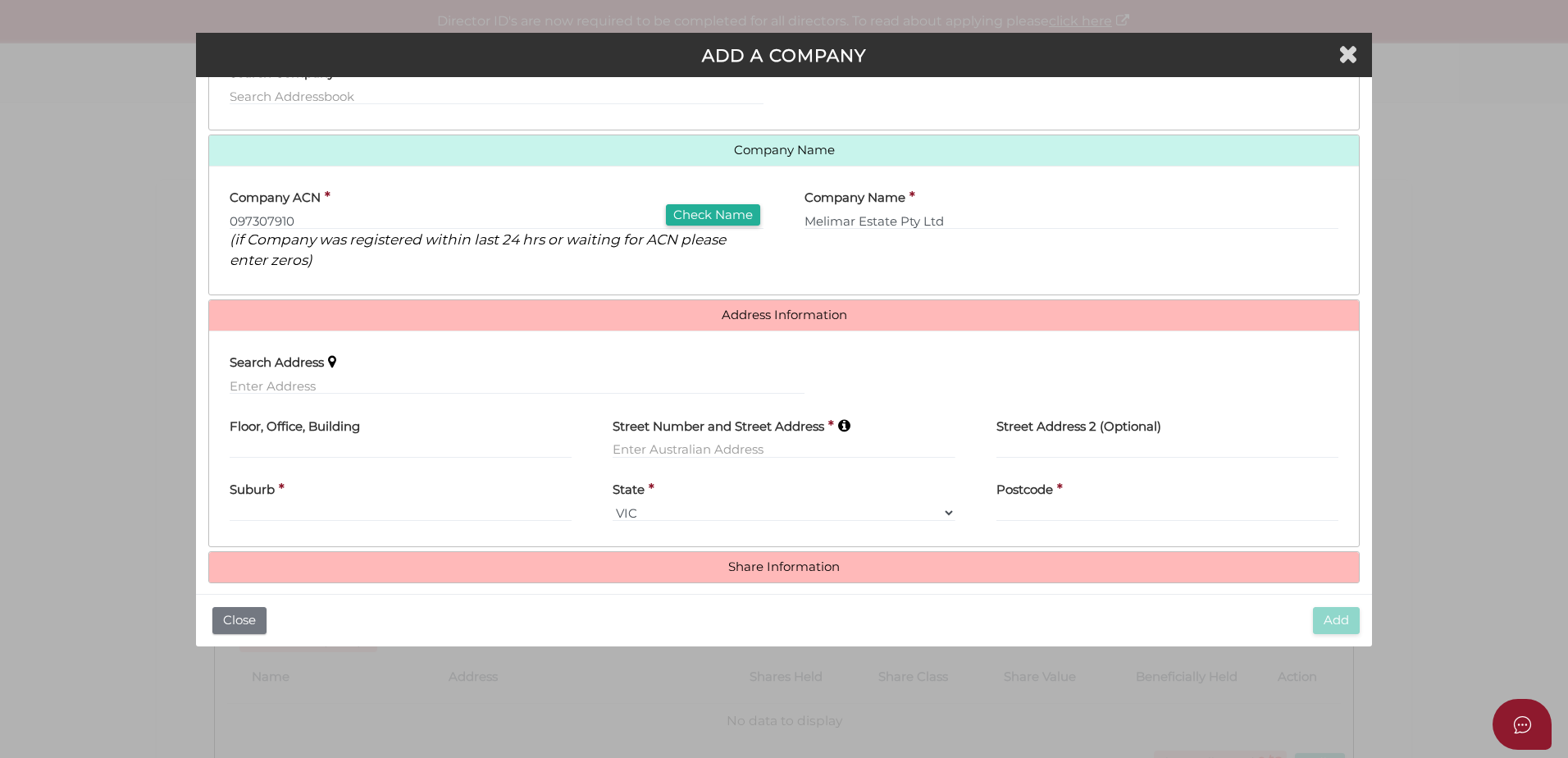
click at [432, 438] on div "Floor, Office, Building" at bounding box center [401, 432] width 342 height 52
click at [388, 445] on input "text" at bounding box center [401, 450] width 342 height 18
type input "Level 10"
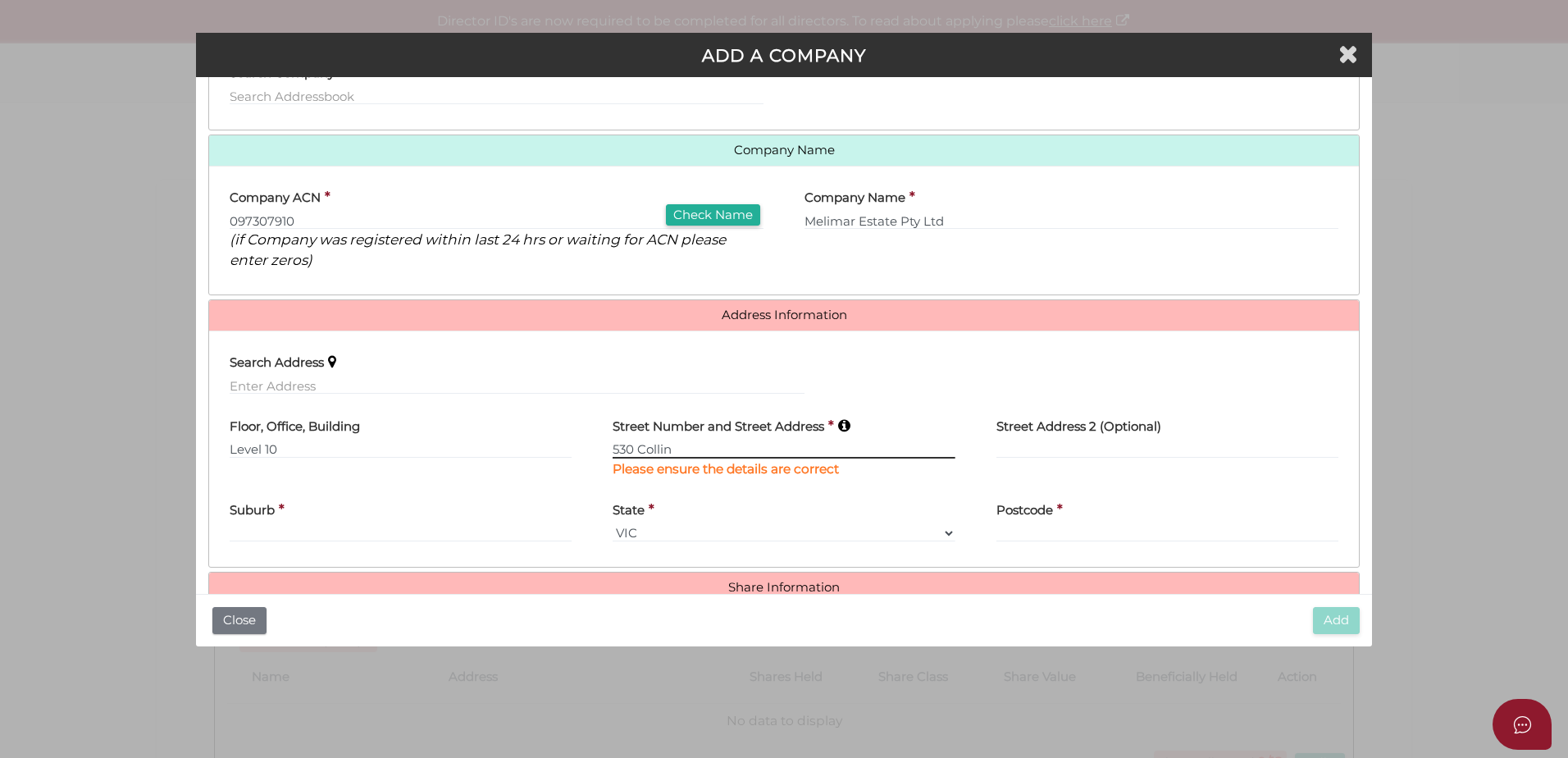
click at [701, 454] on input "530 Collin" at bounding box center [784, 450] width 342 height 18
click at [680, 451] on input "530 Collin" at bounding box center [784, 450] width 342 height 18
click at [682, 449] on input "530 Collin" at bounding box center [784, 450] width 342 height 18
type input "530 Collins Street"
type input "Melbourne"
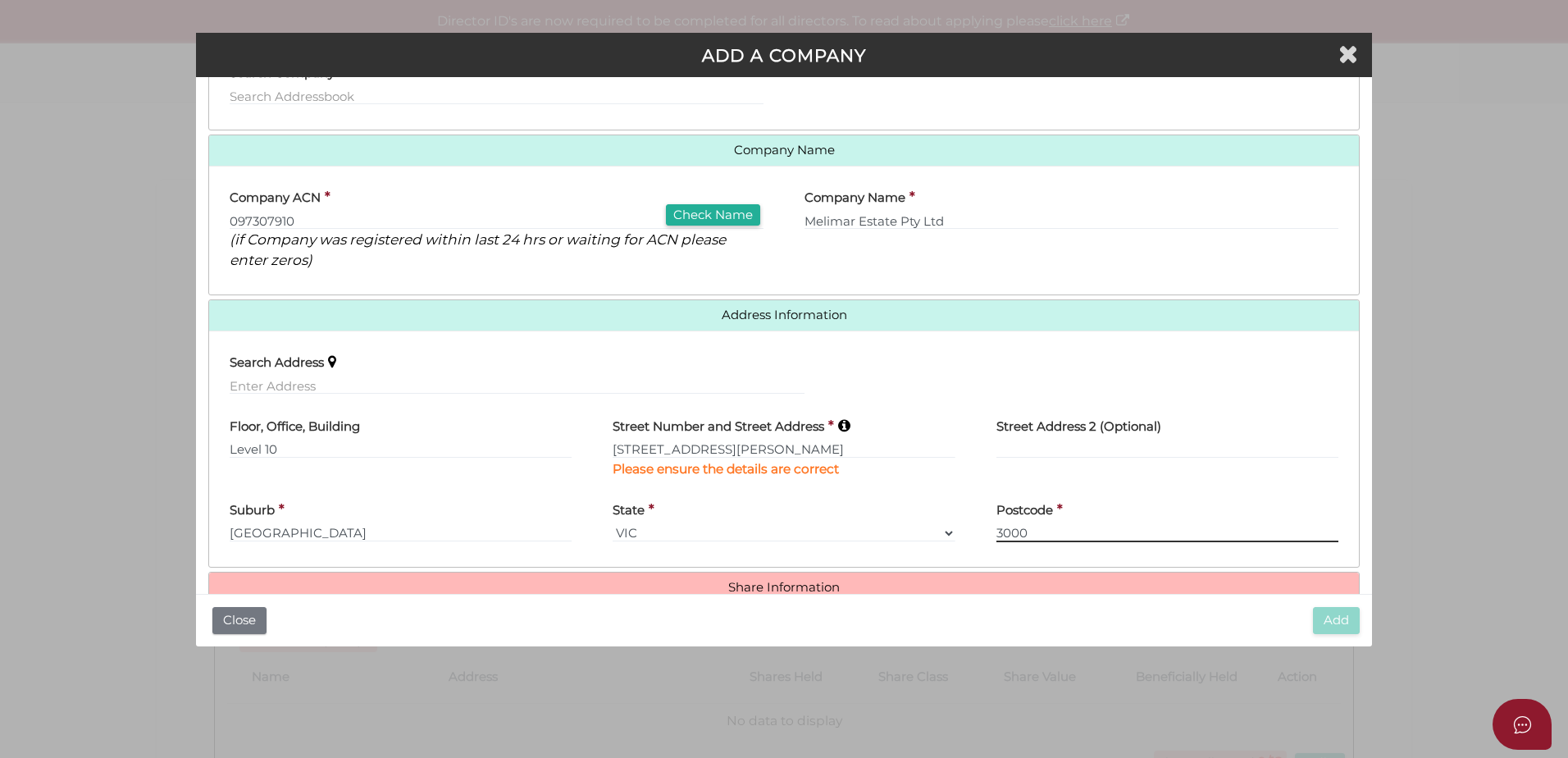
type input "3000"
click at [1008, 577] on h4 "Share Information" at bounding box center [784, 588] width 1150 height 31
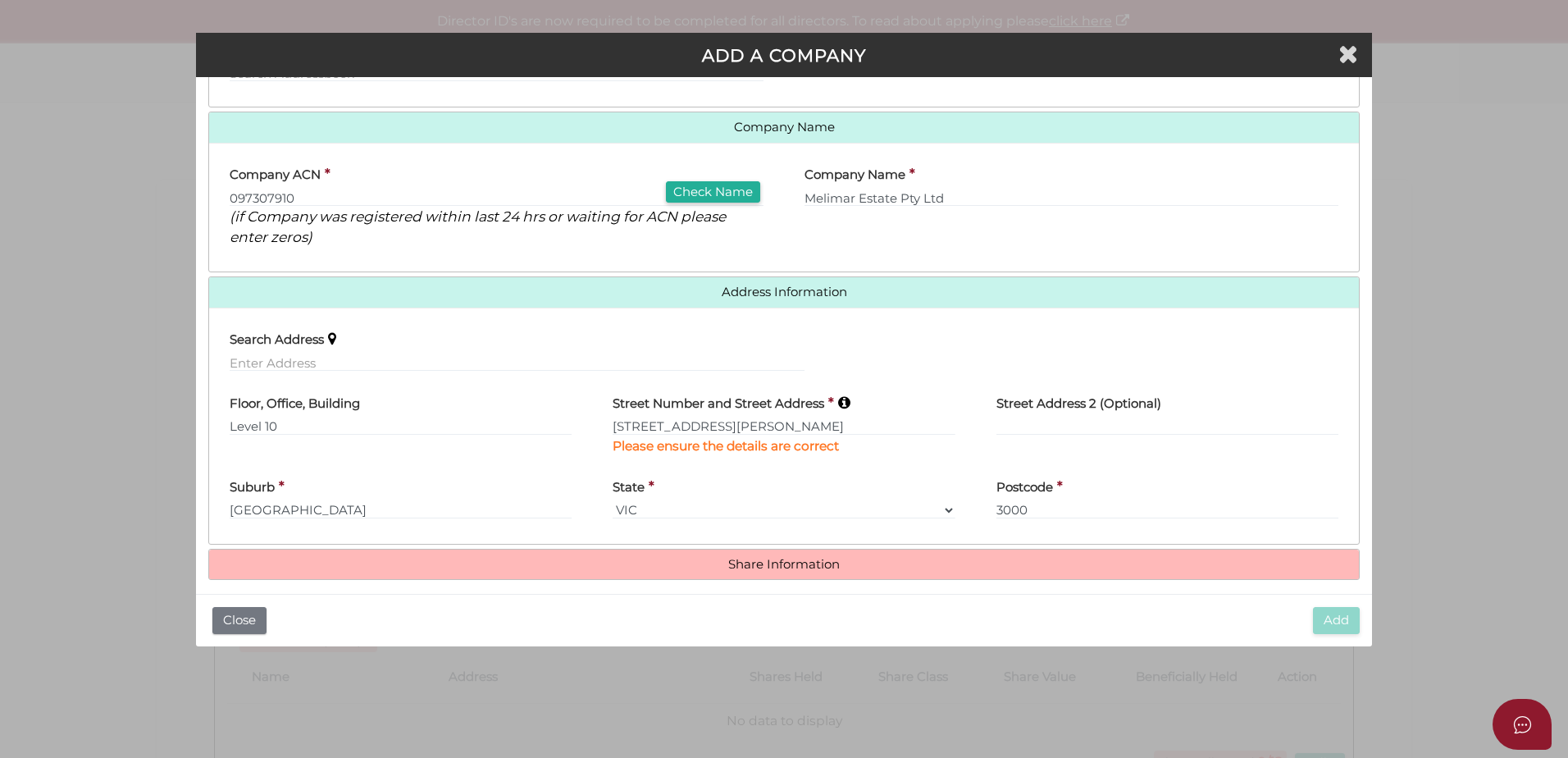
scroll to position [199, 0]
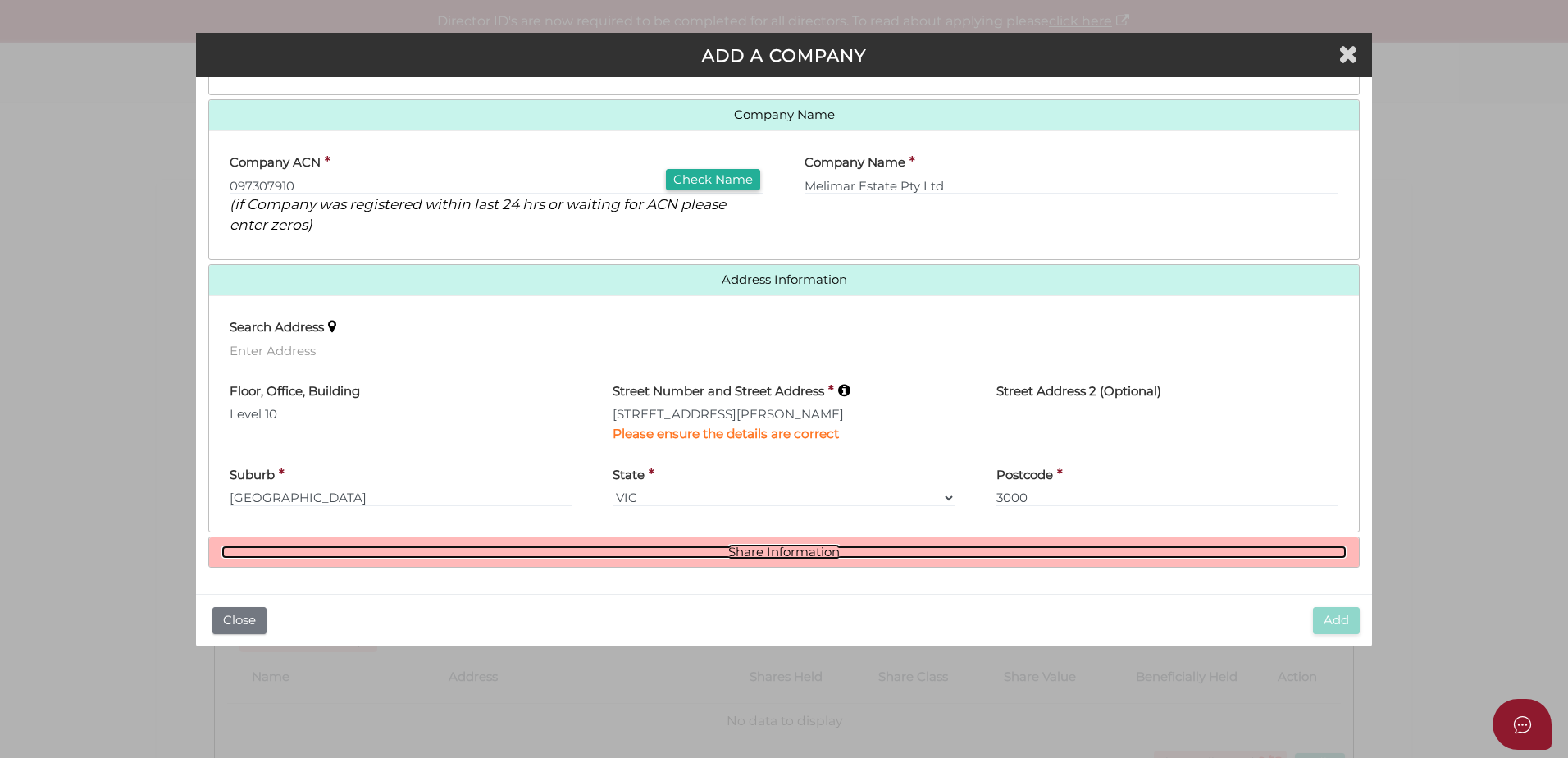
click at [584, 557] on link "Share Information" at bounding box center [784, 553] width 1125 height 14
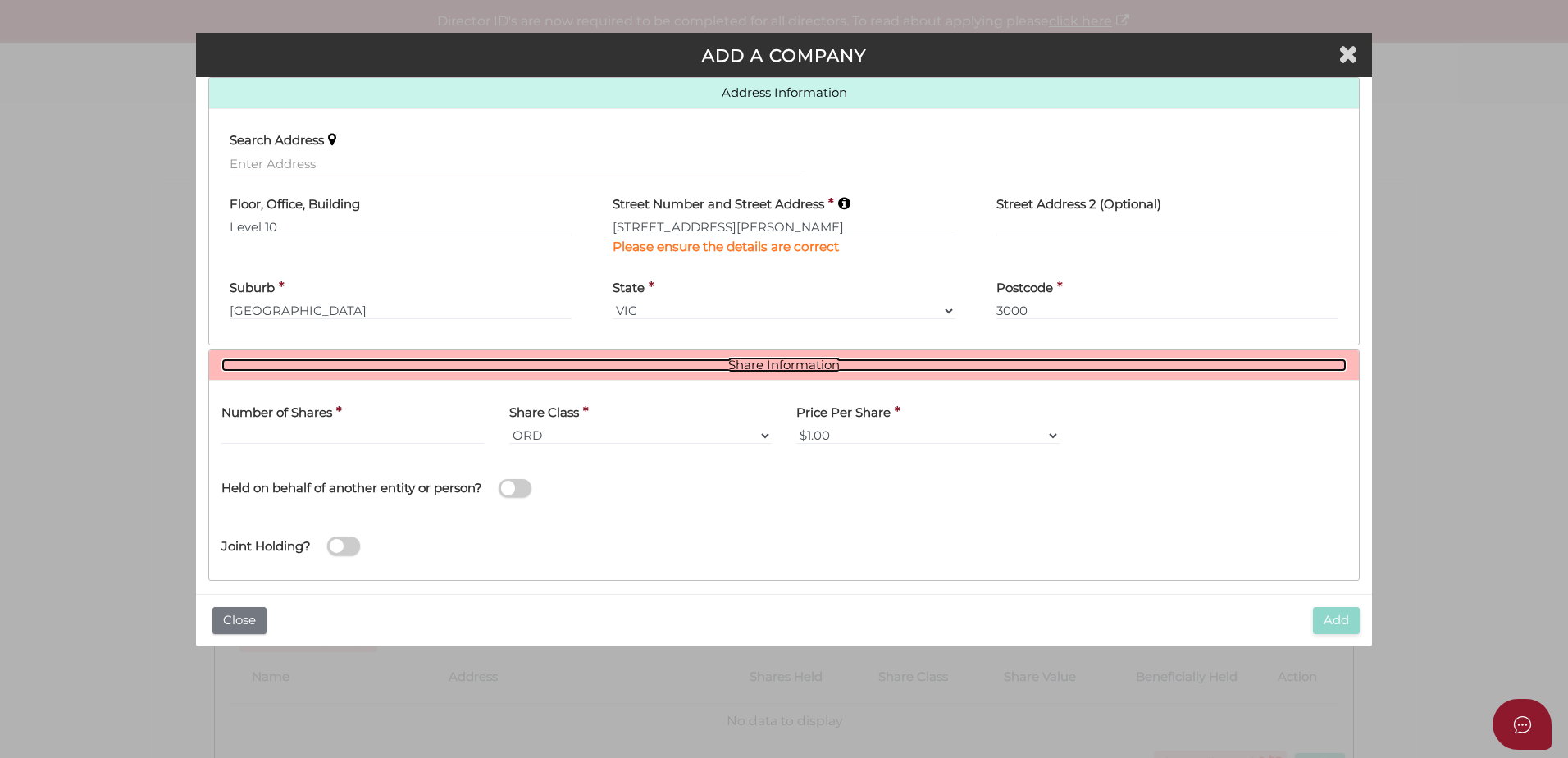
scroll to position [400, 0]
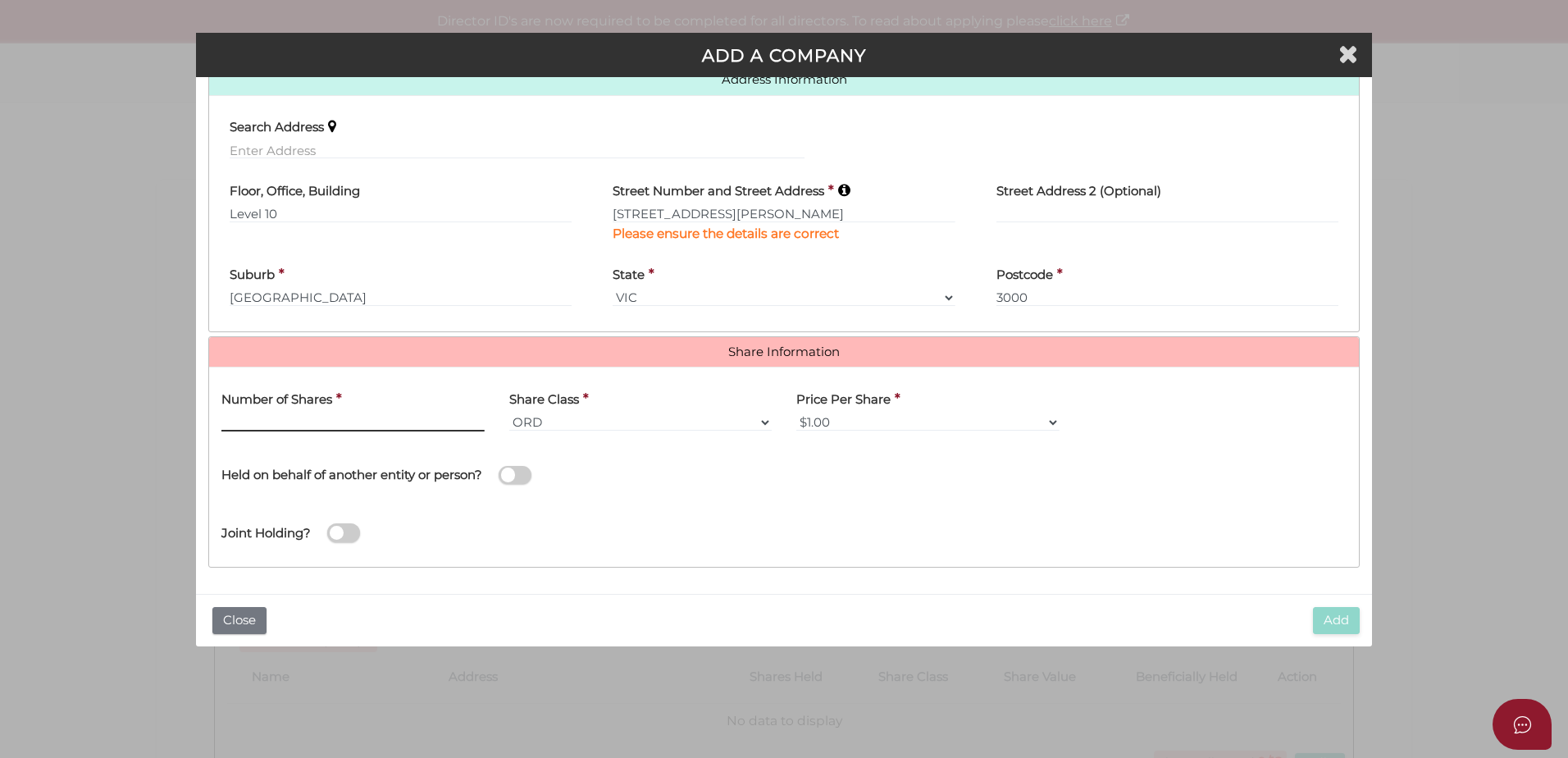
click at [355, 426] on input "text" at bounding box center [354, 422] width 264 height 18
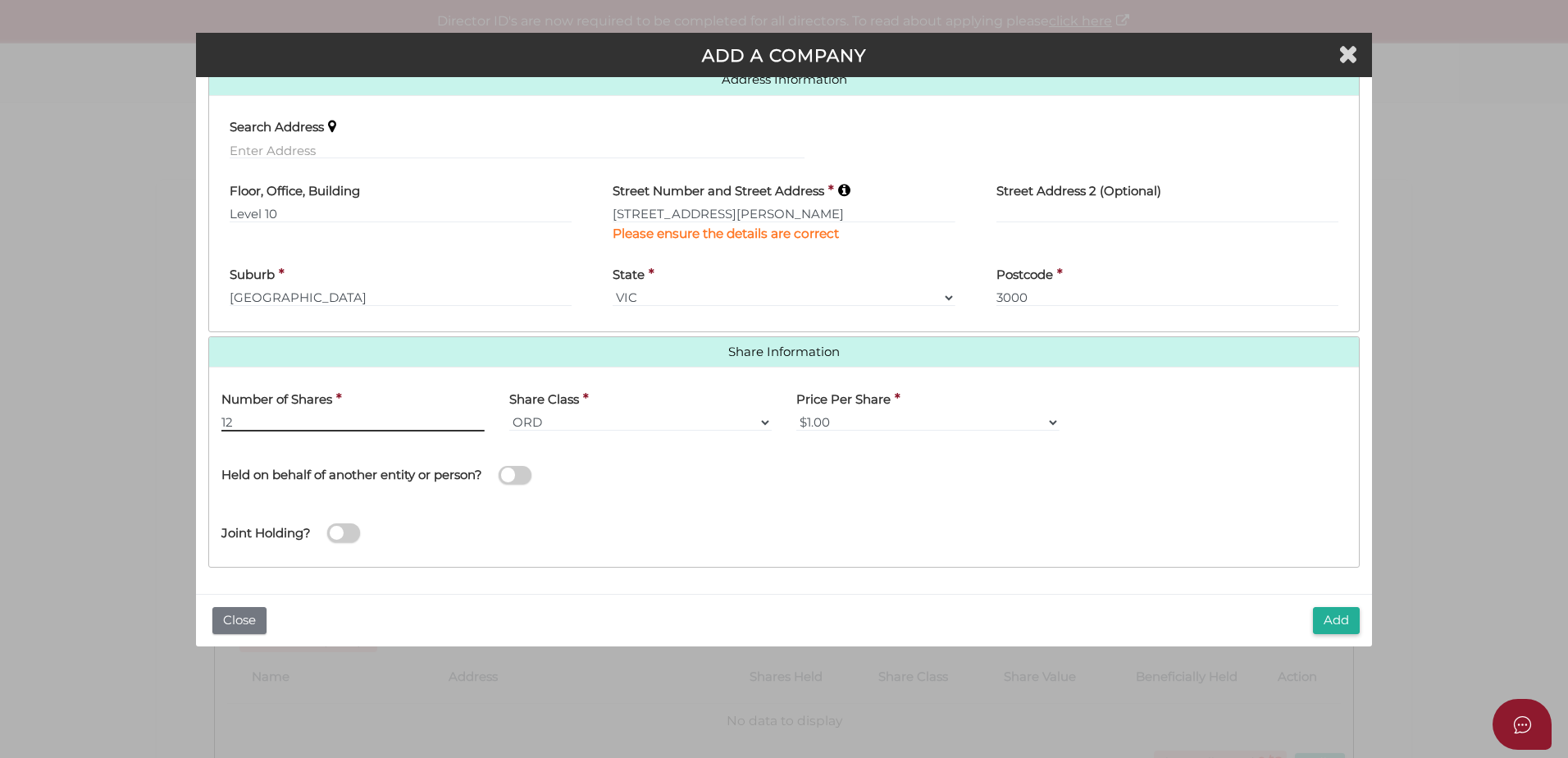
type input "12"
click at [523, 476] on span at bounding box center [515, 476] width 33 height 19
click at [0, 0] on input "checkbox" at bounding box center [0, 0] width 0 height 0
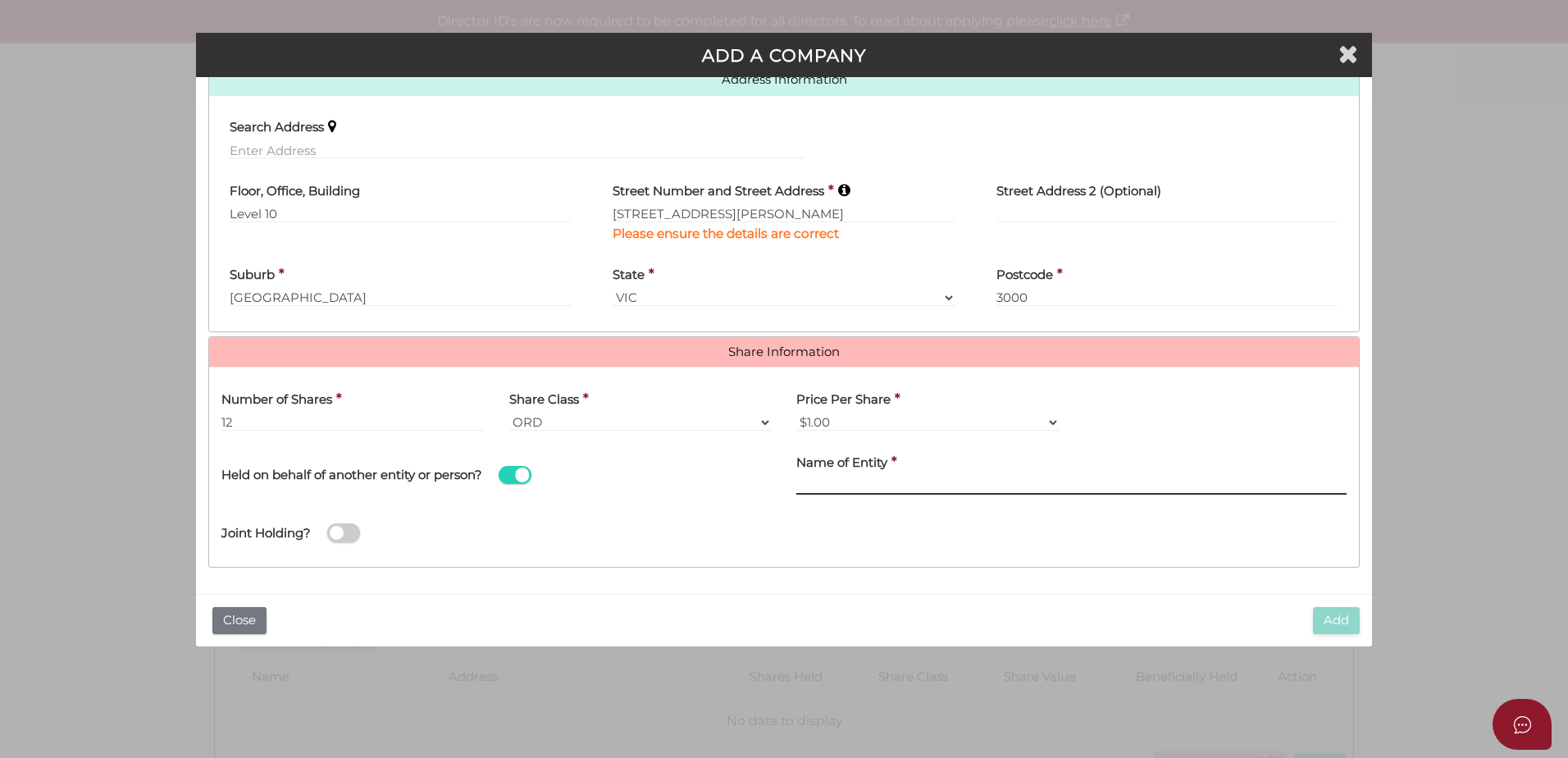
click at [848, 485] on input "text" at bounding box center [1071, 486] width 550 height 18
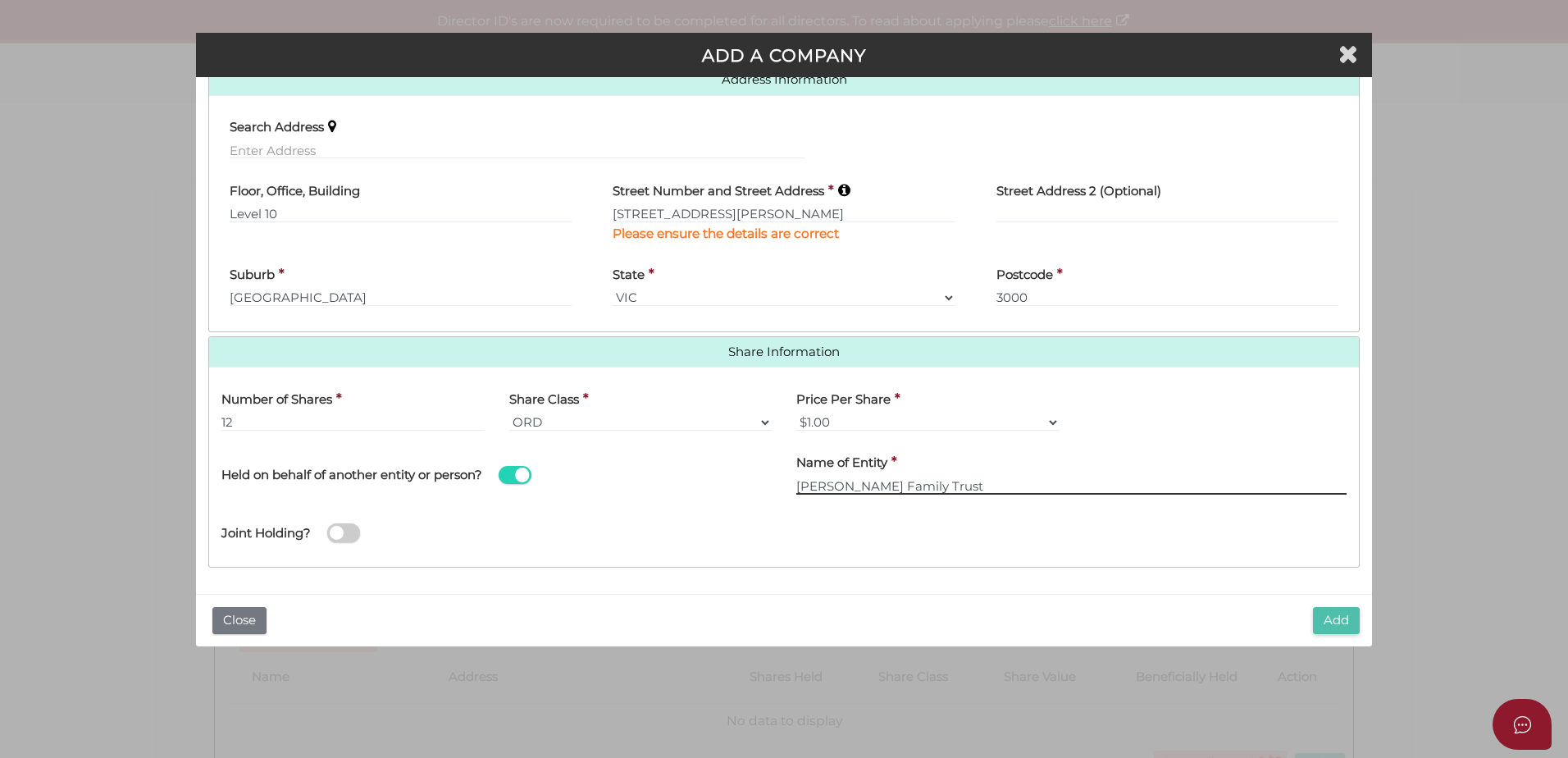
type input "Brian Austin Family Trust"
click at [1334, 622] on button "Add" at bounding box center [1337, 620] width 47 height 27
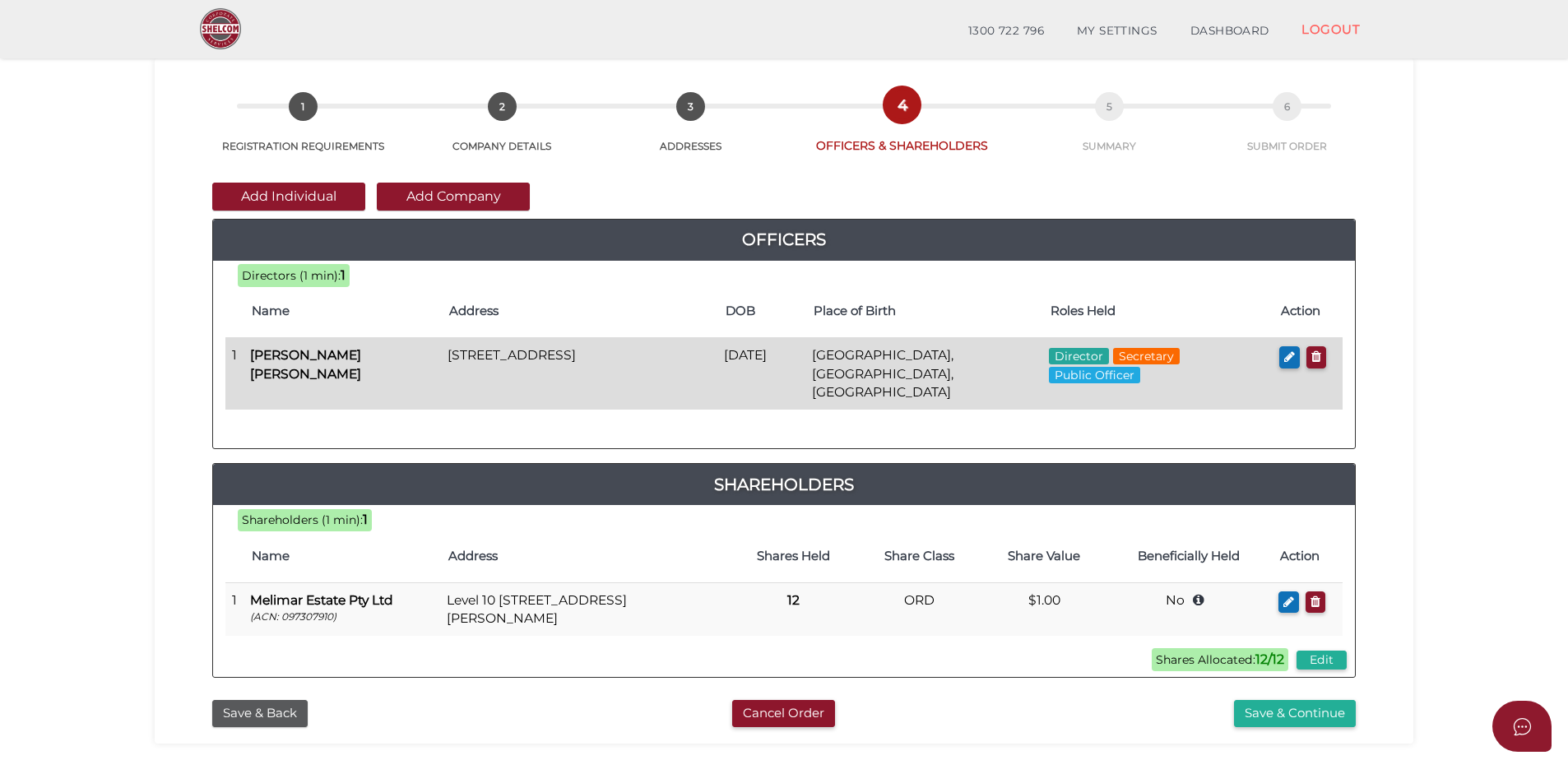
scroll to position [82, 0]
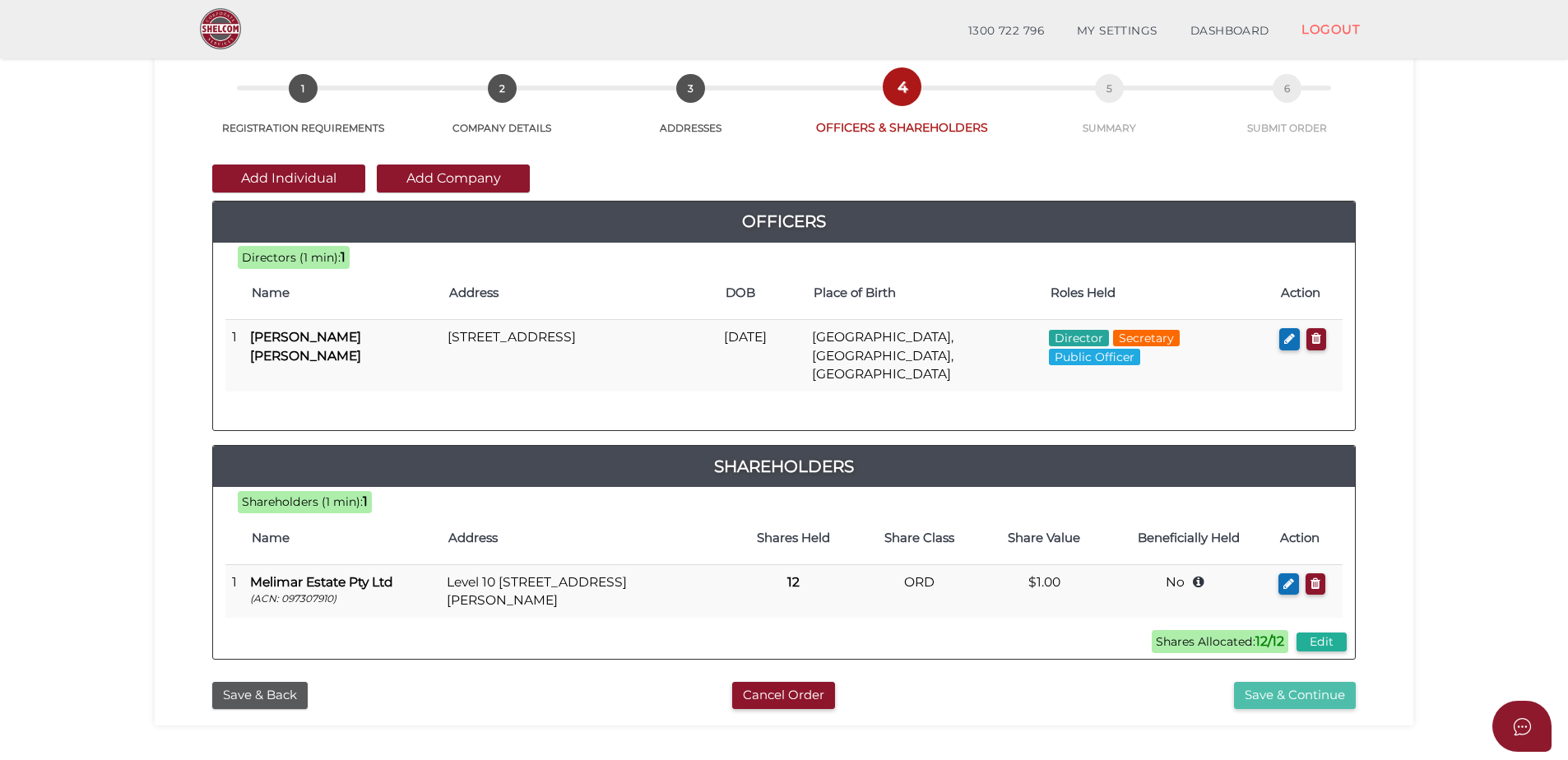
click at [1264, 682] on button "Save & Continue" at bounding box center [1294, 695] width 122 height 27
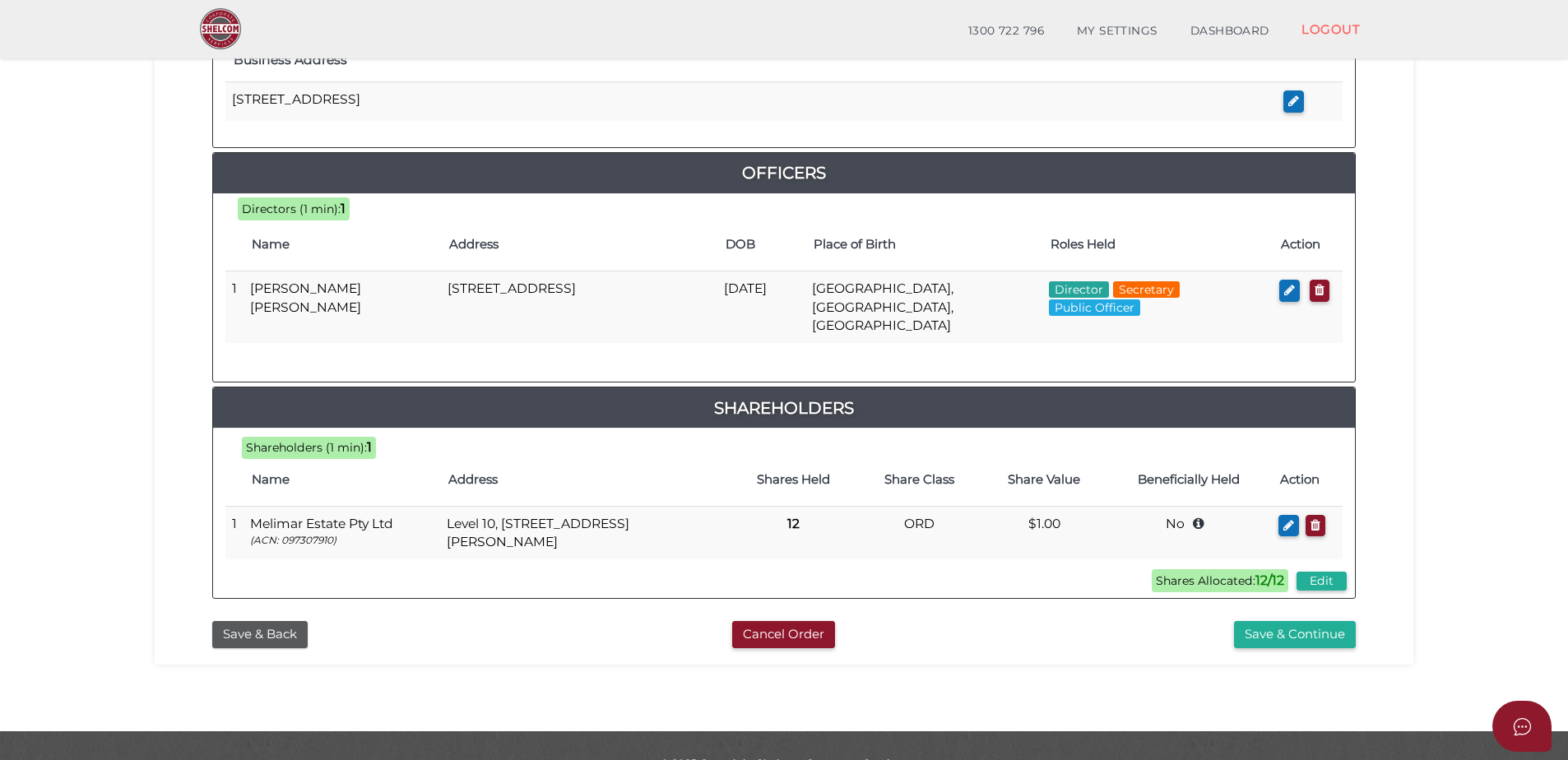
scroll to position [696, 0]
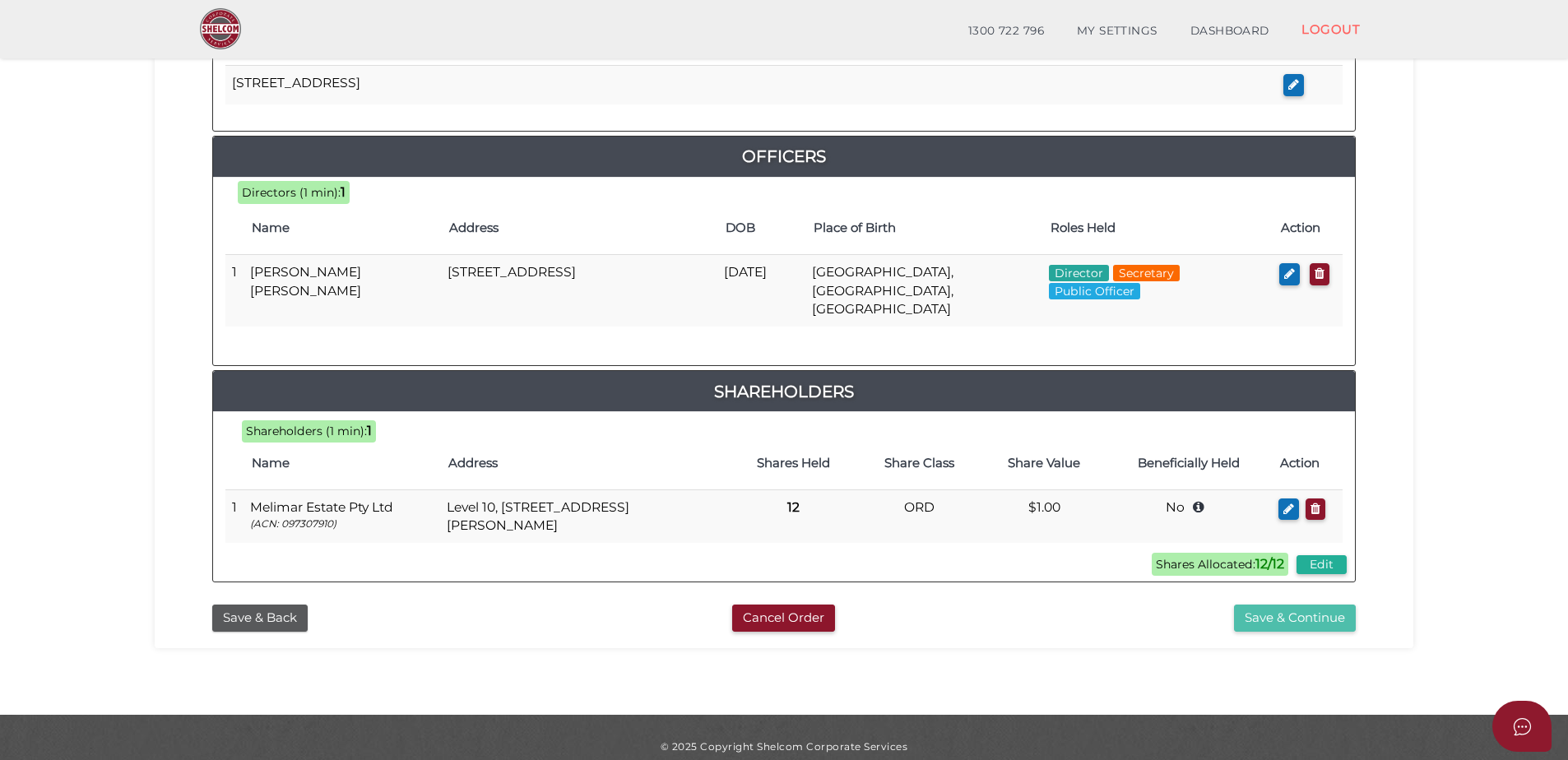
click at [1318, 607] on button "Save & Continue" at bounding box center [1294, 618] width 122 height 27
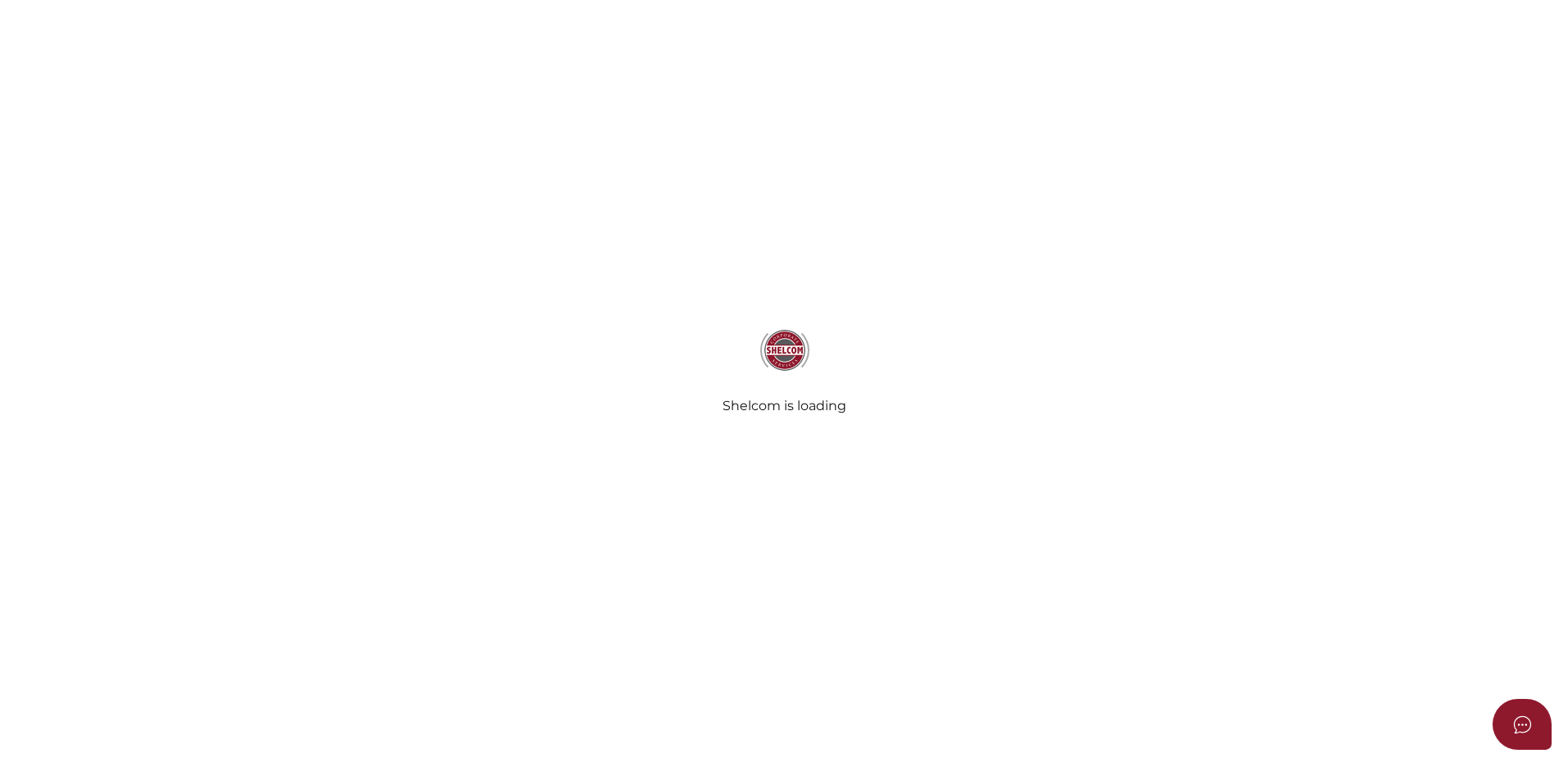
select select "Comb Binding"
select select "No"
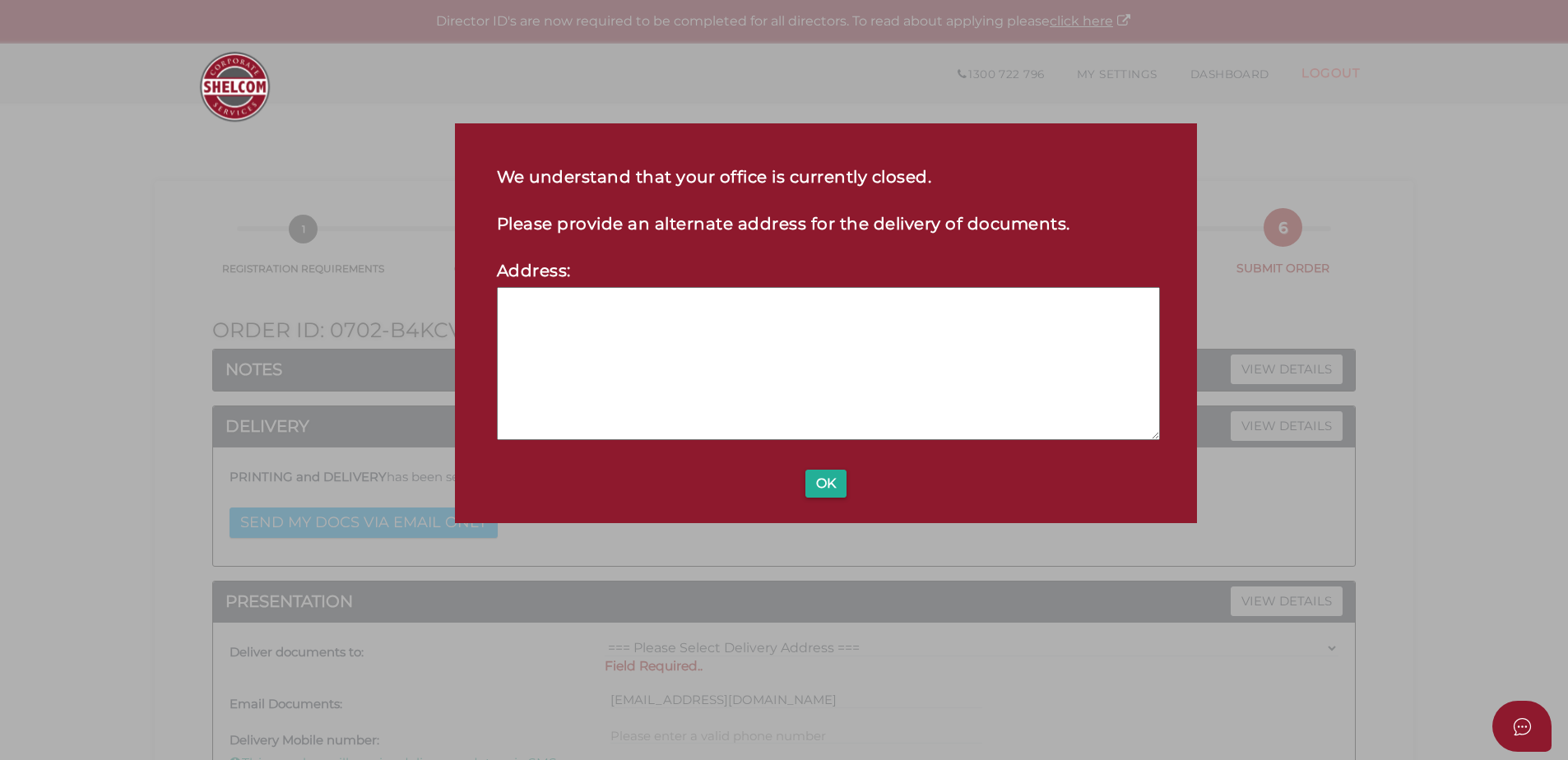
click at [853, 352] on textarea at bounding box center [828, 363] width 664 height 153
type textarea "Level [STREET_ADDRESS][PERSON_NAME]"
click at [844, 484] on button "OK" at bounding box center [826, 483] width 41 height 28
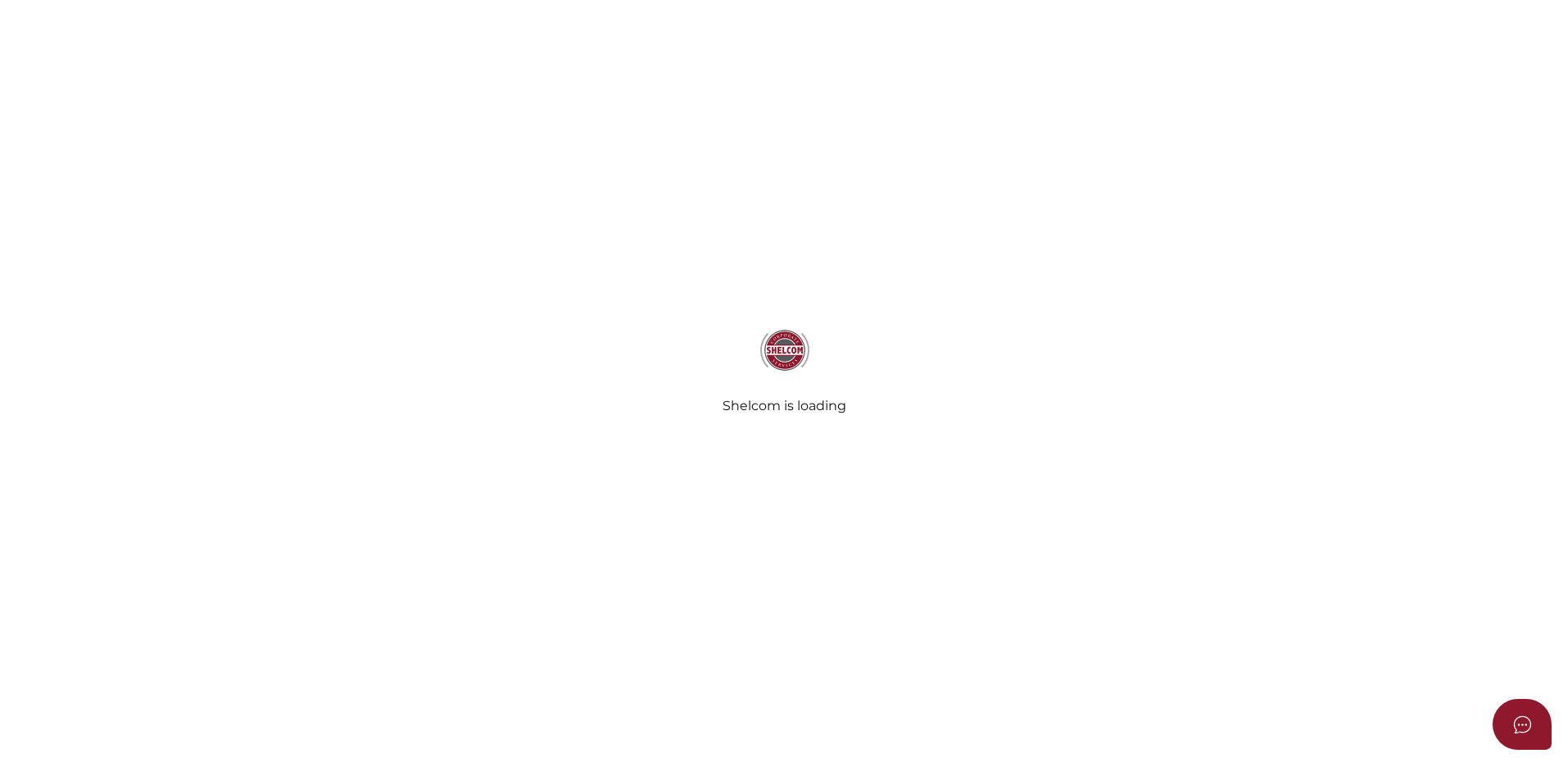
select select "Comb Binding"
select select "No"
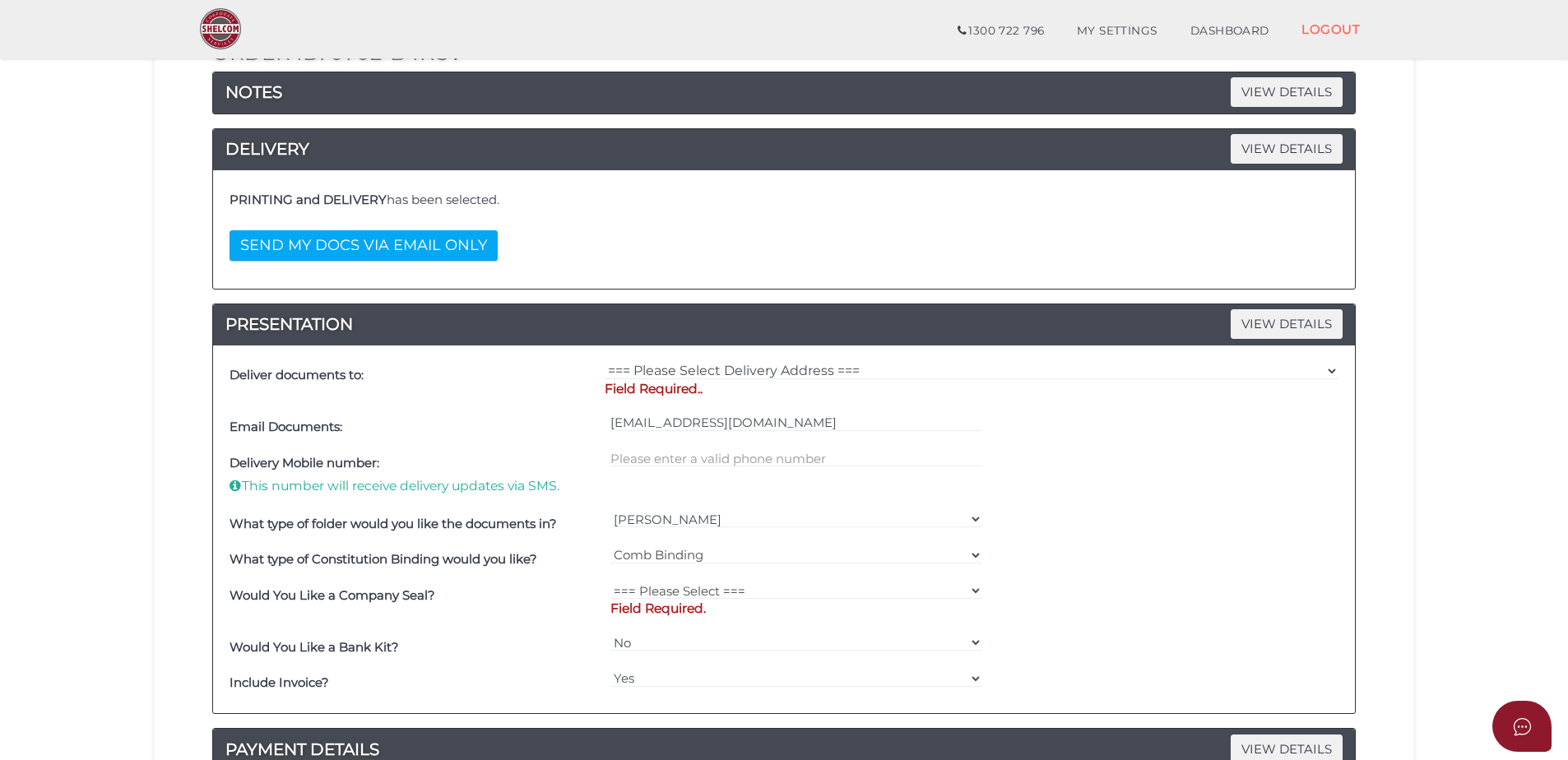
scroll to position [247, 0]
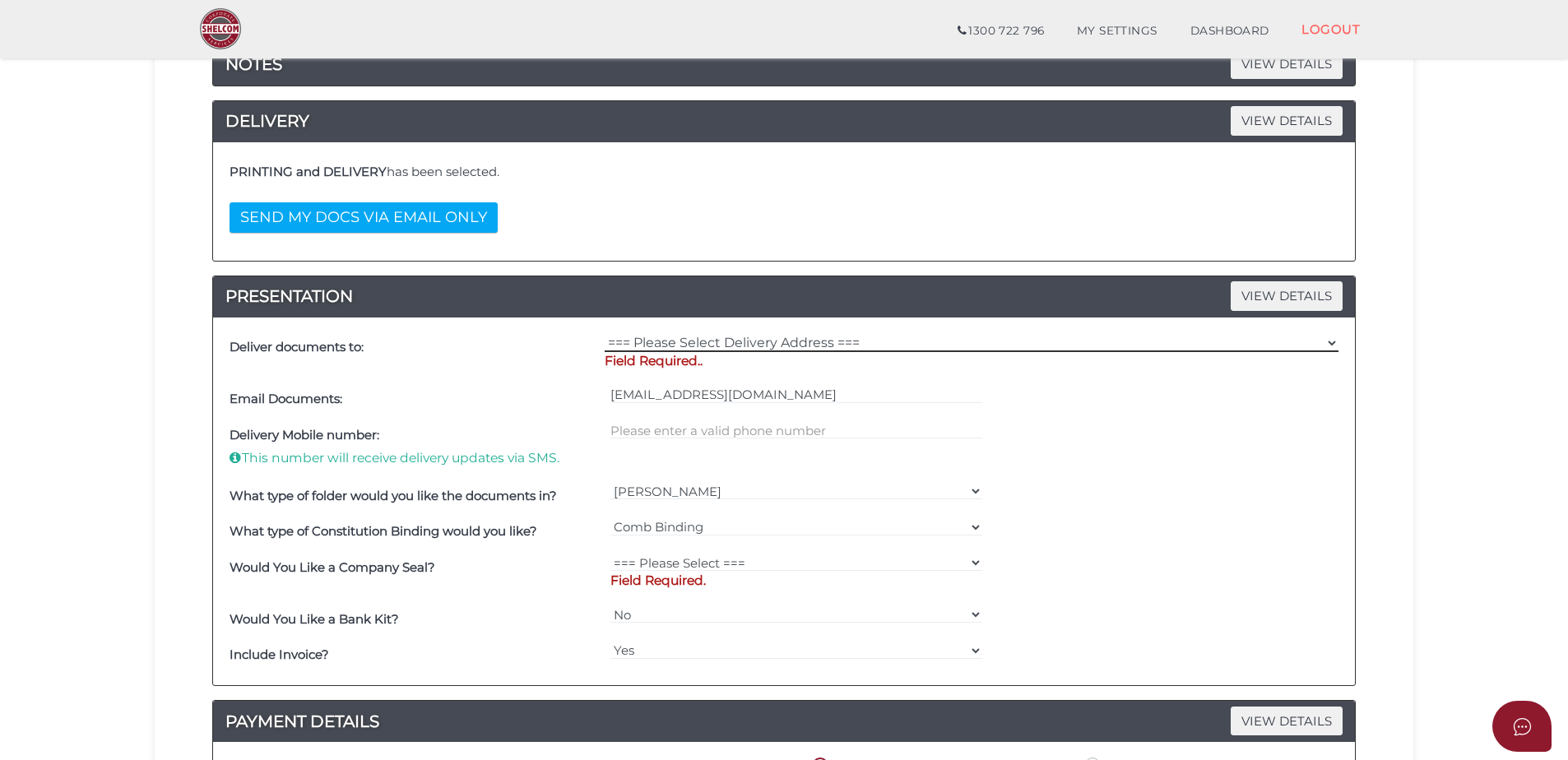
click at [733, 344] on select "=== Please Select Delivery Address === (User Address - [PERSON_NAME]) Level [GE…" at bounding box center [972, 342] width 734 height 18
select select "0"
click at [605, 334] on select "=== Please Select Delivery Address === (User Address - [PERSON_NAME]) Level [GE…" at bounding box center [972, 342] width 734 height 18
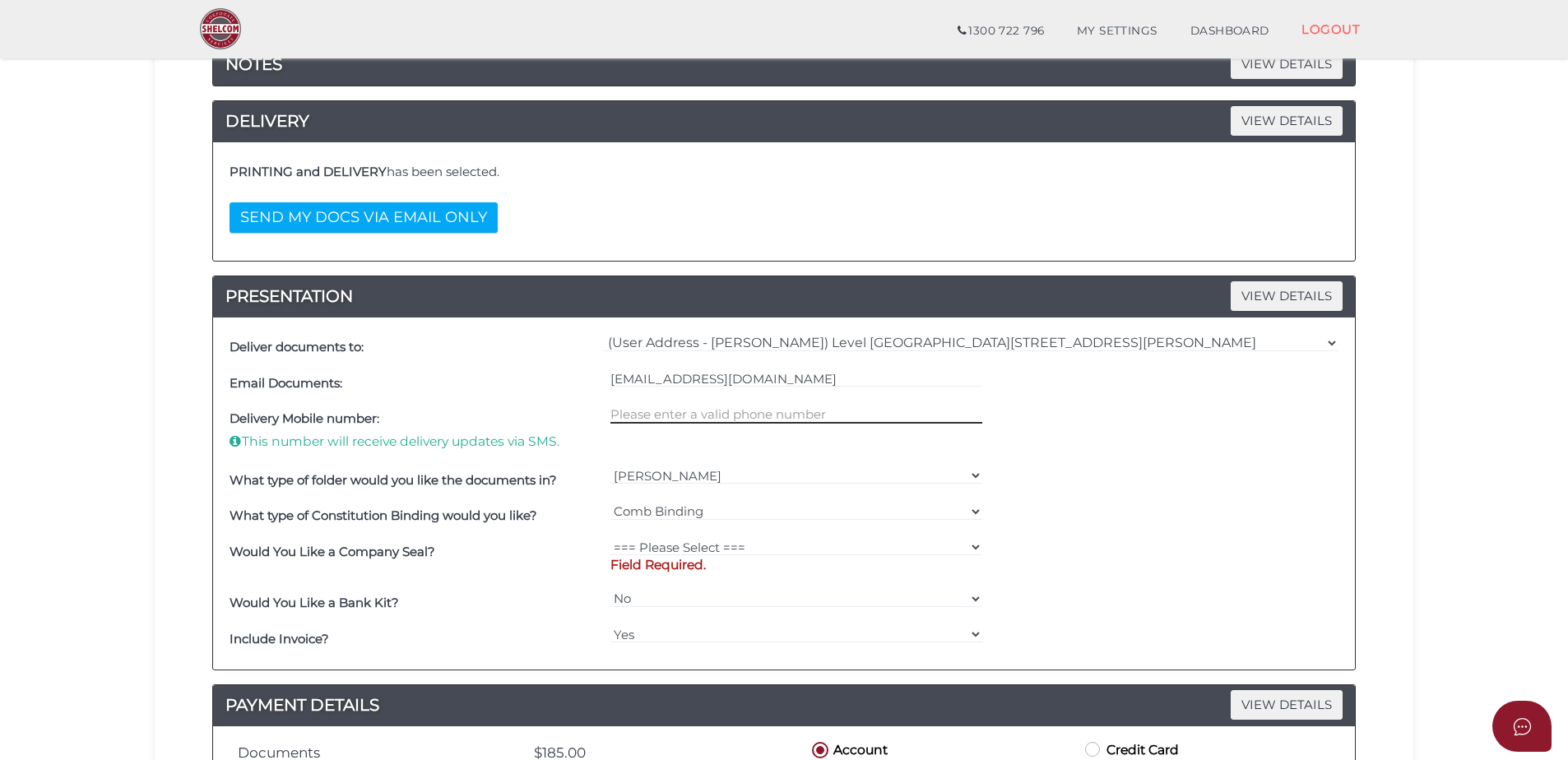
click at [705, 414] on input "text" at bounding box center [797, 414] width 373 height 18
type input "0400192456"
click at [714, 545] on select "=== Please Select === Fold Seal $50 No Seal" at bounding box center [797, 546] width 373 height 18
select select "0"
click at [610, 538] on select "=== Please Select === Fold Seal $50 No Seal" at bounding box center [797, 546] width 373 height 18
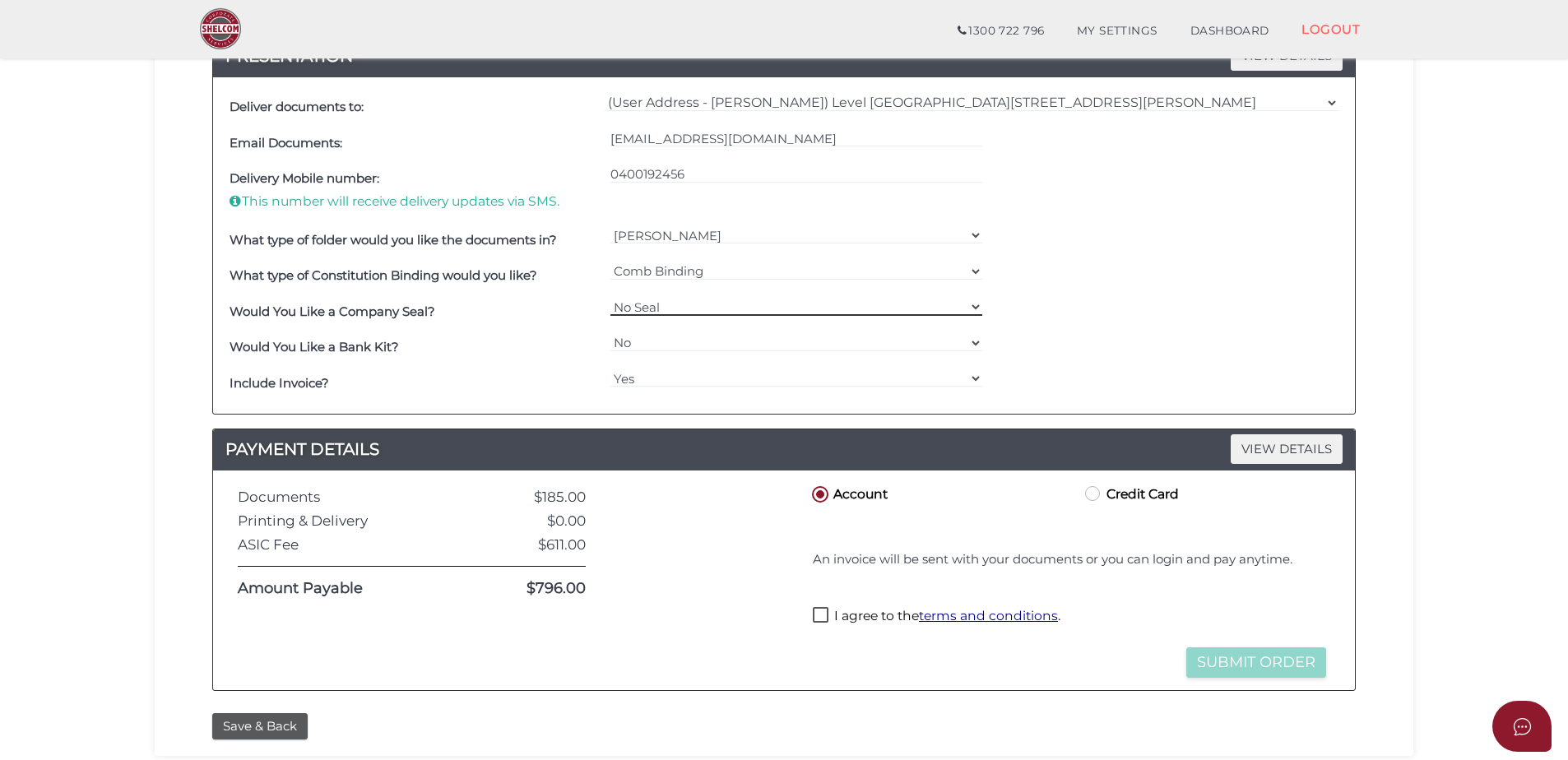
scroll to position [494, 0]
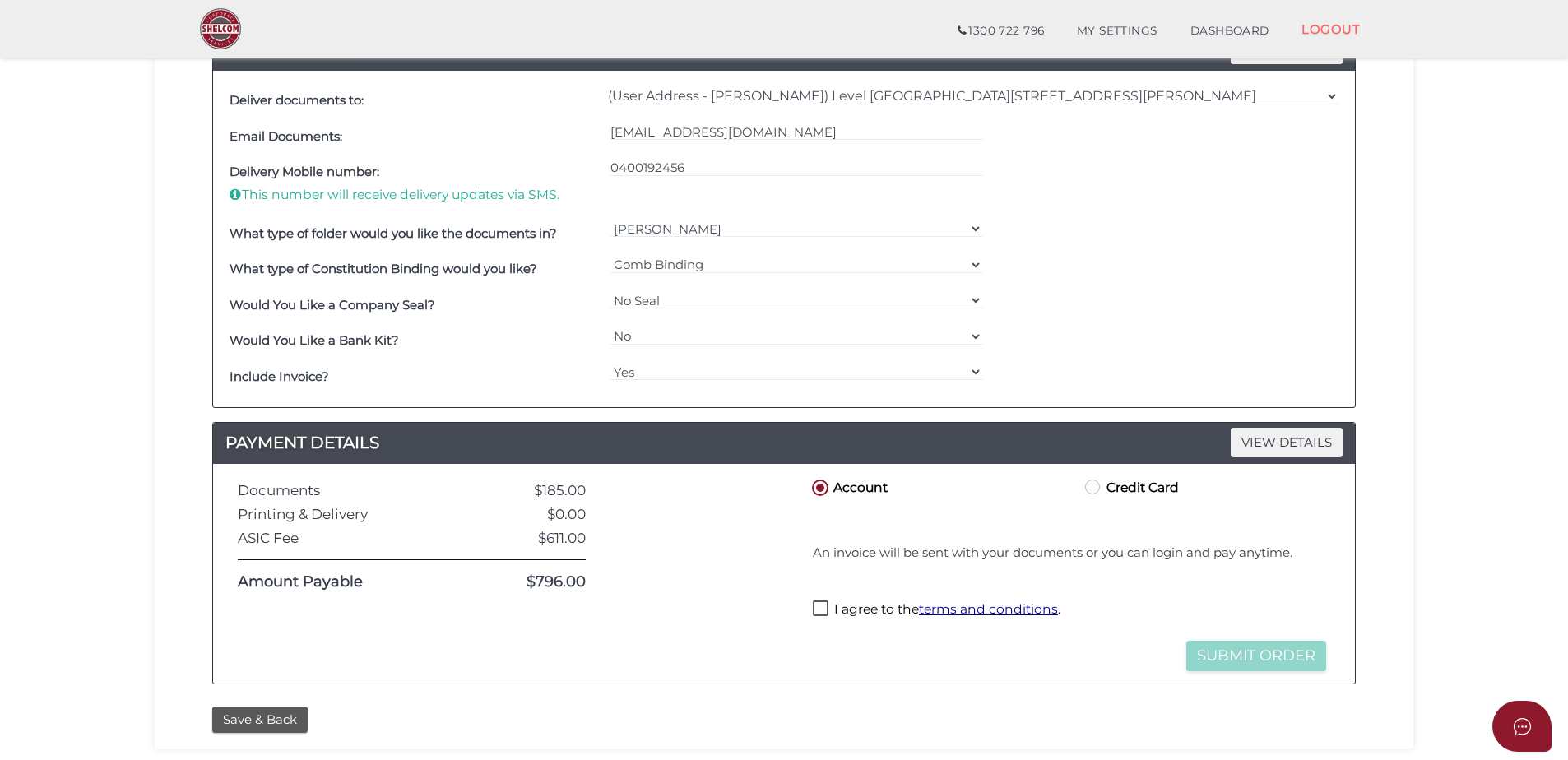
click at [831, 605] on label "I agree to the terms and conditions ." at bounding box center [936, 610] width 248 height 20
checkbox input "true"
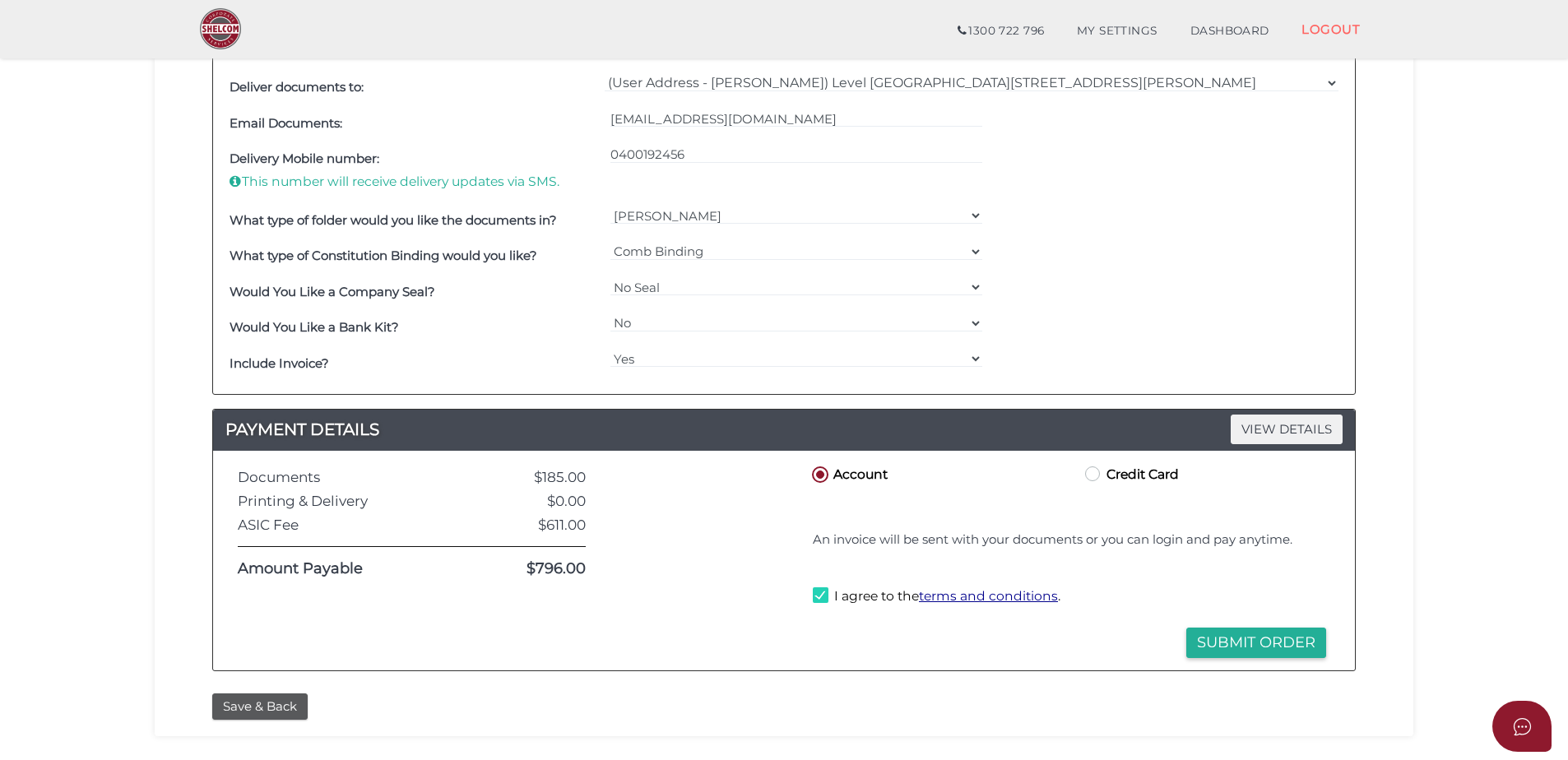
scroll to position [614, 0]
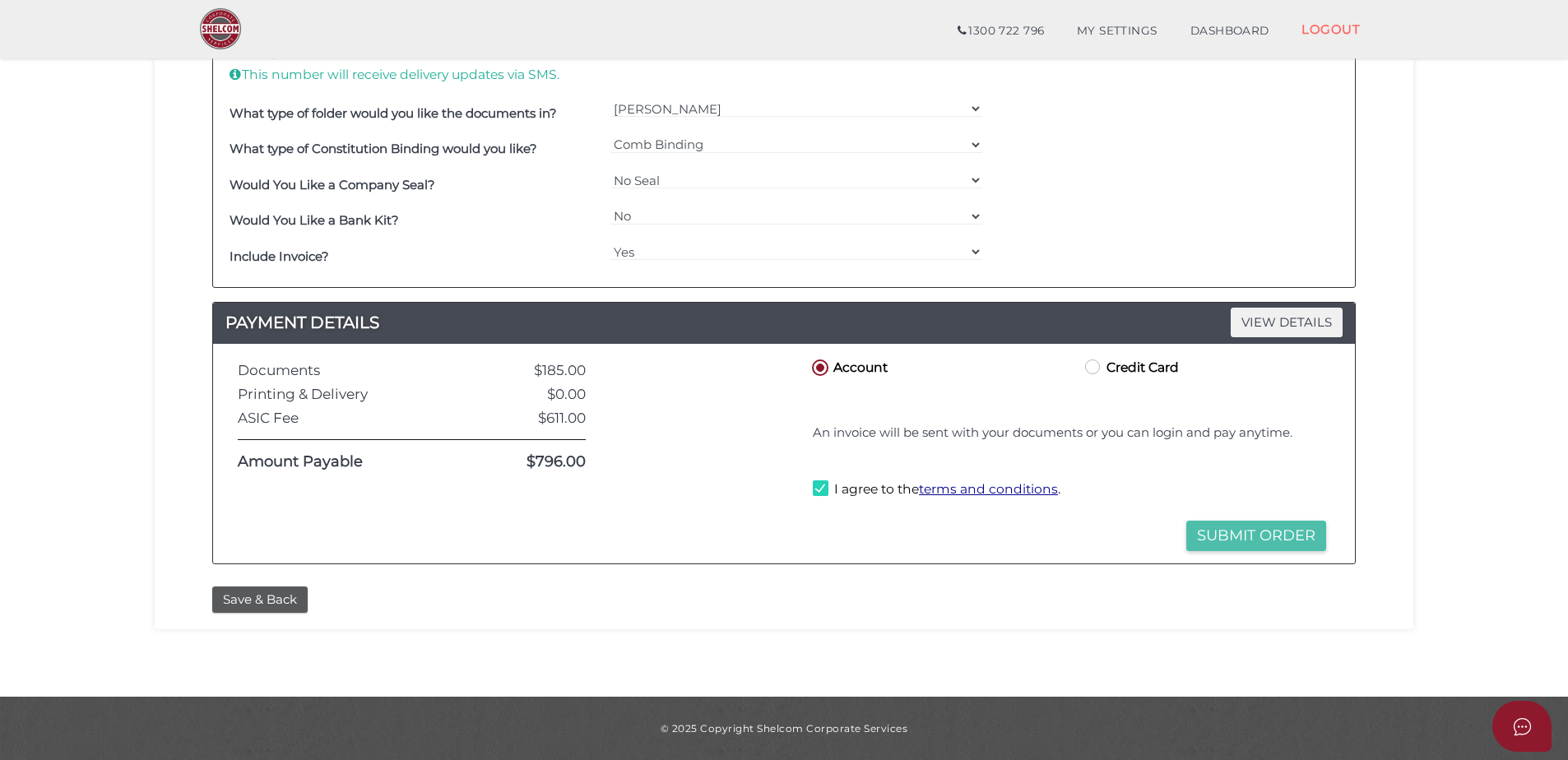
click at [1271, 538] on button "Submit Order" at bounding box center [1256, 536] width 140 height 31
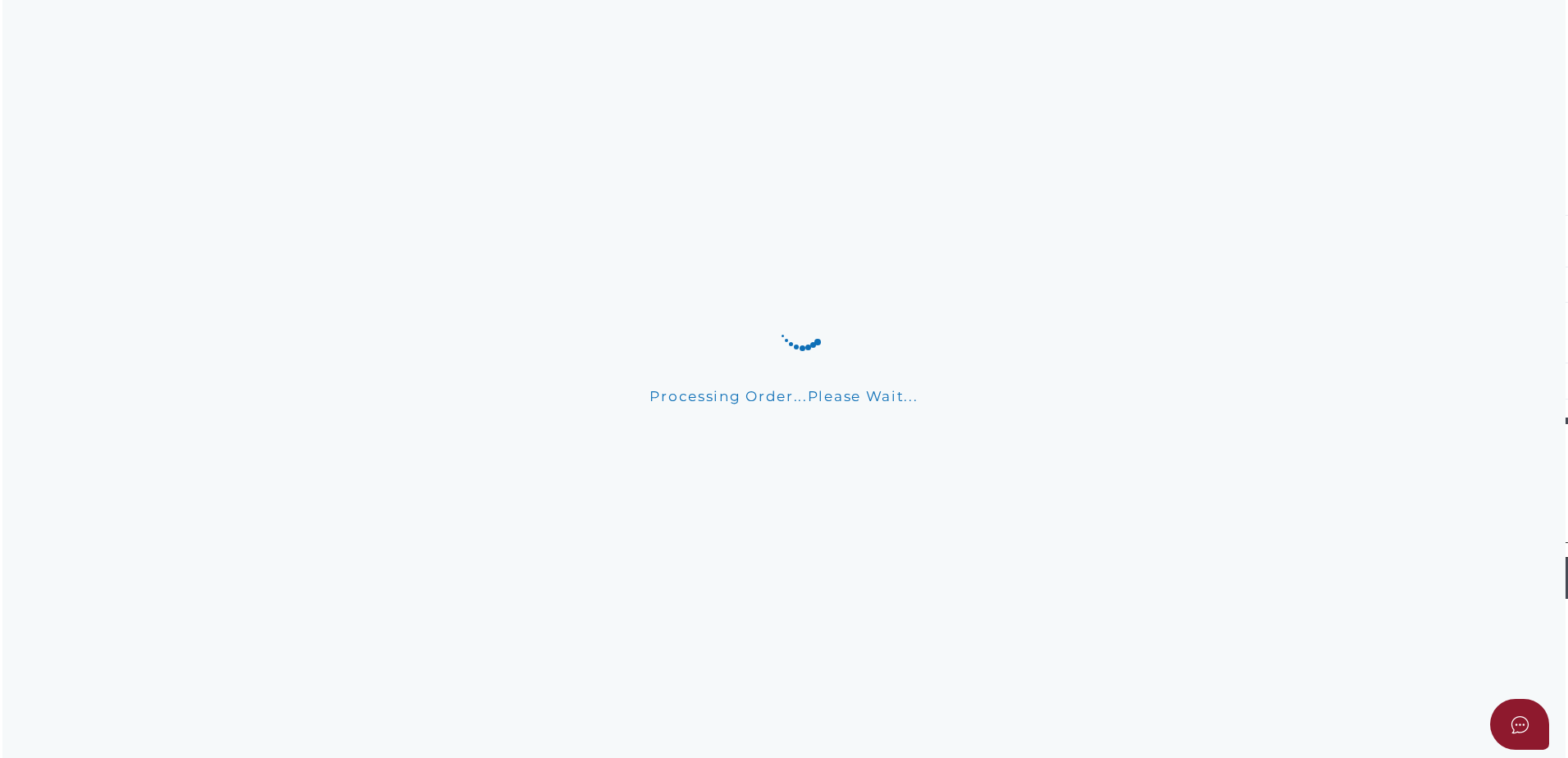
scroll to position [0, 0]
